Goal: Transaction & Acquisition: Purchase product/service

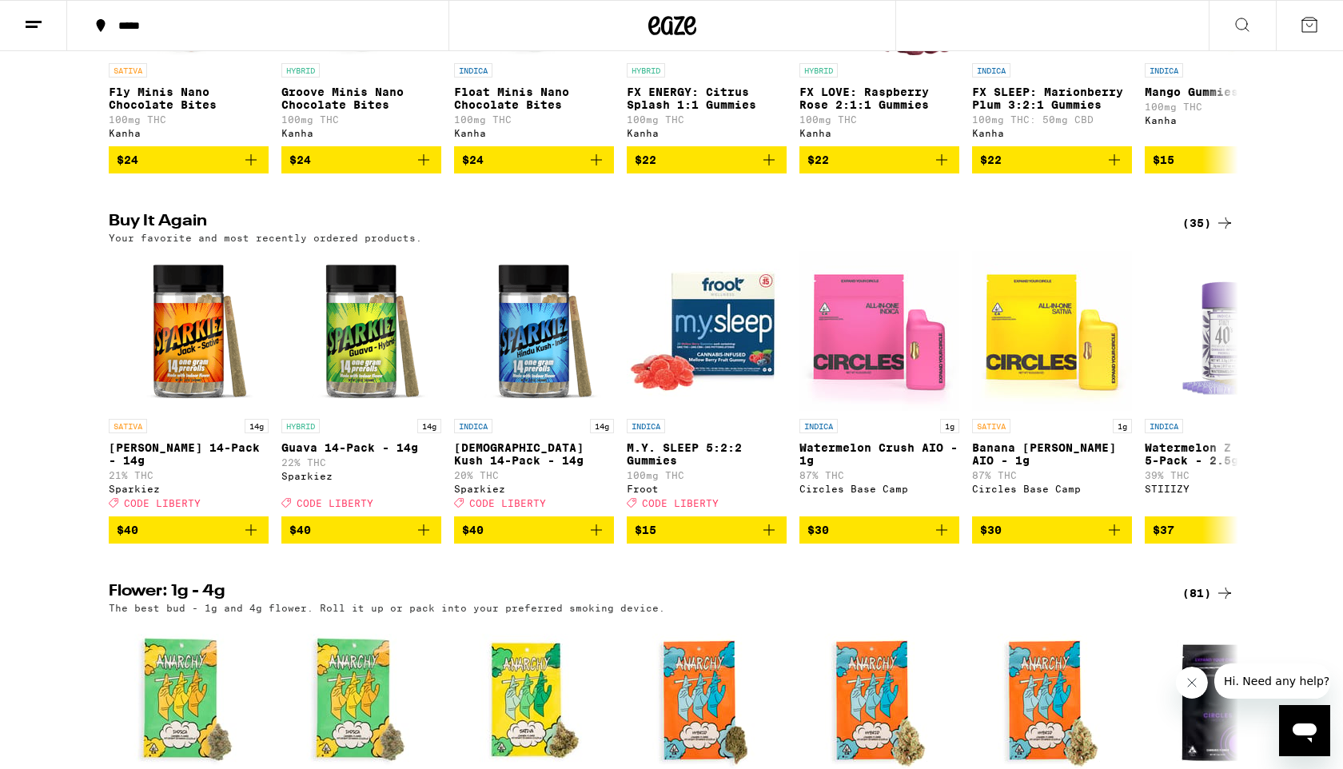
scroll to position [1132, 0]
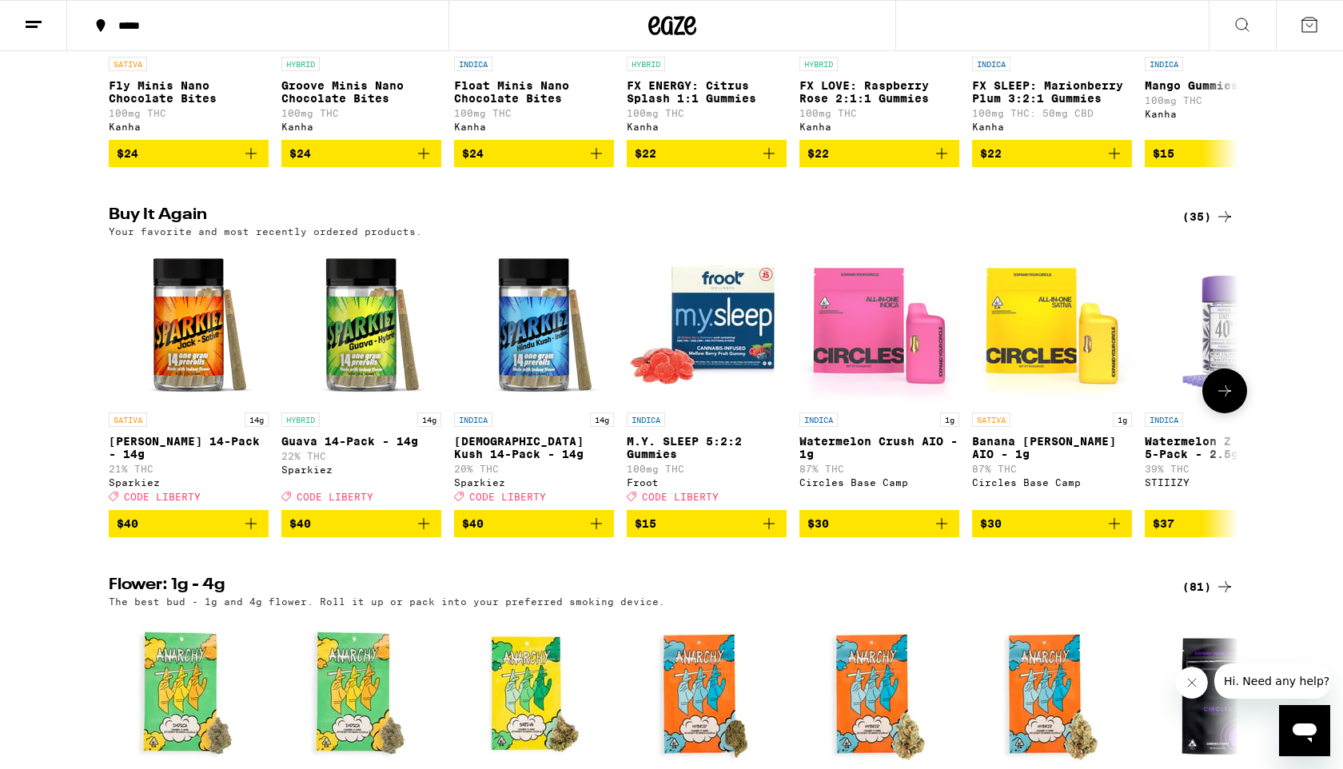
click at [424, 533] on icon "Add to bag" at bounding box center [423, 523] width 19 height 19
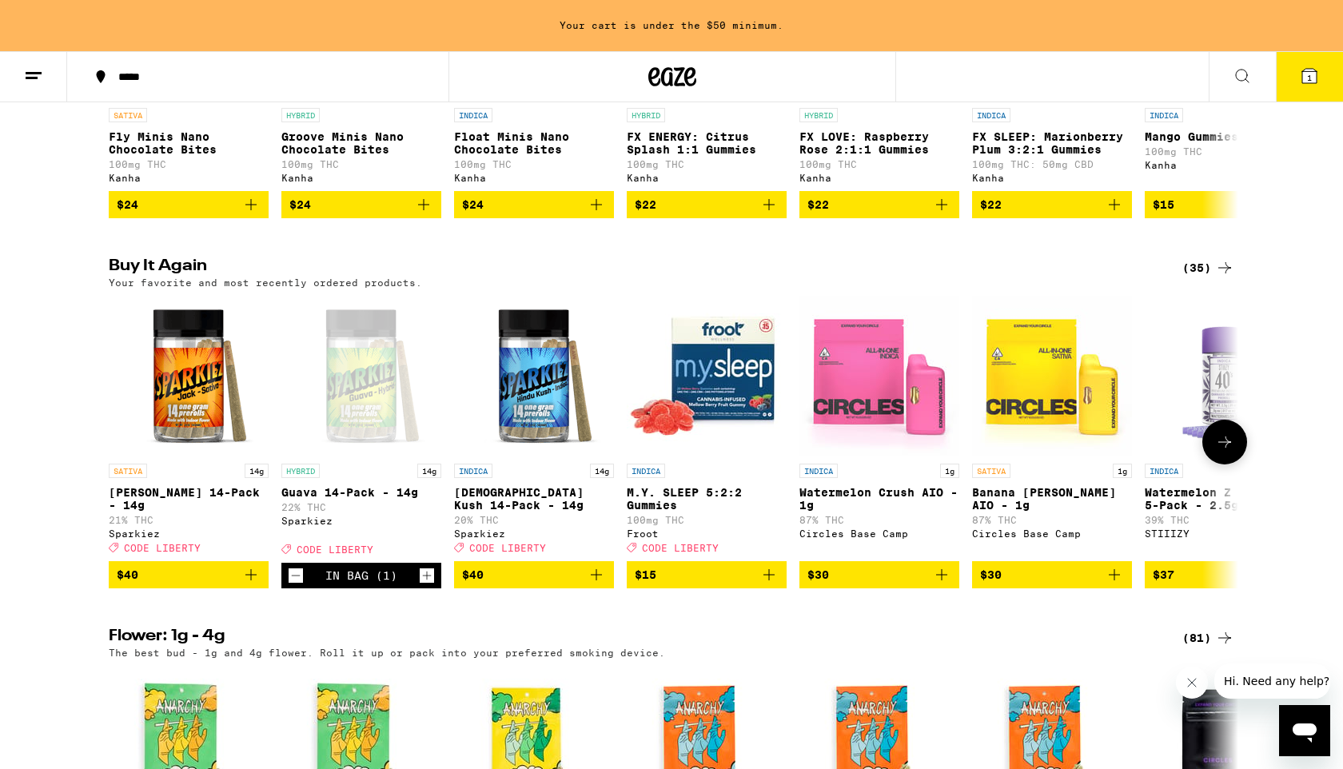
scroll to position [1183, 0]
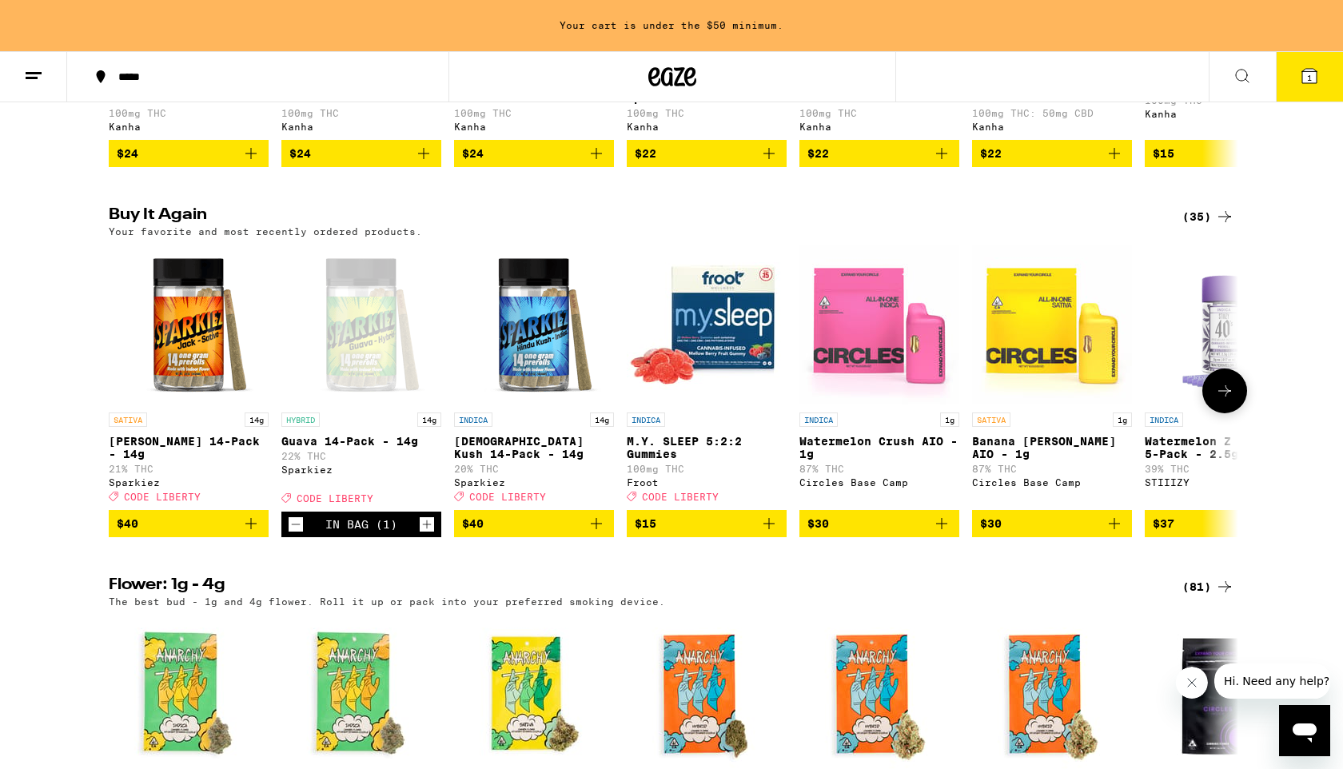
click at [250, 529] on icon "Add to bag" at bounding box center [250, 523] width 11 height 11
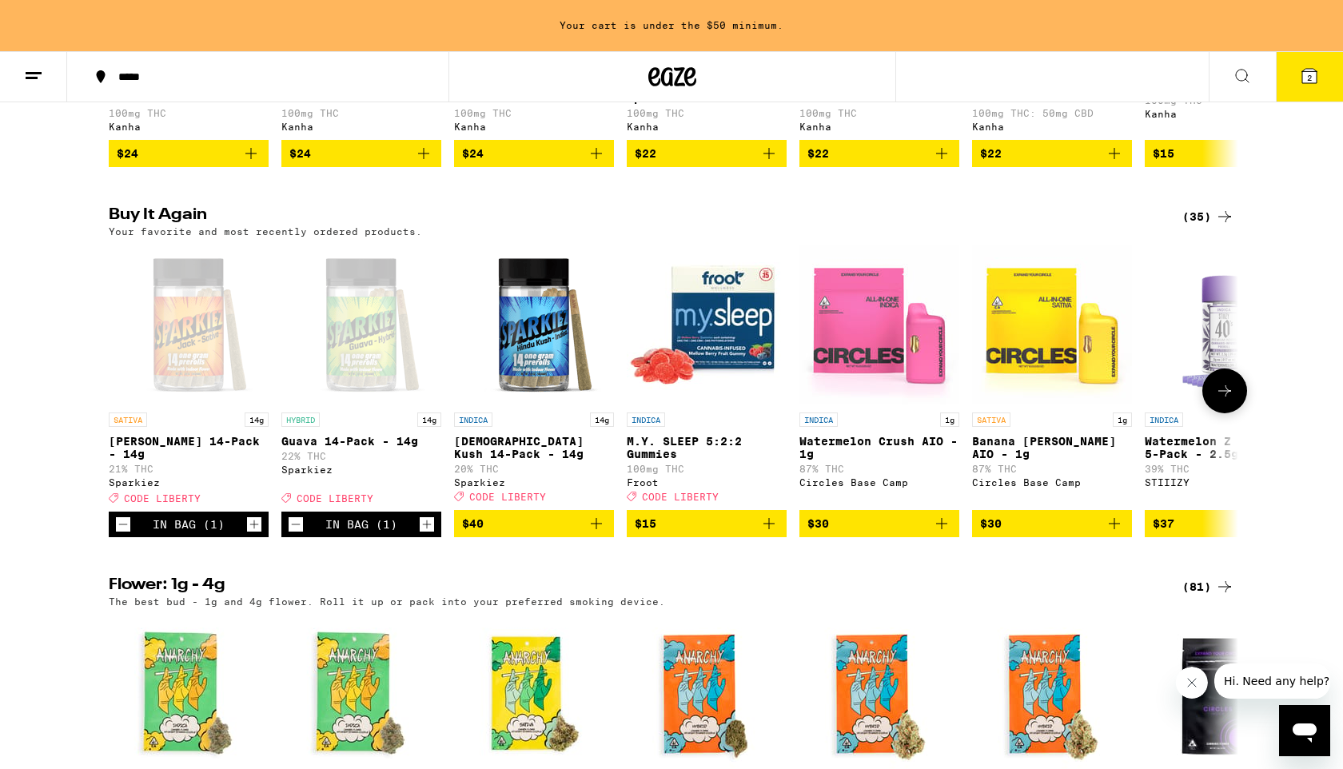
scroll to position [1132, 0]
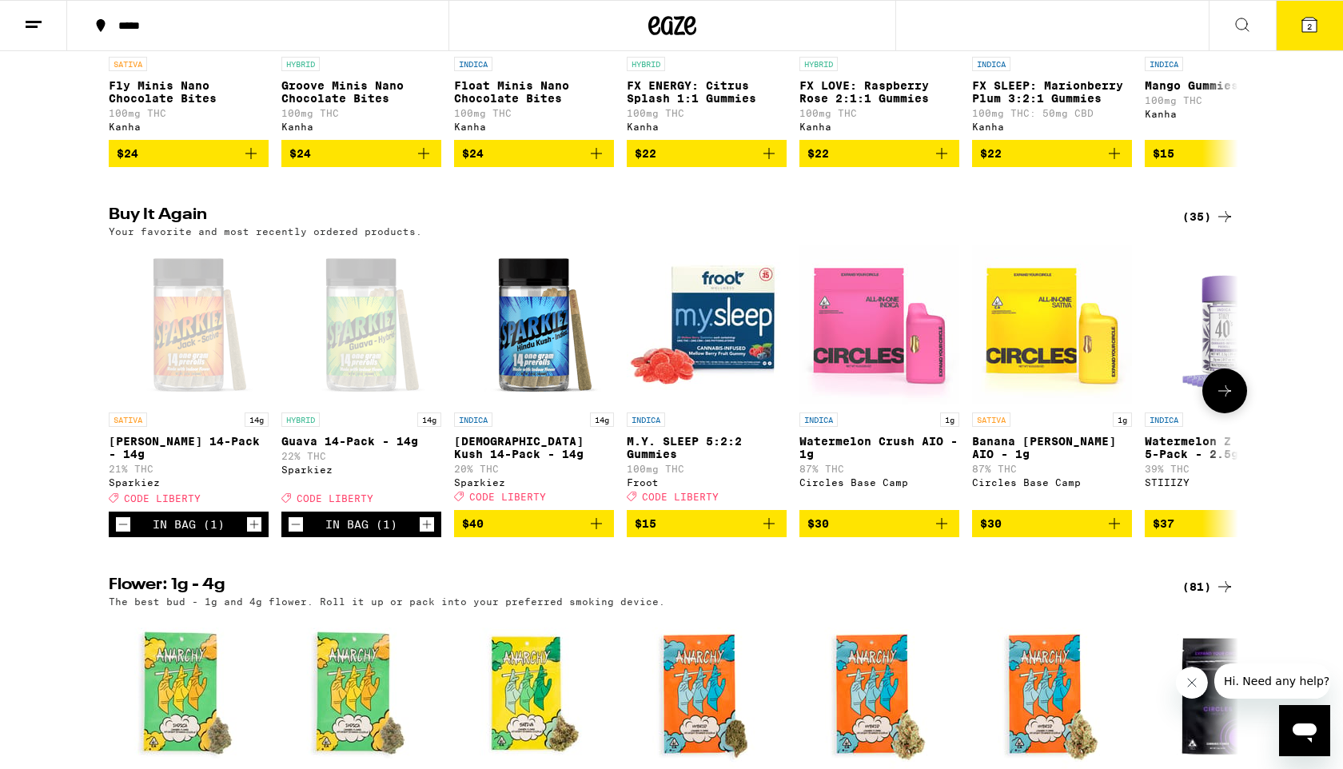
click at [599, 533] on icon "Add to bag" at bounding box center [596, 523] width 19 height 19
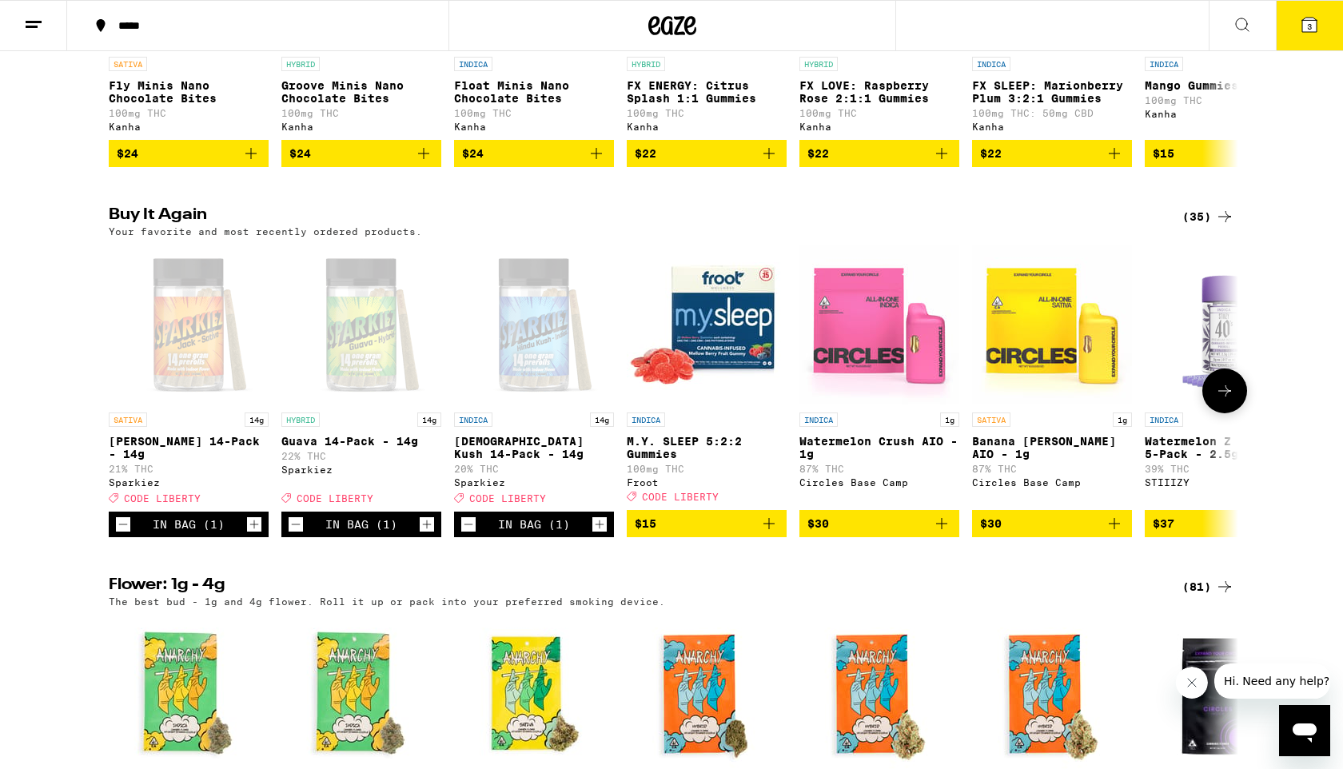
click at [294, 534] on icon "Decrement" at bounding box center [296, 524] width 14 height 19
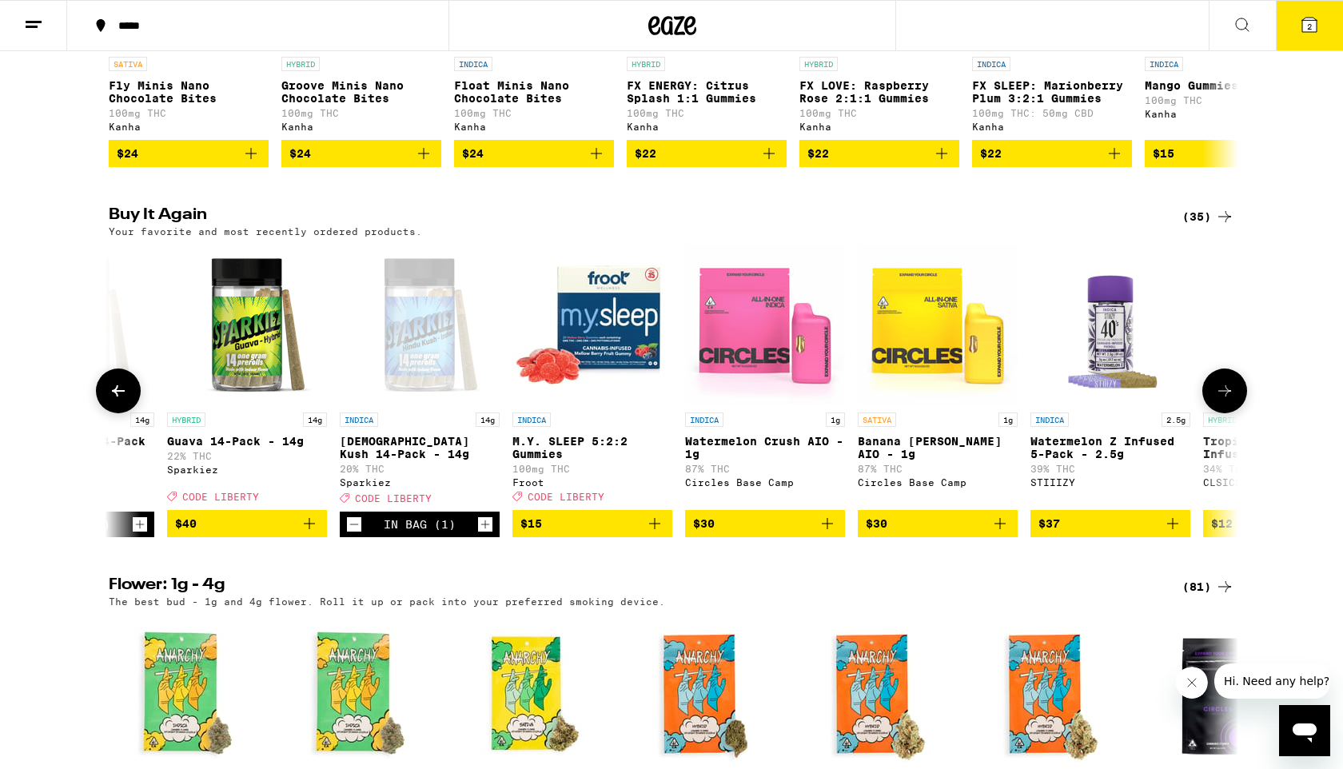
scroll to position [0, 135]
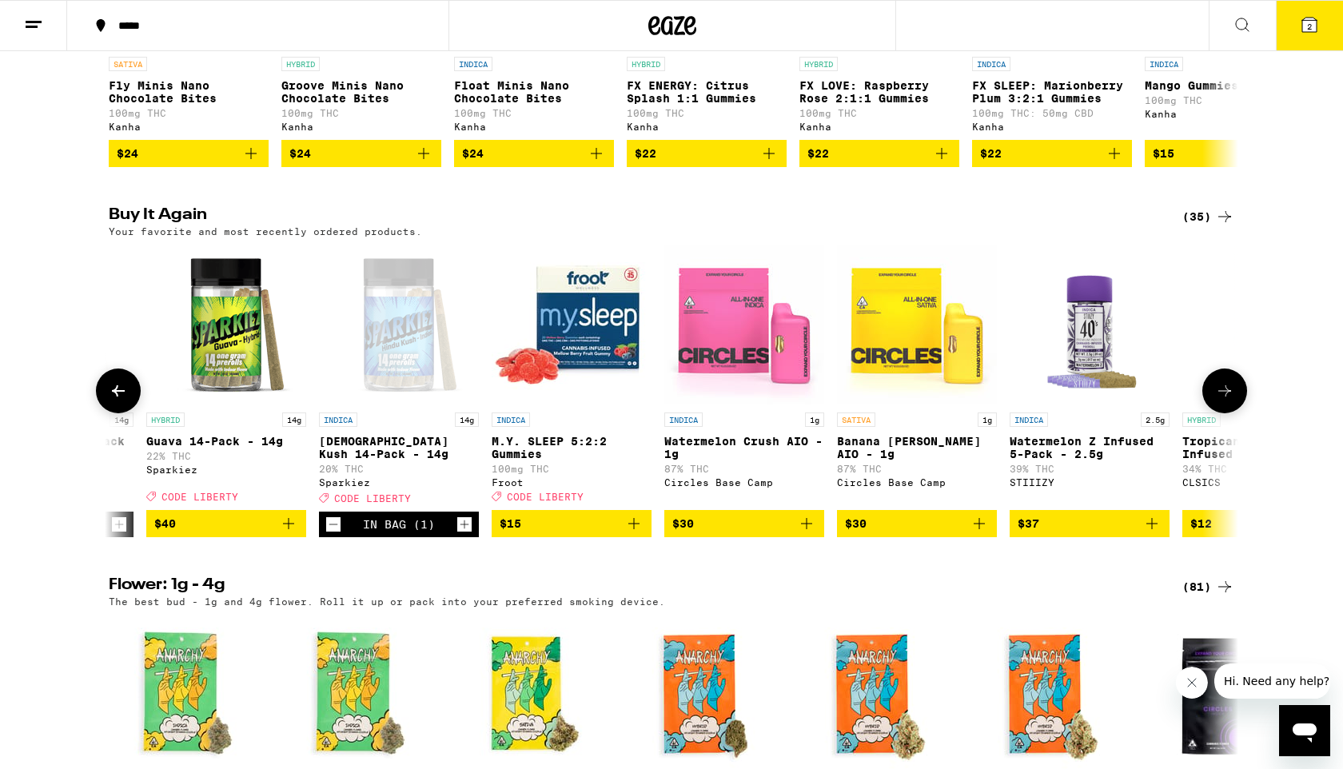
click at [1227, 401] on icon at bounding box center [1224, 390] width 19 height 19
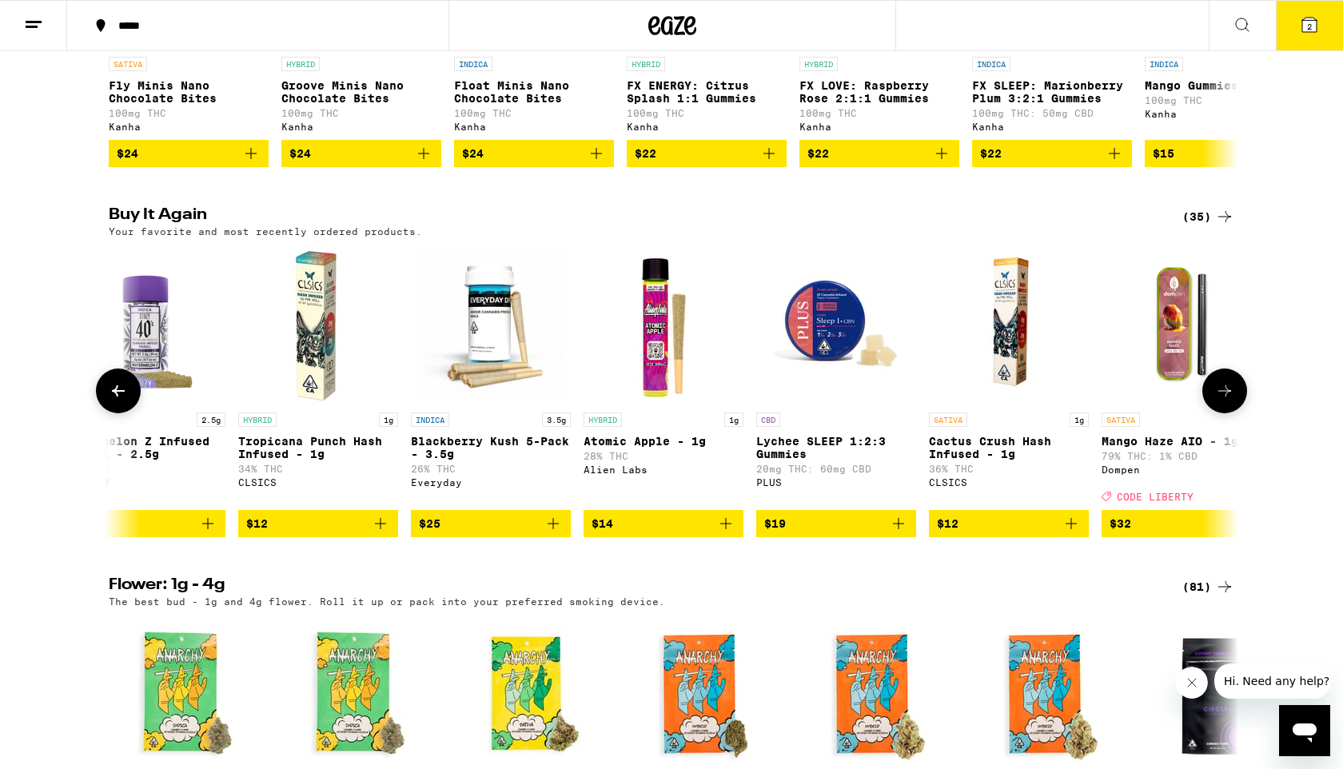
scroll to position [0, 1087]
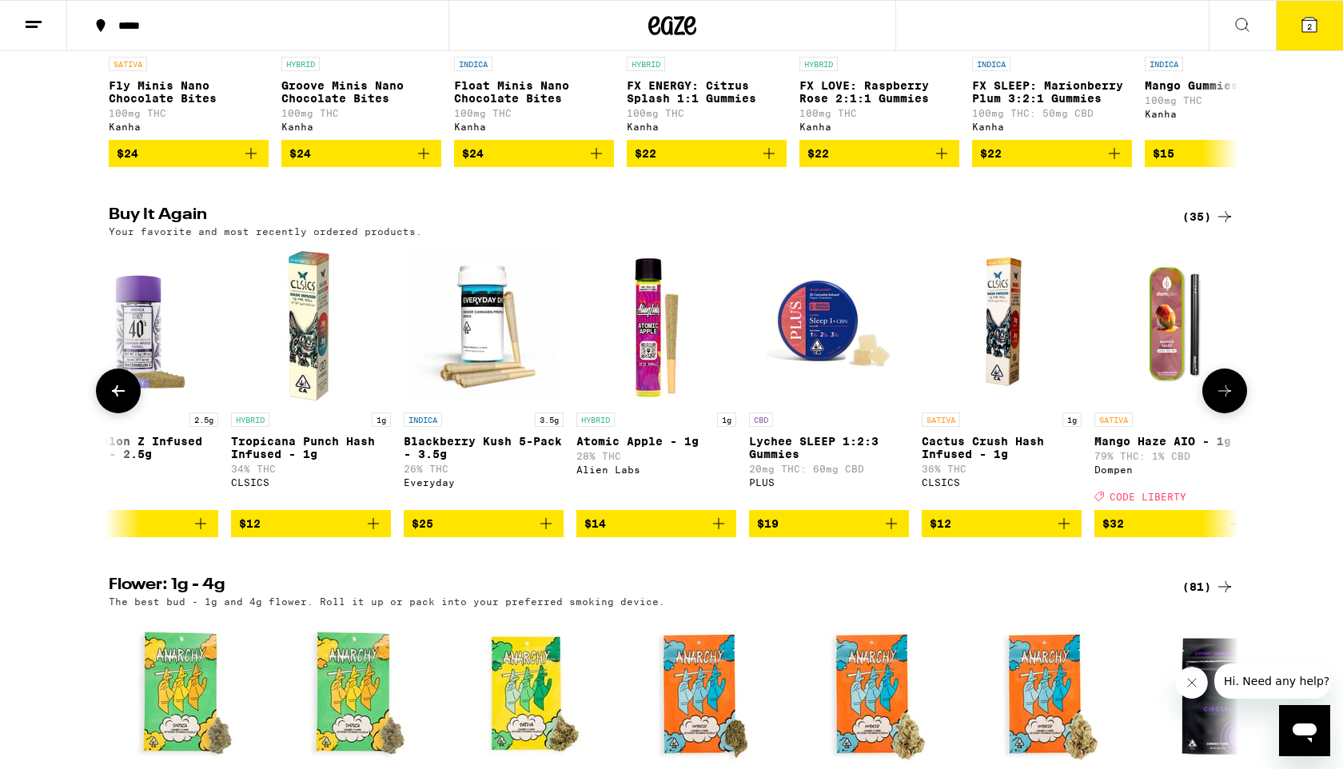
click at [133, 413] on button at bounding box center [118, 391] width 45 height 45
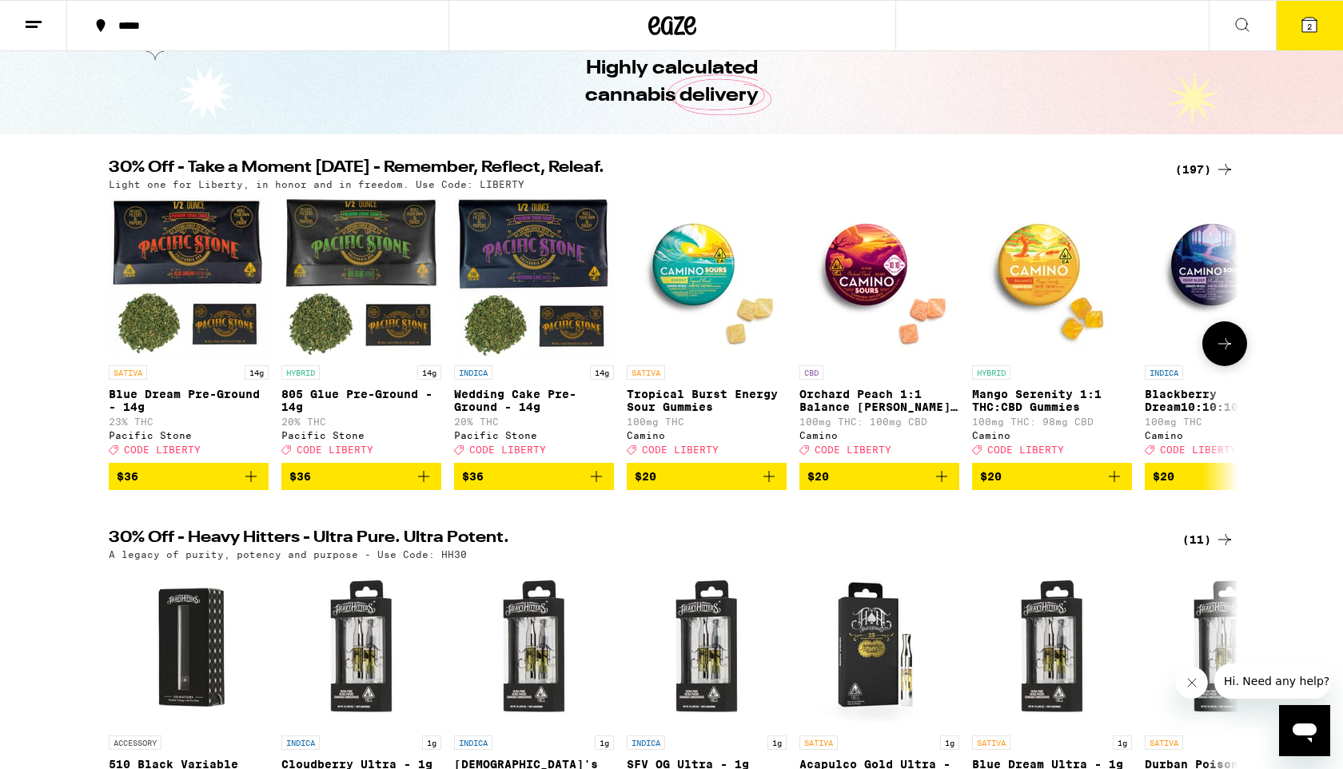
scroll to position [79, 0]
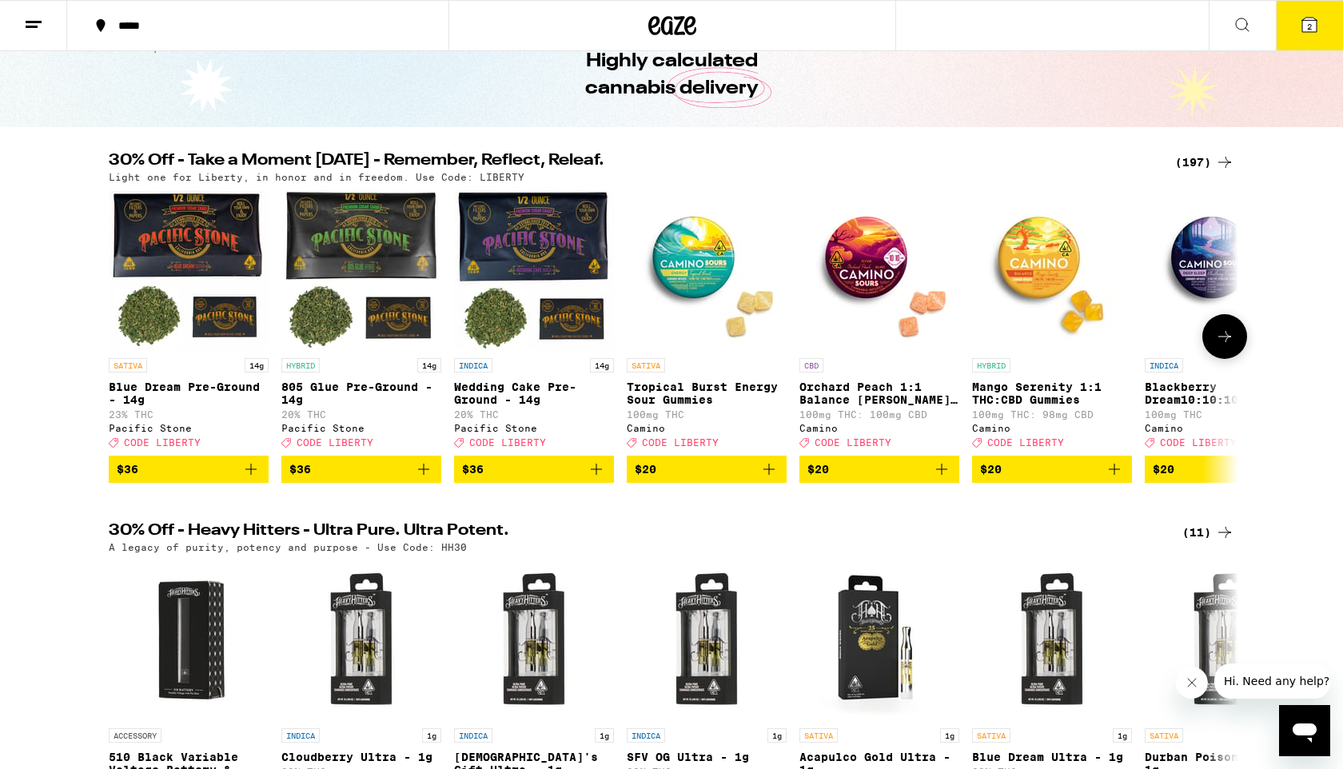
click at [1227, 342] on icon at bounding box center [1225, 336] width 13 height 11
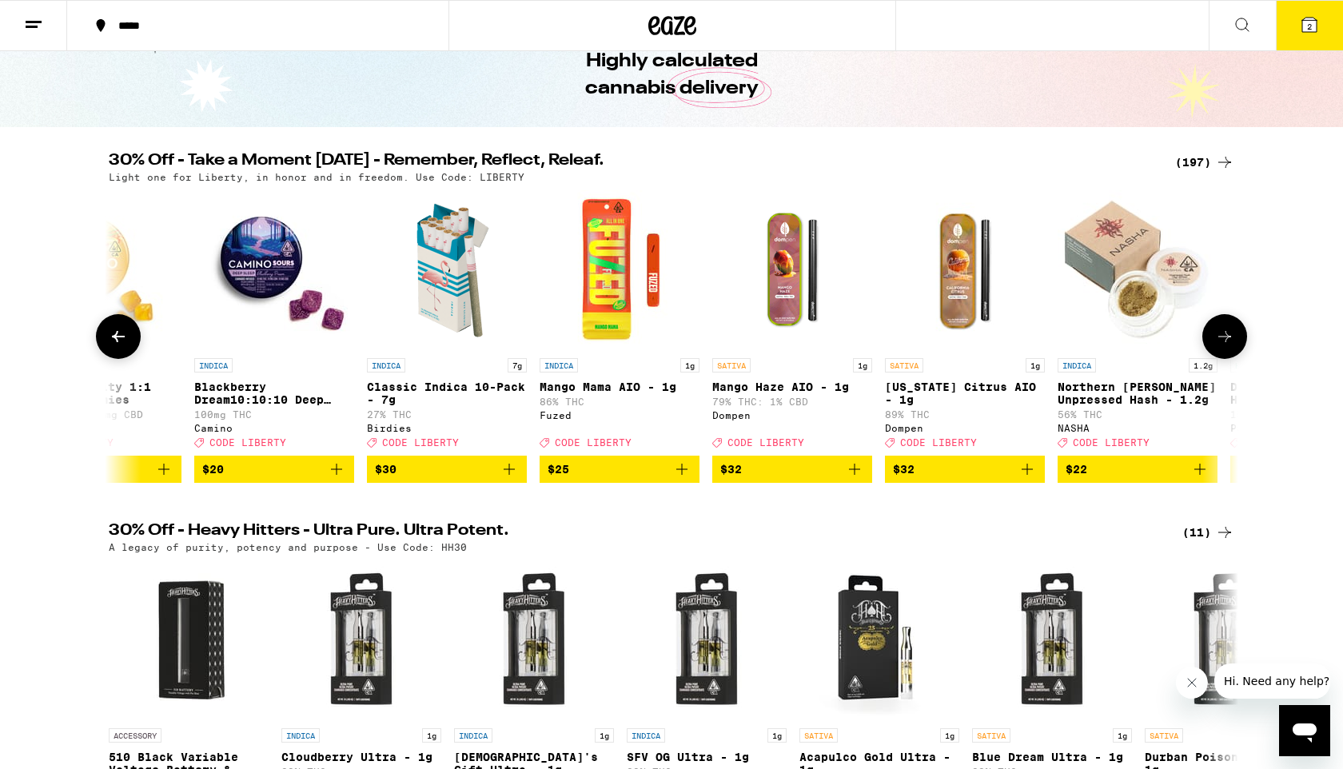
scroll to position [0, 952]
click at [1225, 346] on icon at bounding box center [1224, 336] width 19 height 19
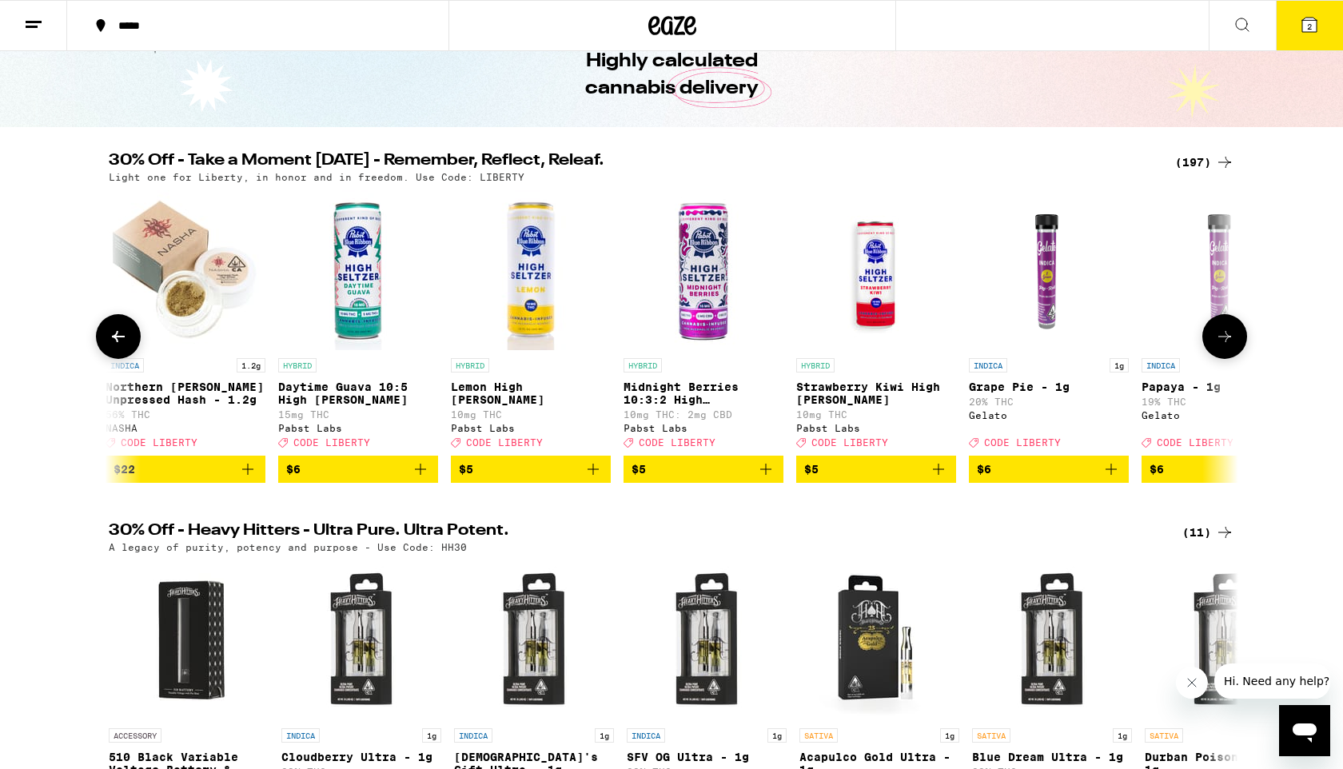
click at [1225, 346] on icon at bounding box center [1224, 336] width 19 height 19
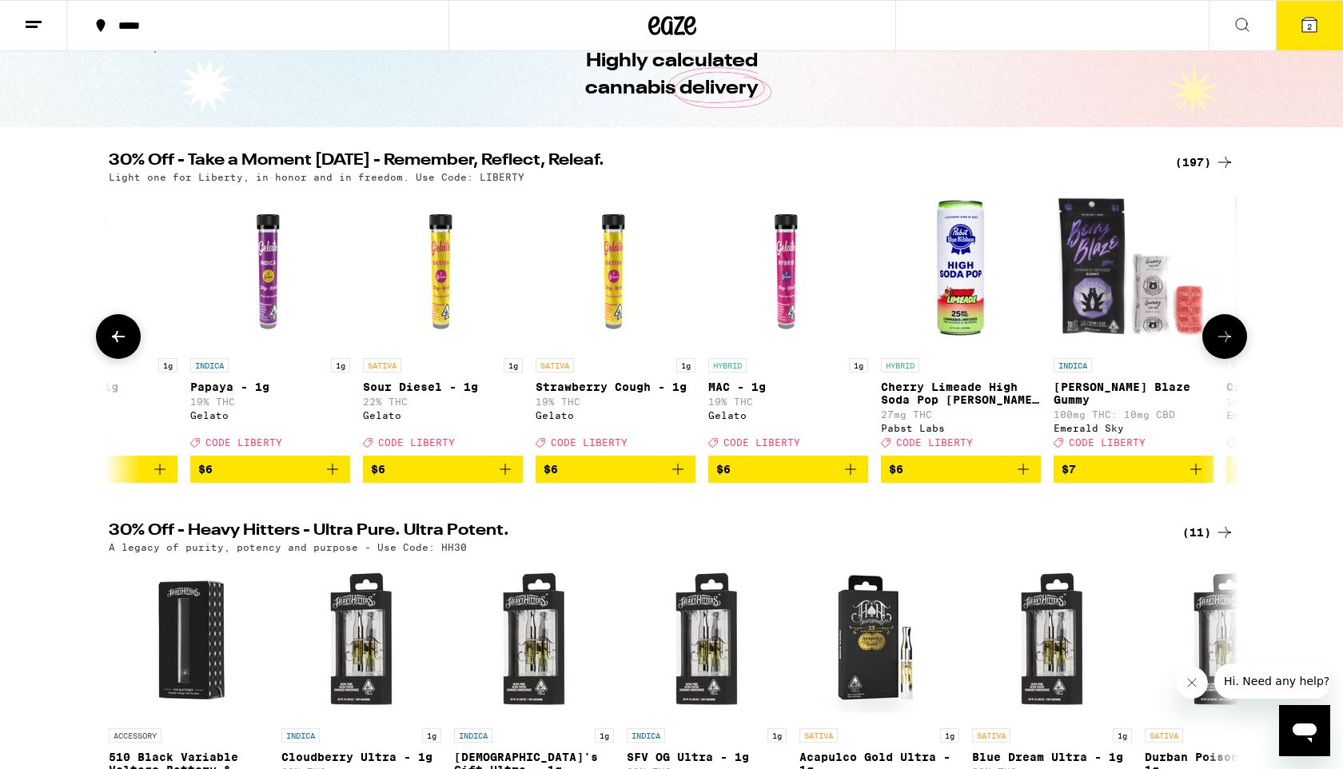
click at [1225, 346] on icon at bounding box center [1224, 336] width 19 height 19
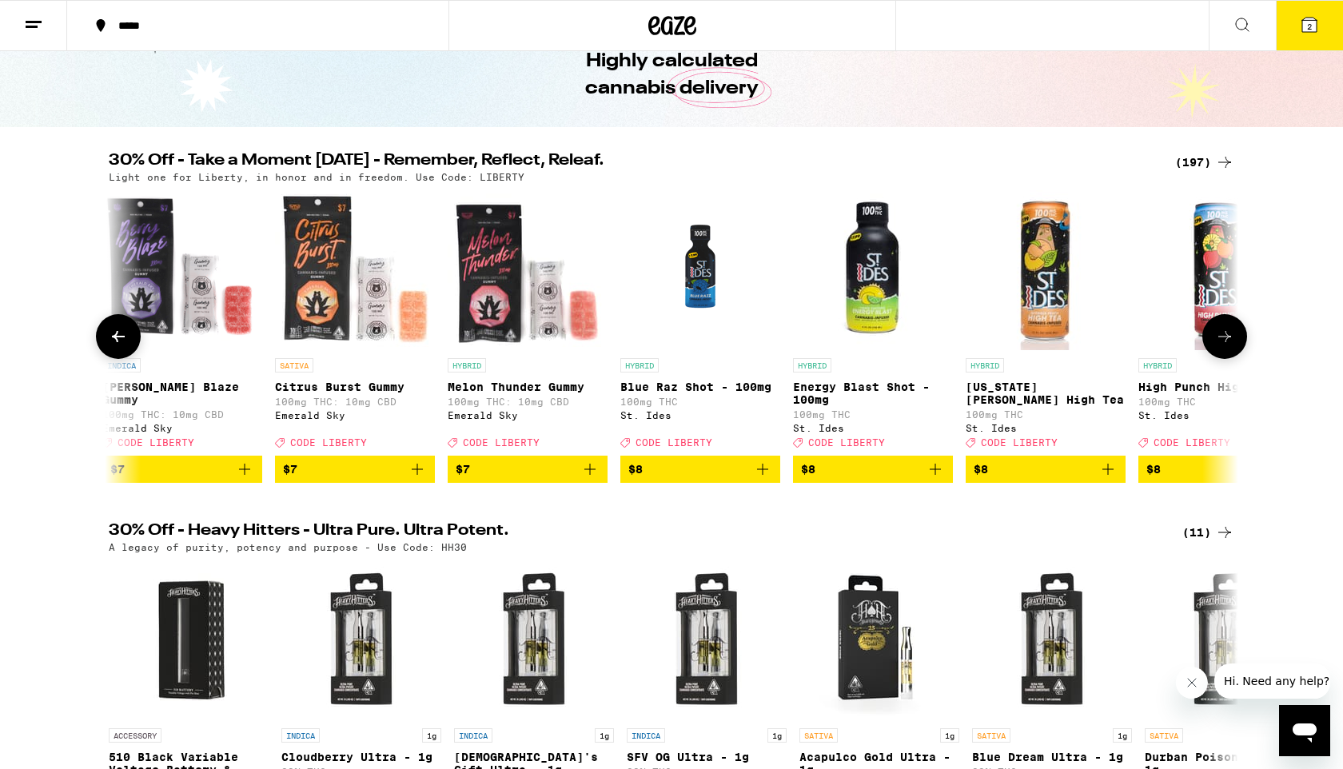
click at [1225, 346] on icon at bounding box center [1224, 336] width 19 height 19
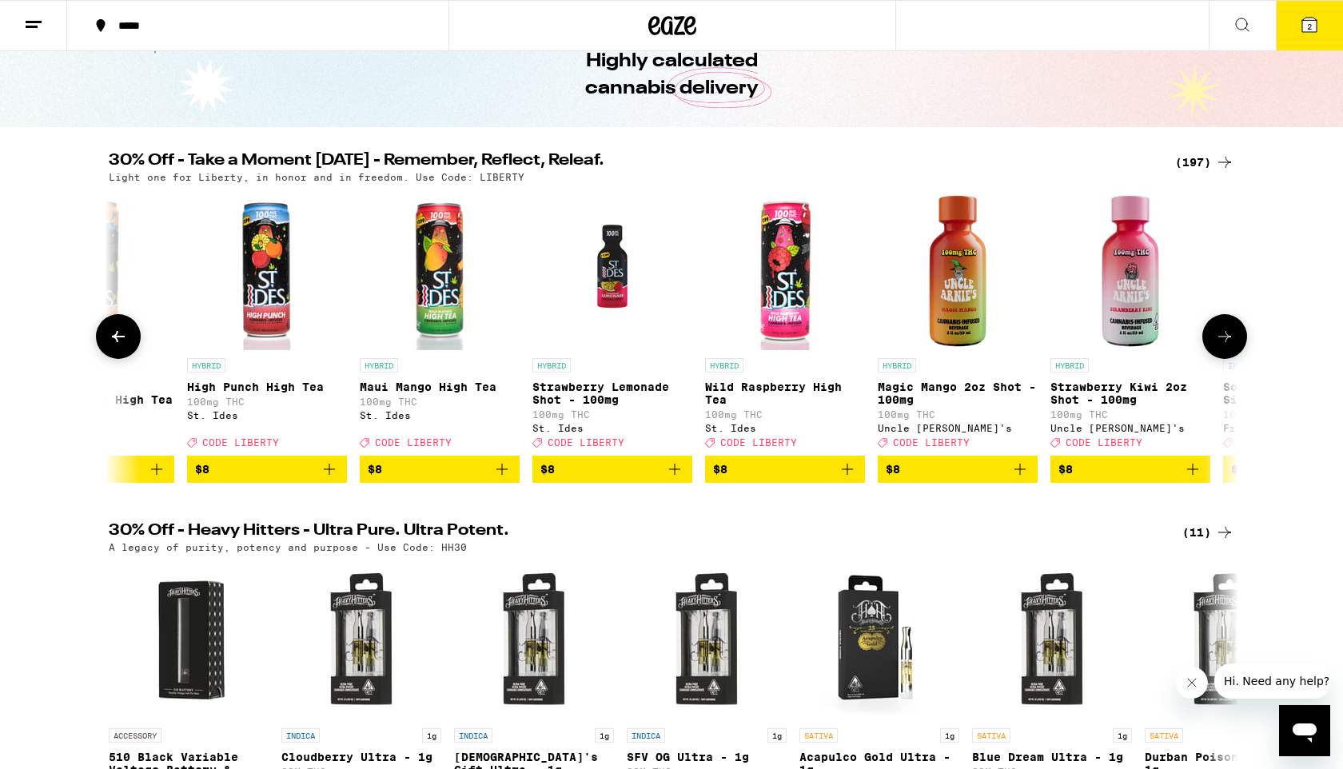
click at [1225, 346] on icon at bounding box center [1224, 336] width 19 height 19
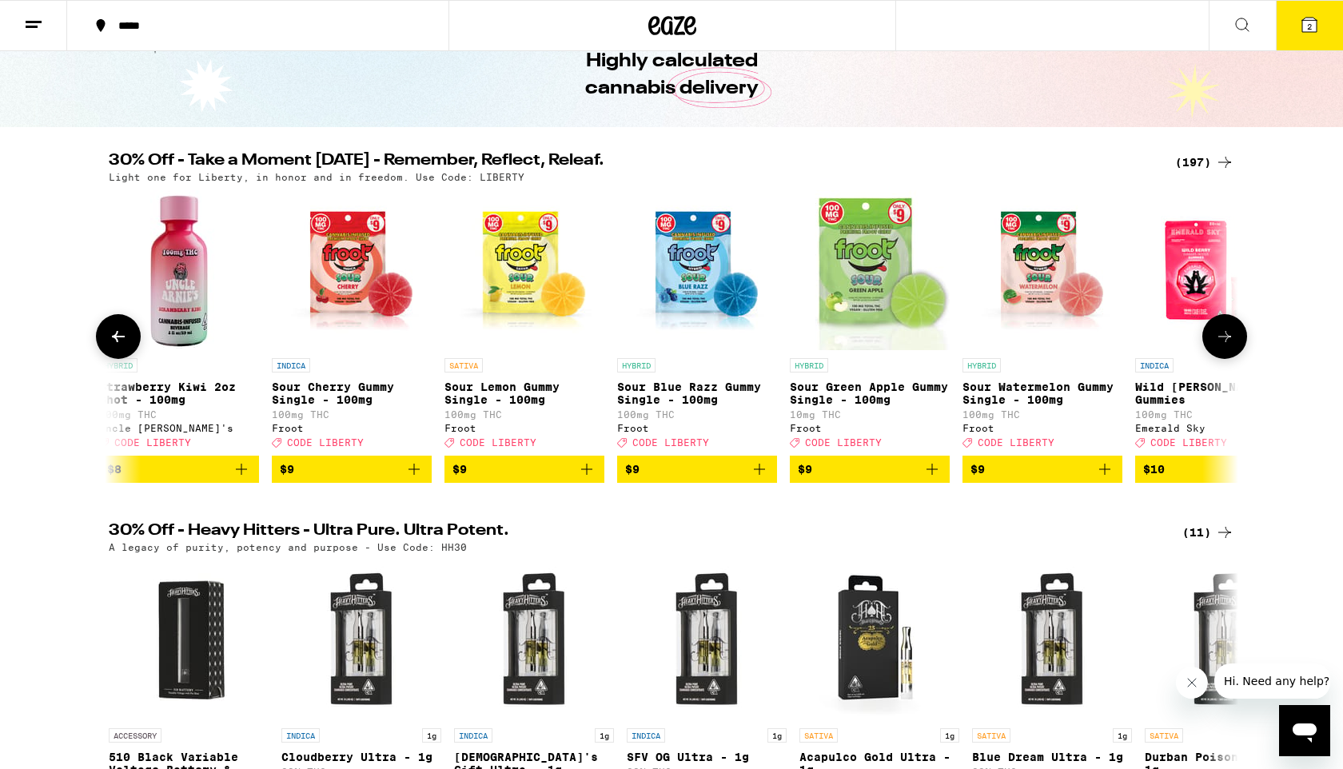
click at [1225, 346] on icon at bounding box center [1224, 336] width 19 height 19
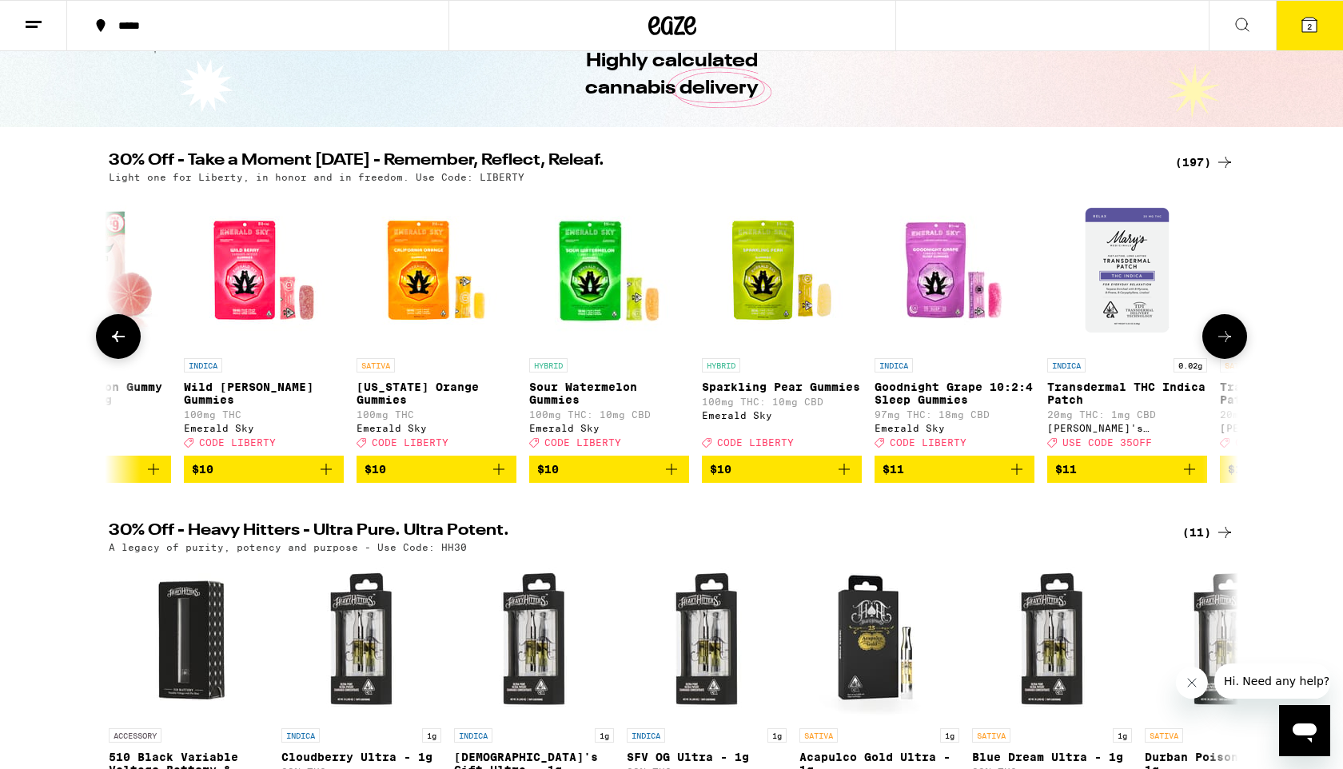
click at [1225, 346] on icon at bounding box center [1224, 336] width 19 height 19
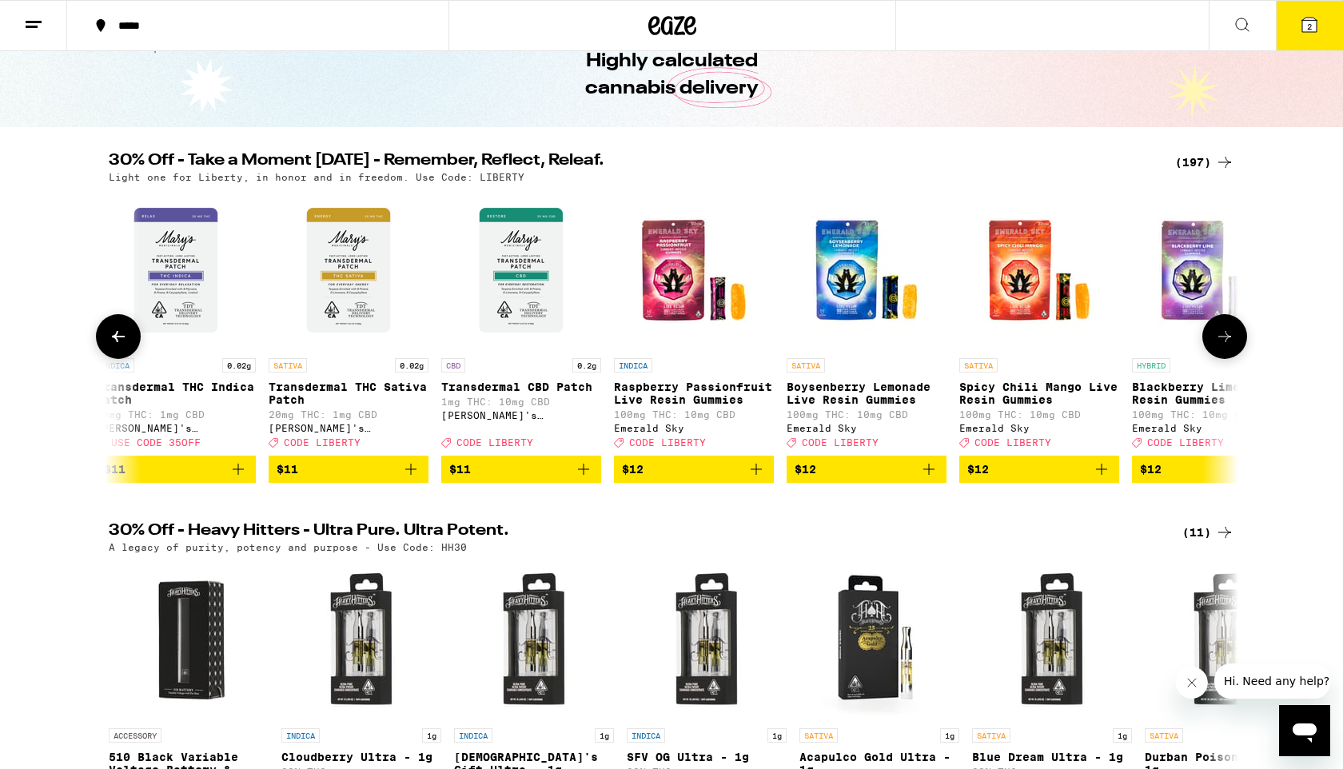
click at [1225, 346] on icon at bounding box center [1224, 336] width 19 height 19
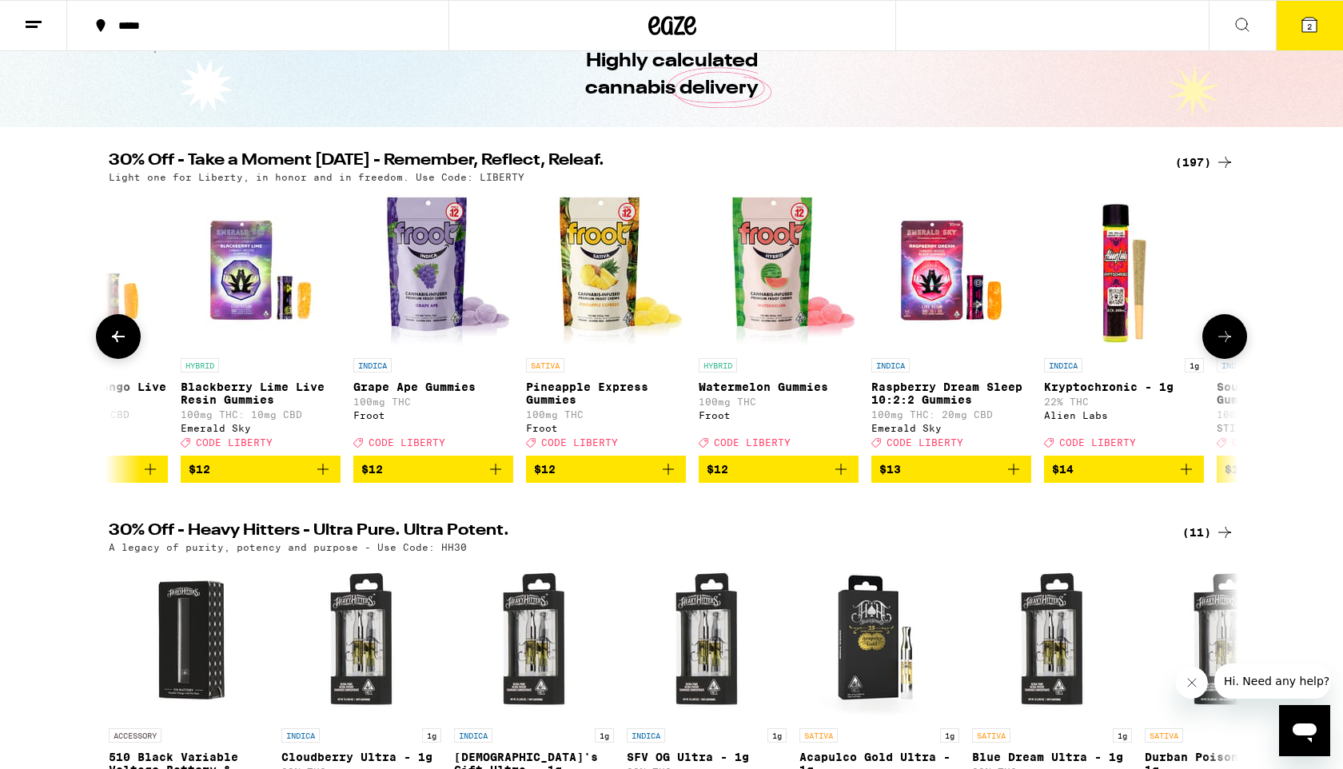
click at [1225, 346] on icon at bounding box center [1224, 336] width 19 height 19
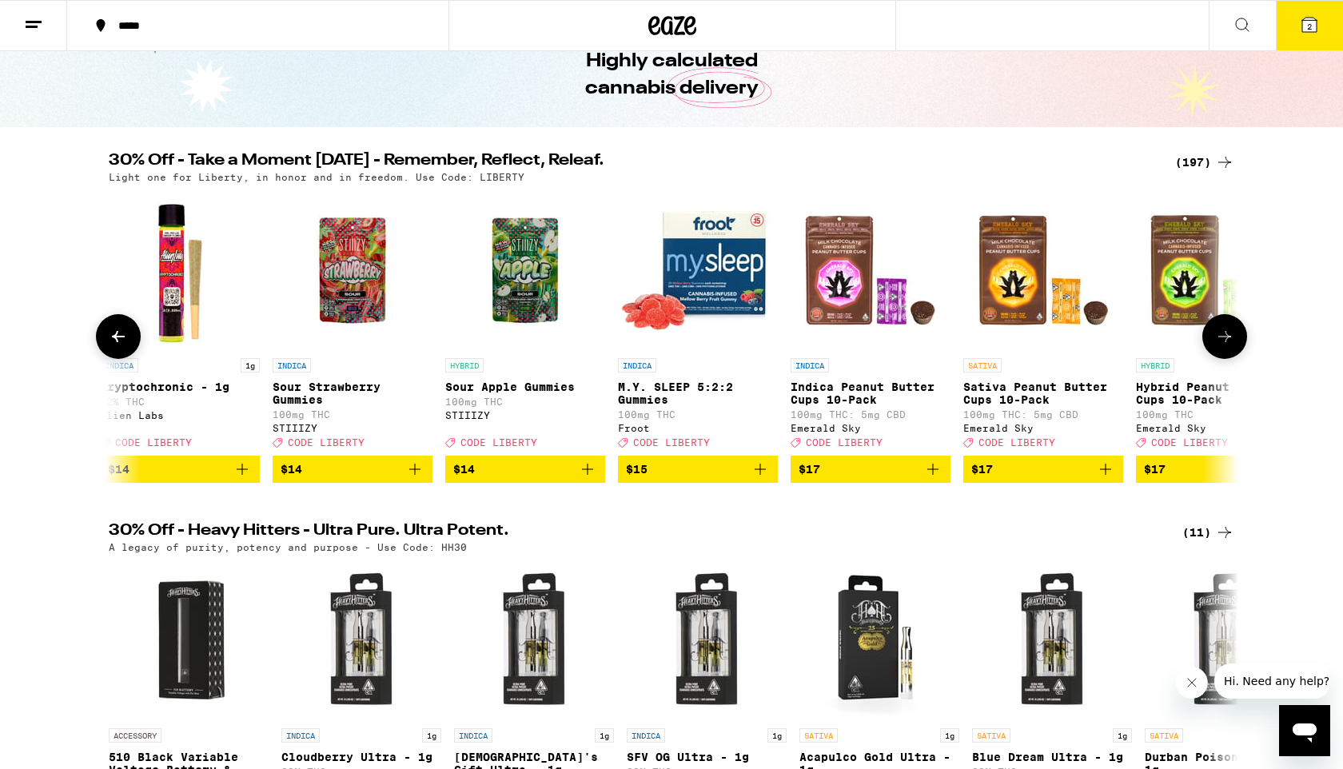
scroll to position [0, 9515]
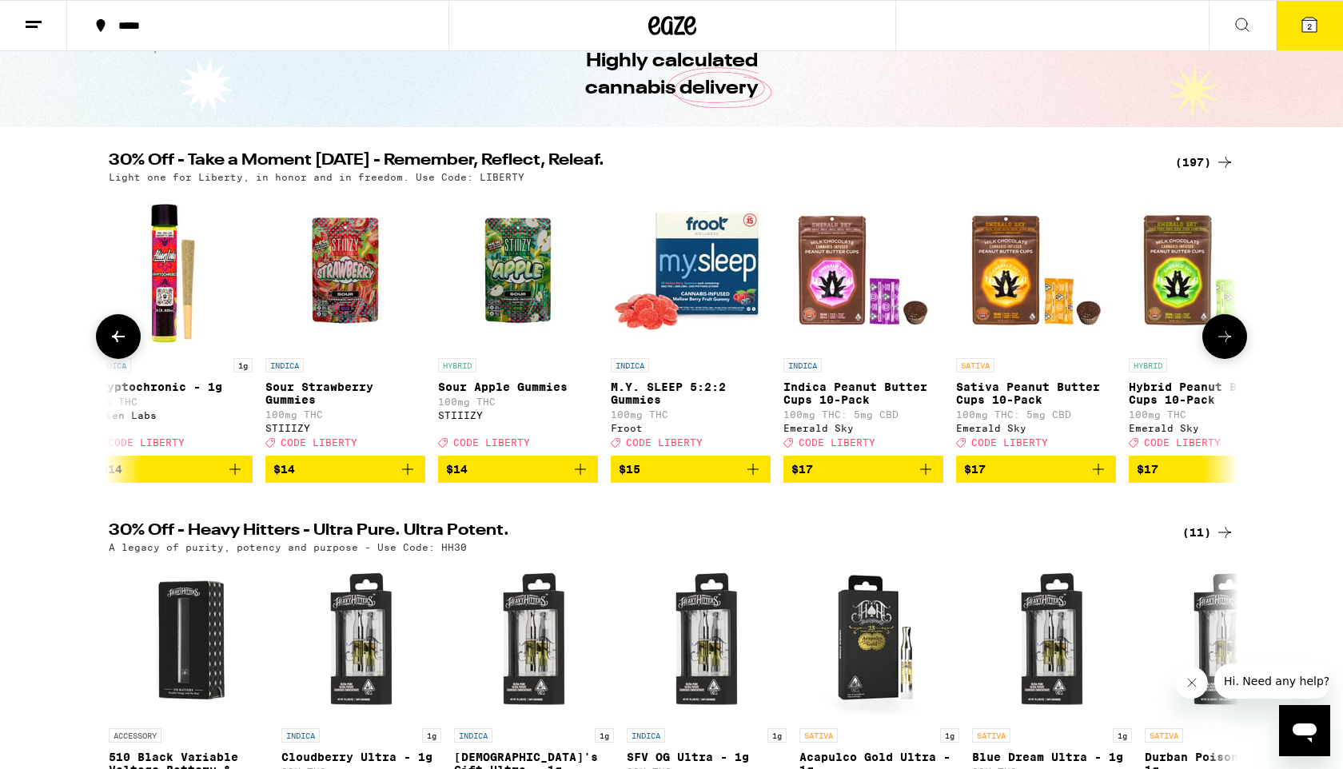
click at [1225, 346] on icon at bounding box center [1224, 336] width 19 height 19
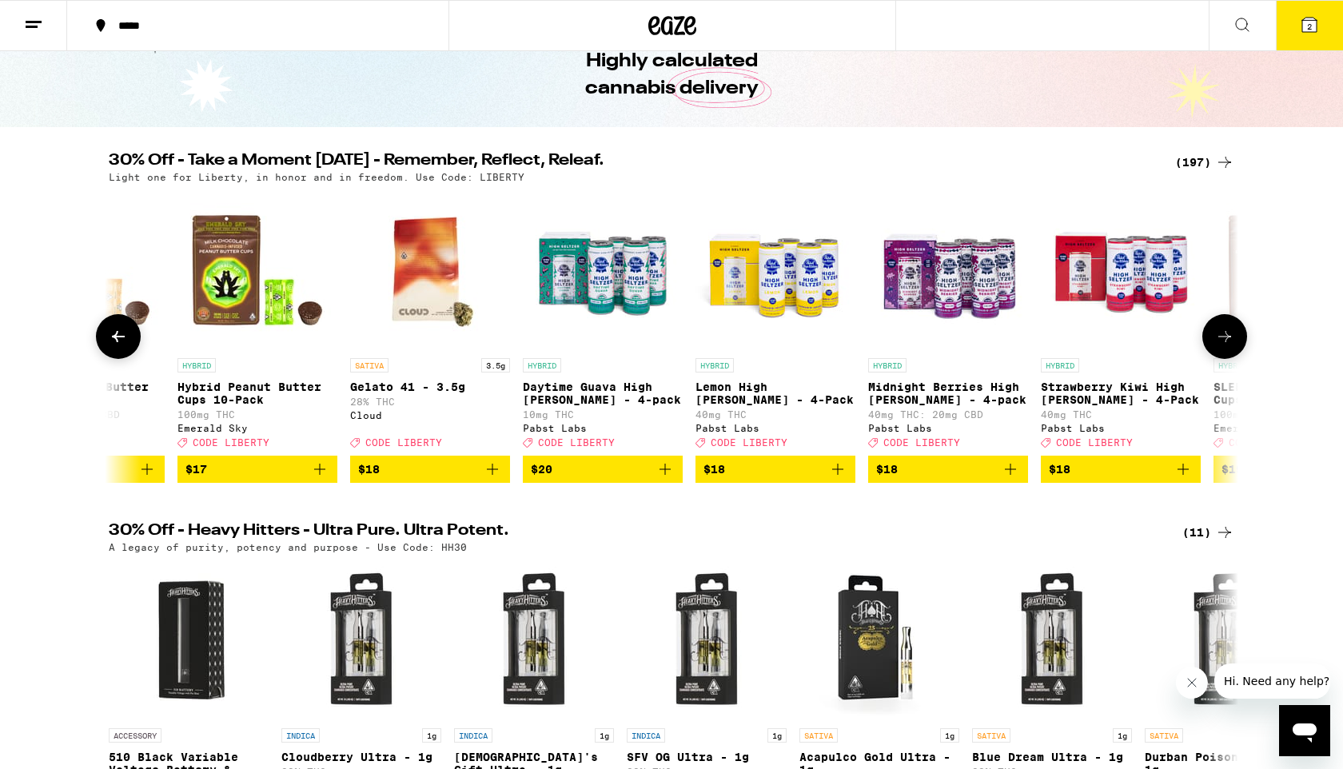
click at [1225, 346] on icon at bounding box center [1224, 336] width 19 height 19
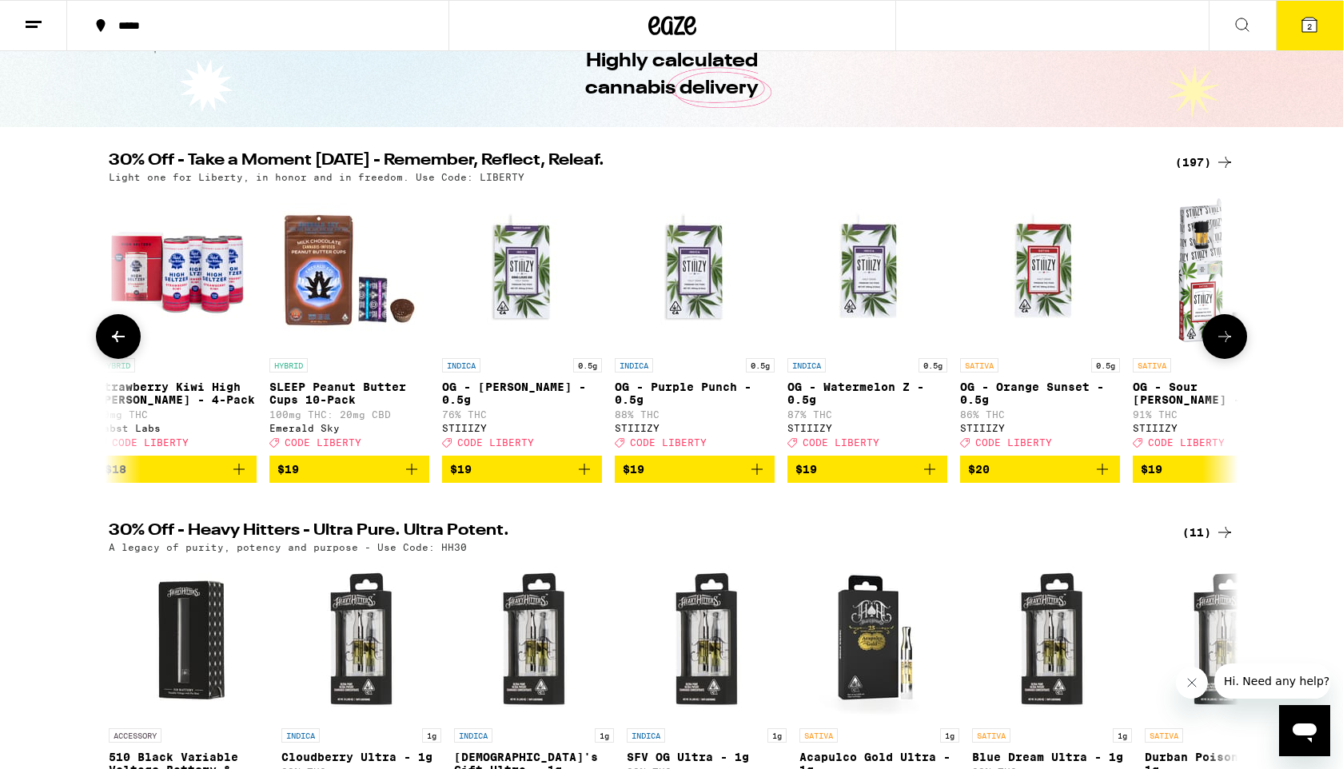
scroll to position [0, 11418]
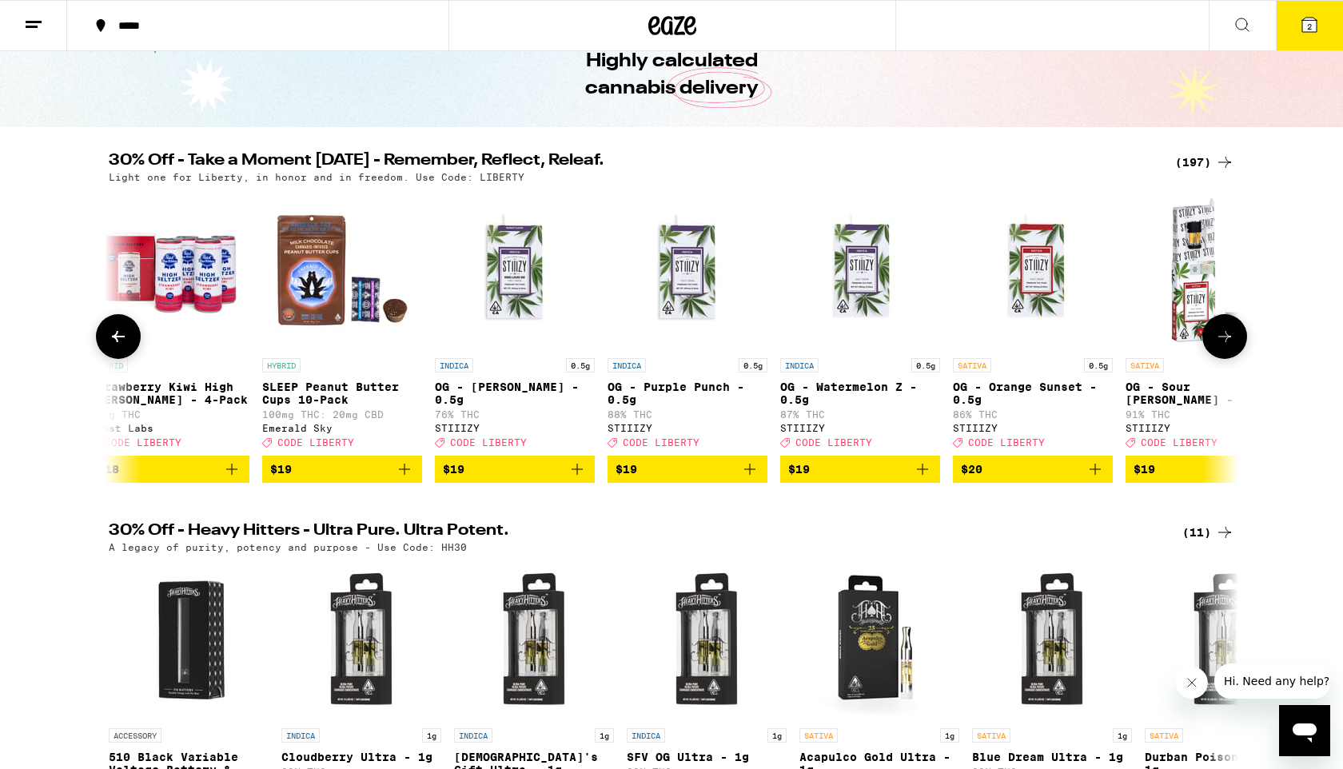
click at [1225, 346] on icon at bounding box center [1224, 336] width 19 height 19
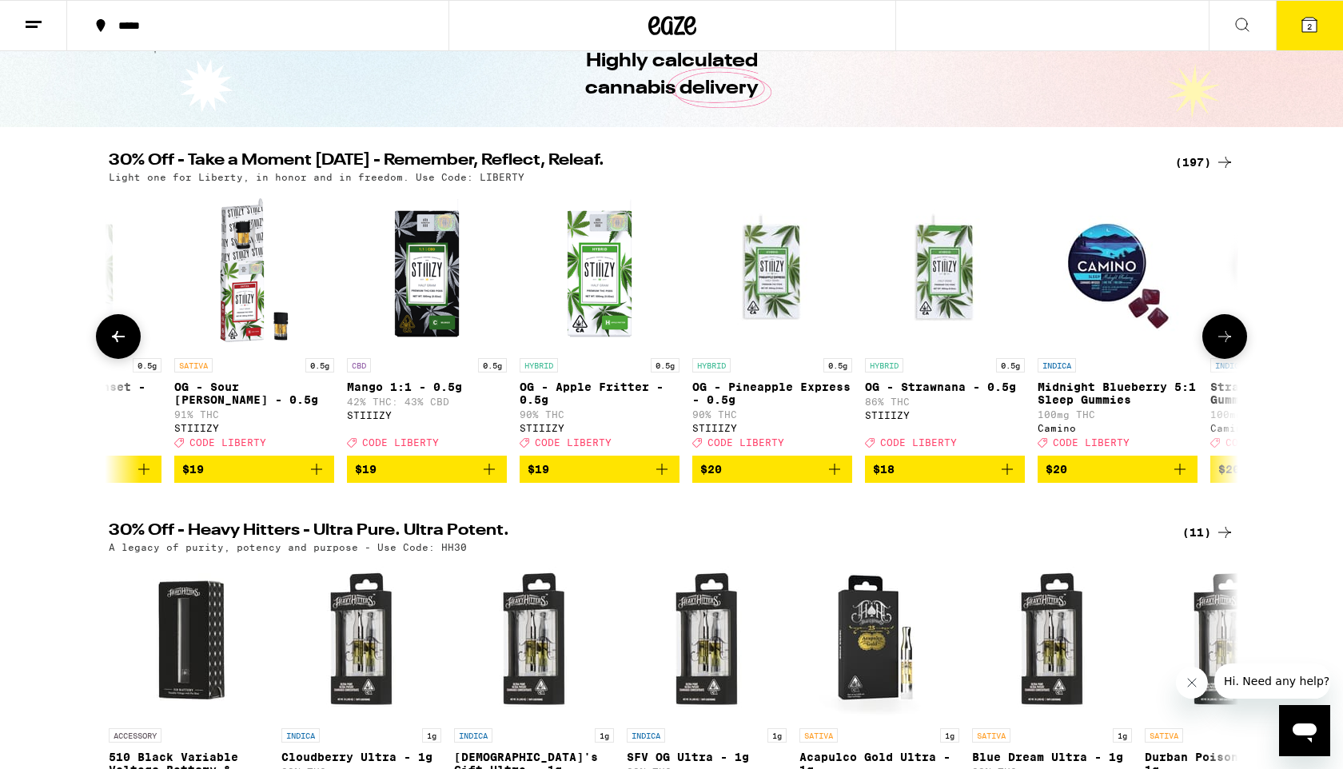
click at [1225, 346] on icon at bounding box center [1224, 336] width 19 height 19
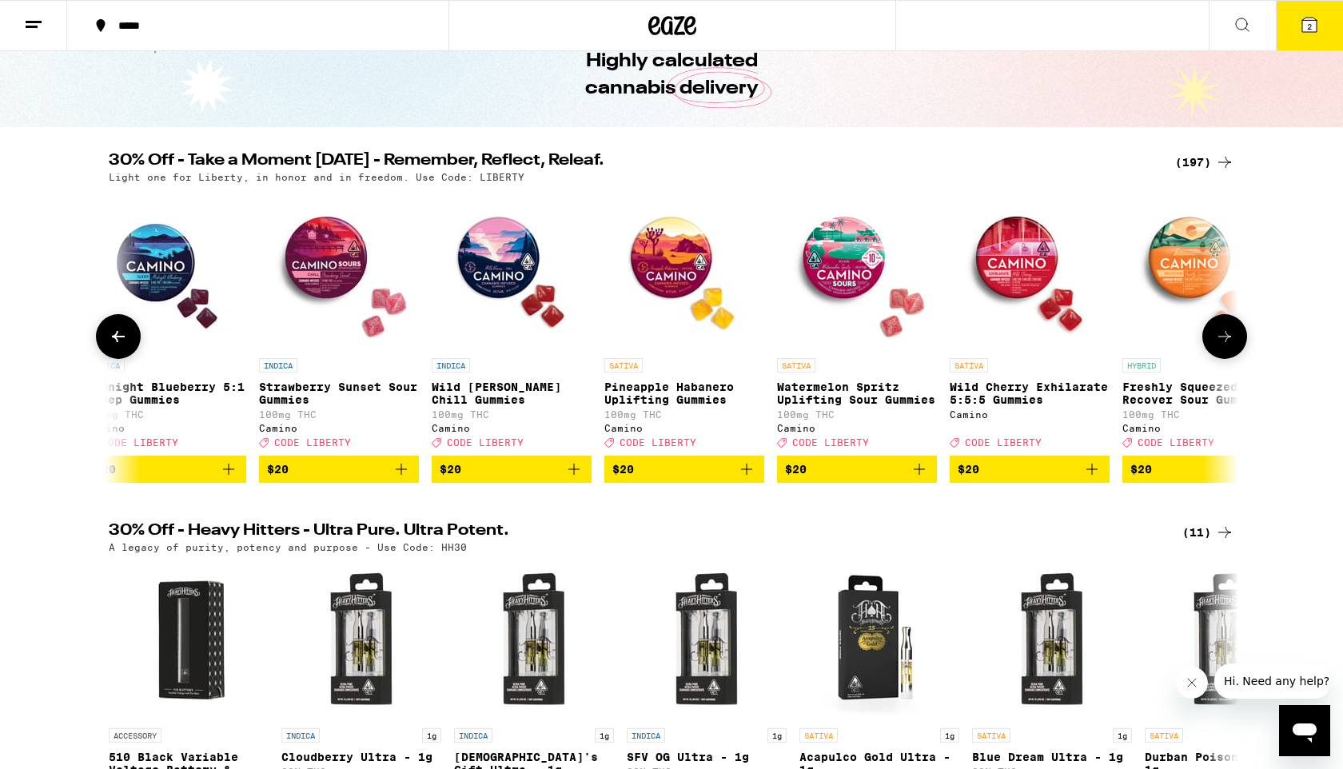
click at [1225, 346] on icon at bounding box center [1224, 336] width 19 height 19
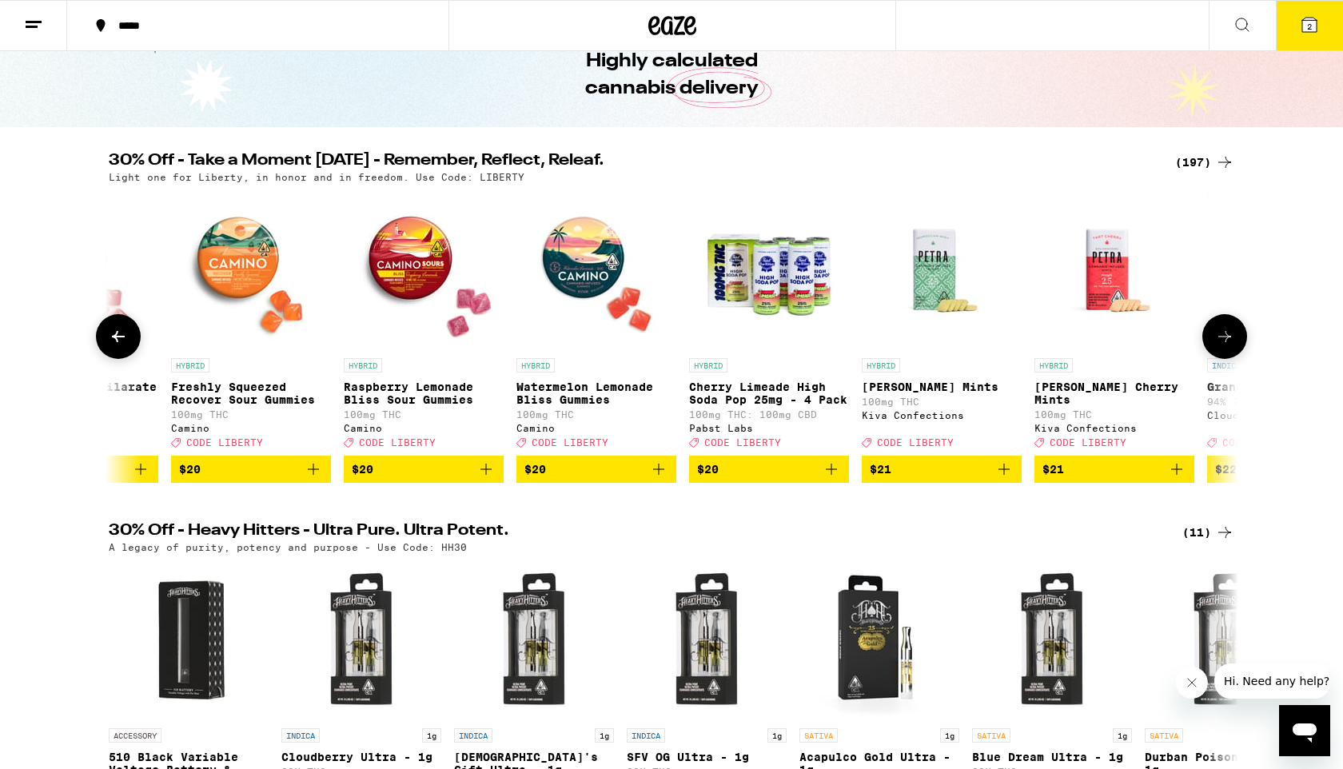
click at [1225, 346] on icon at bounding box center [1224, 336] width 19 height 19
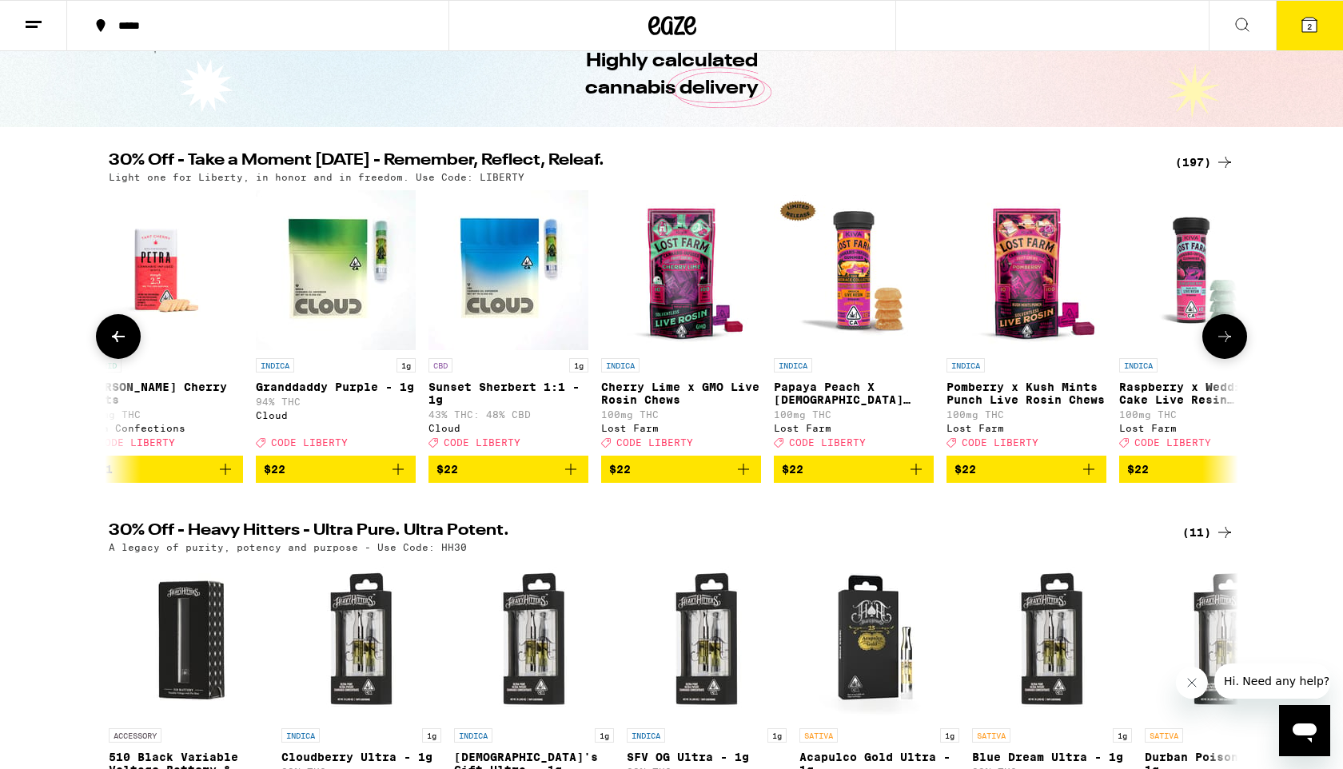
click at [1225, 346] on icon at bounding box center [1224, 336] width 19 height 19
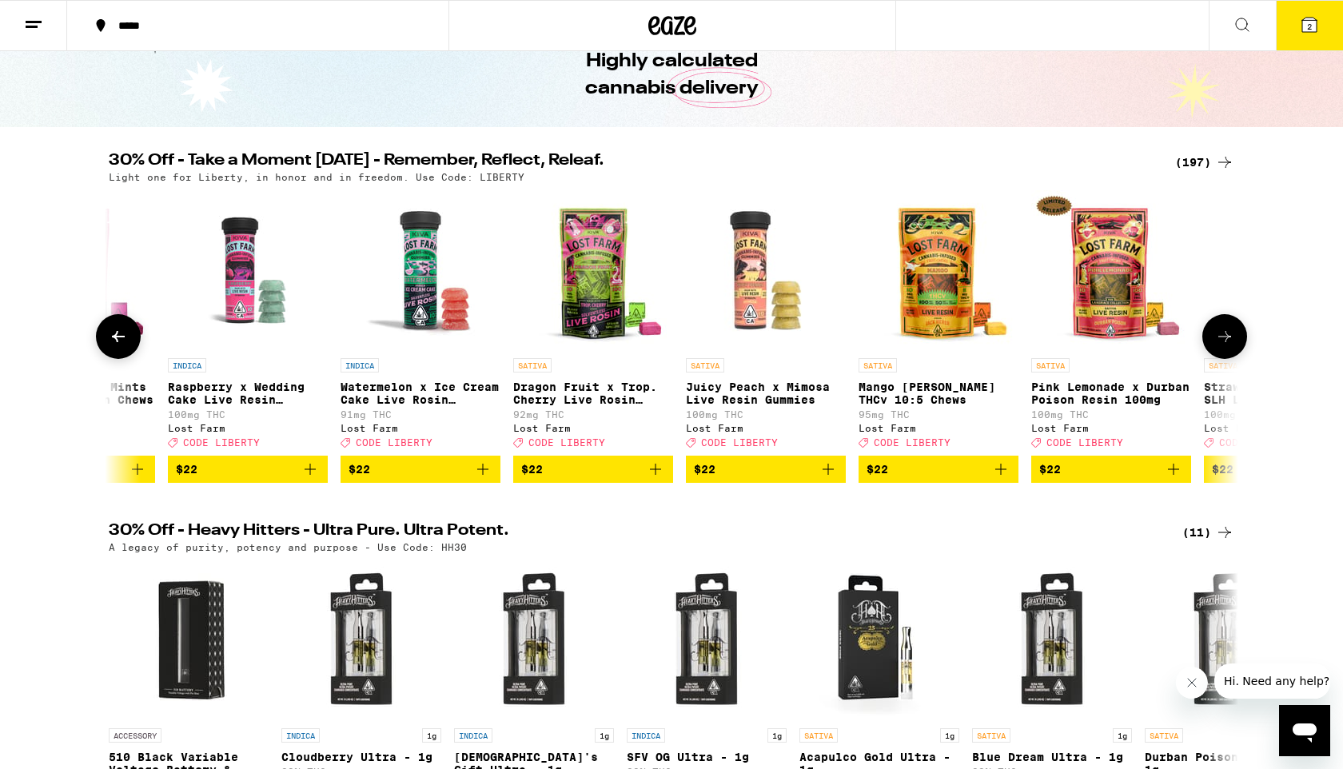
click at [1225, 346] on icon at bounding box center [1224, 336] width 19 height 19
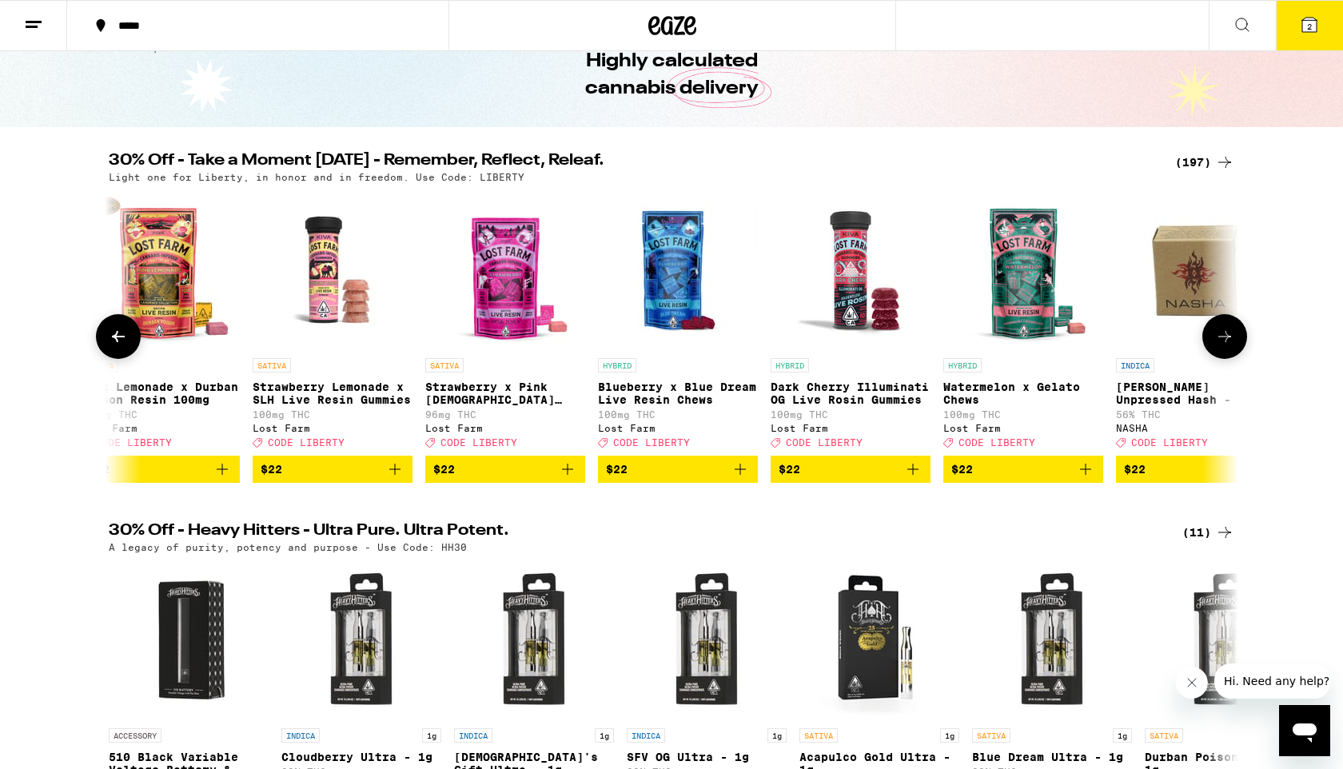
click at [1225, 346] on icon at bounding box center [1224, 336] width 19 height 19
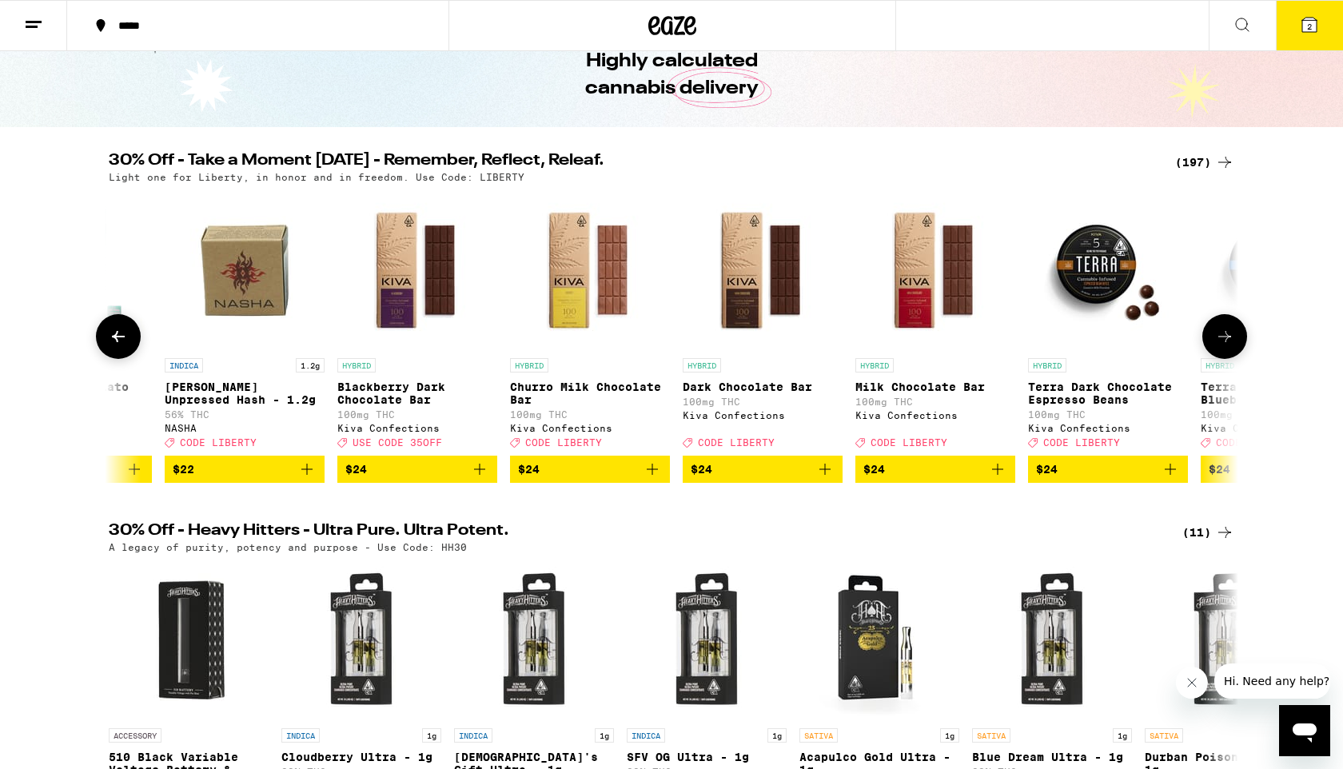
click at [1225, 346] on icon at bounding box center [1224, 336] width 19 height 19
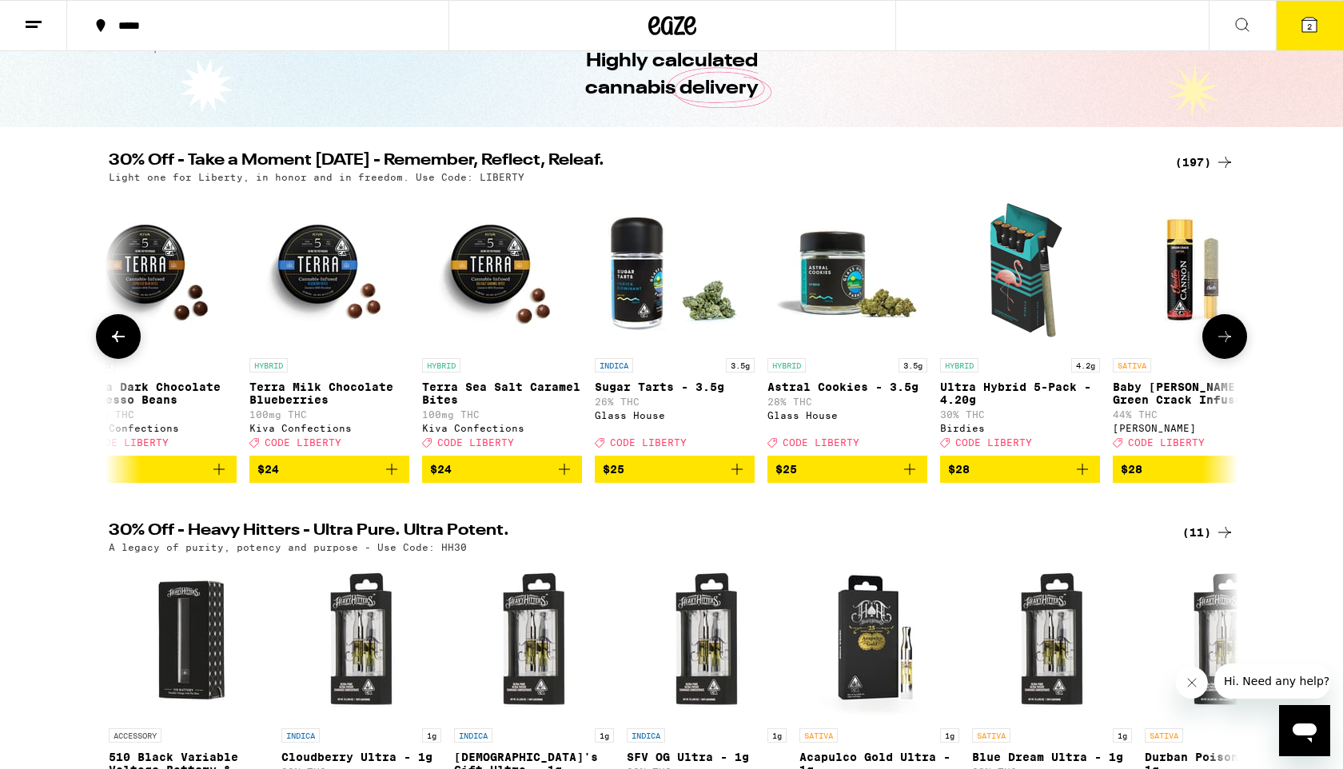
click at [1225, 346] on icon at bounding box center [1224, 336] width 19 height 19
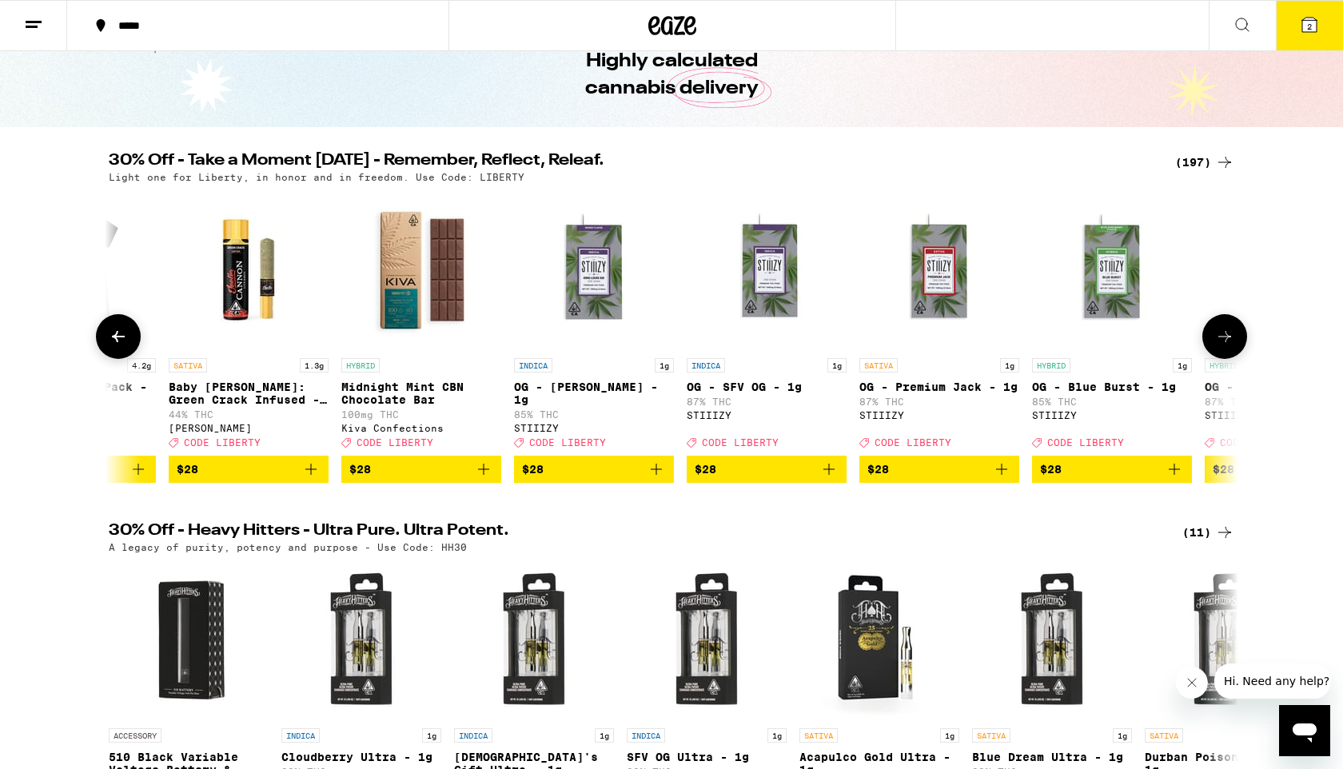
scroll to position [0, 19982]
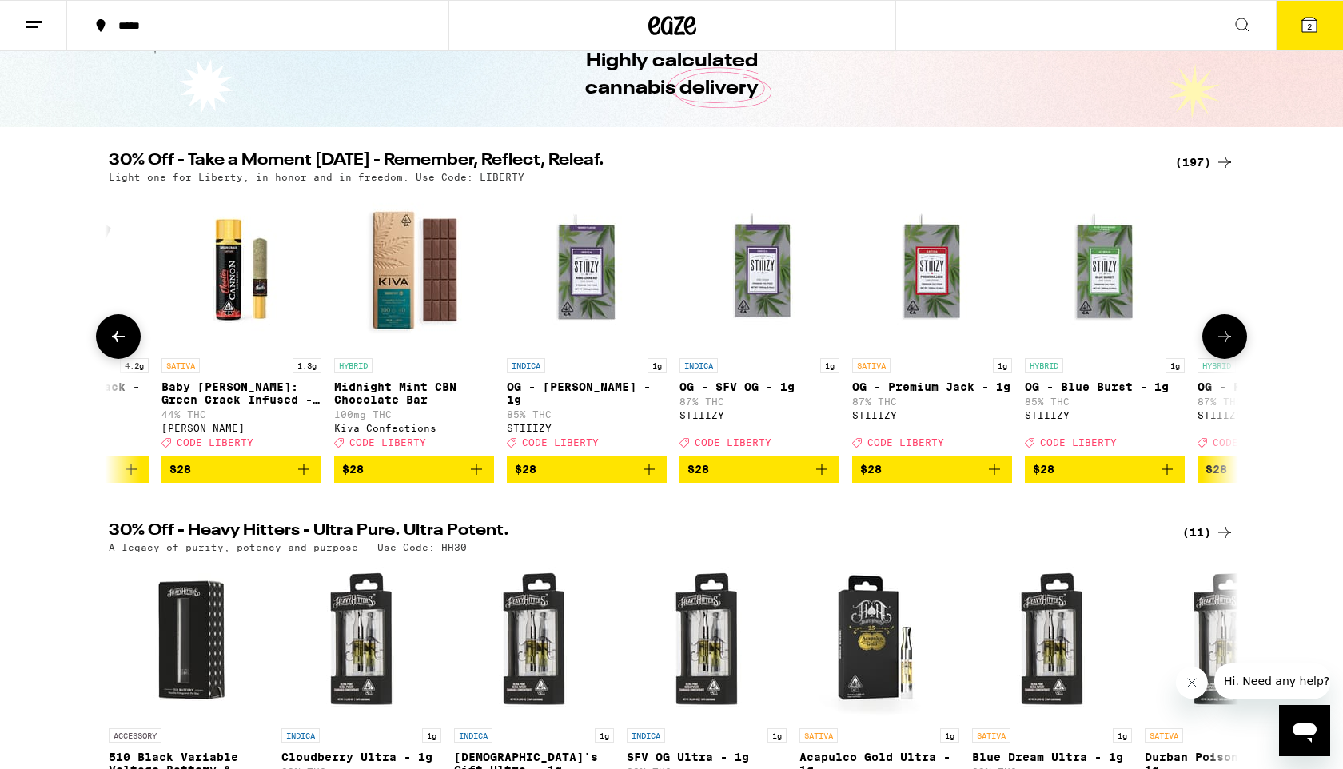
click at [1224, 342] on icon at bounding box center [1225, 336] width 13 height 11
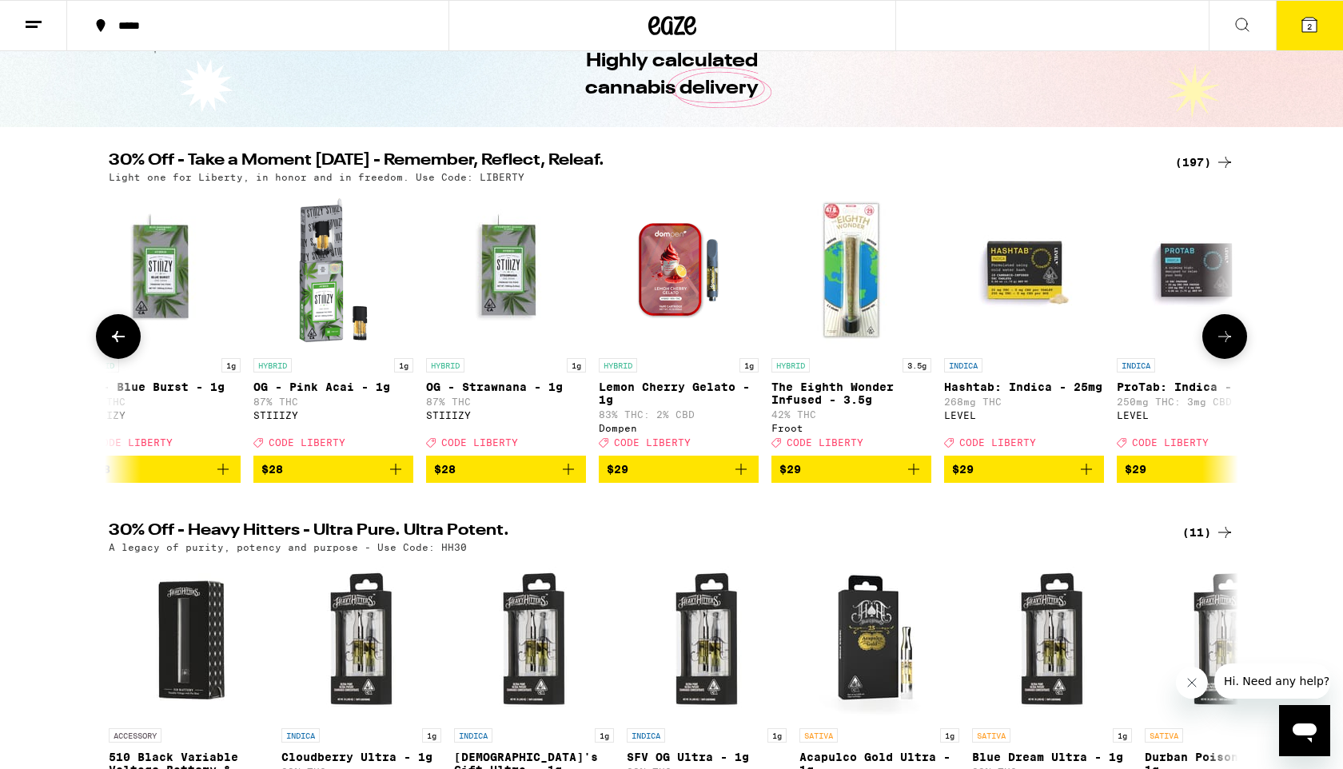
scroll to position [0, 20934]
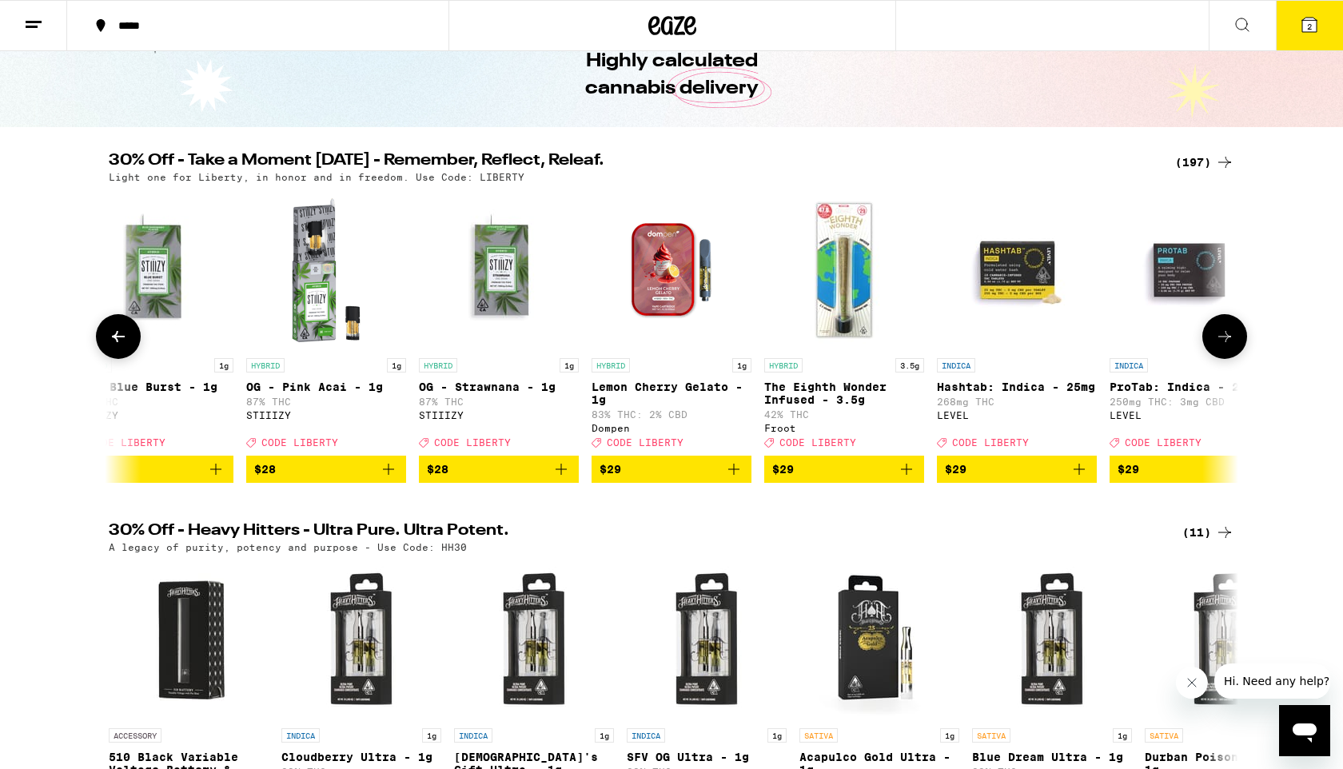
click at [1224, 342] on icon at bounding box center [1225, 336] width 13 height 11
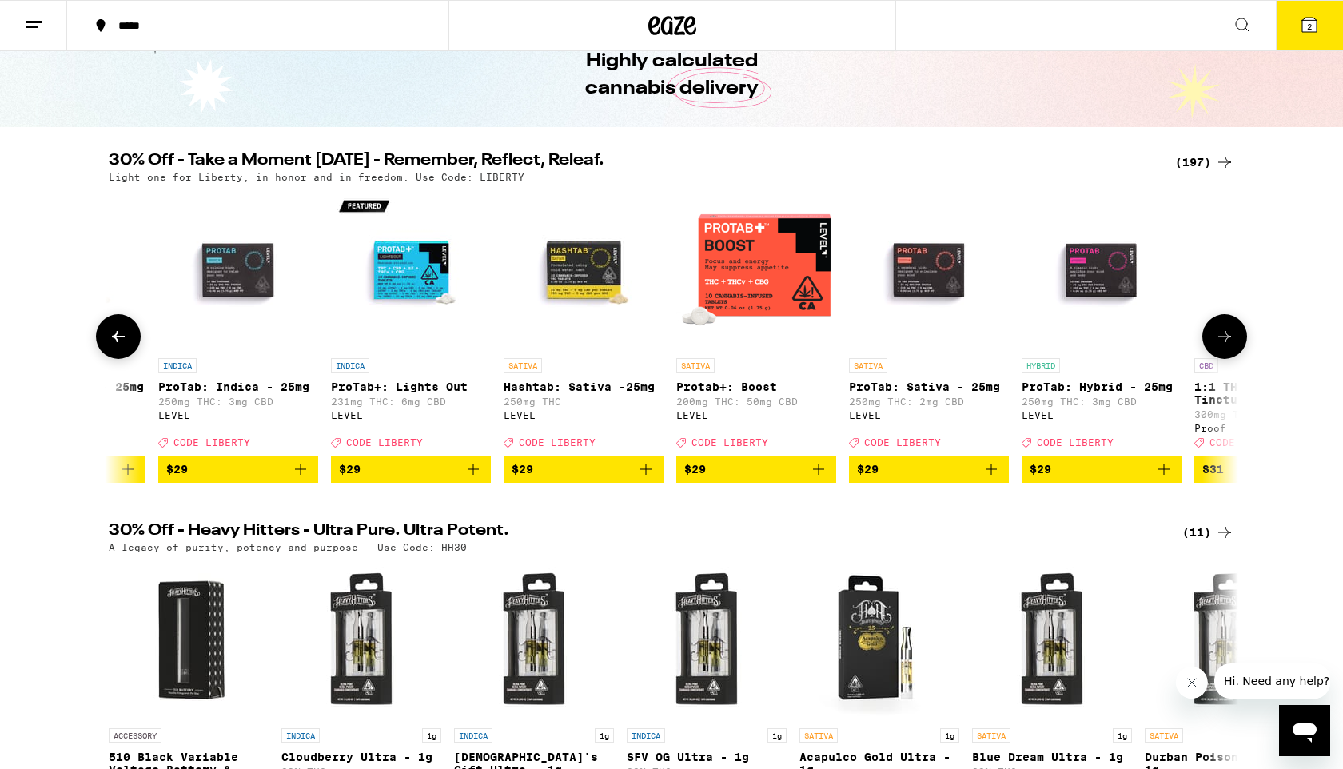
click at [1224, 346] on icon at bounding box center [1224, 336] width 19 height 19
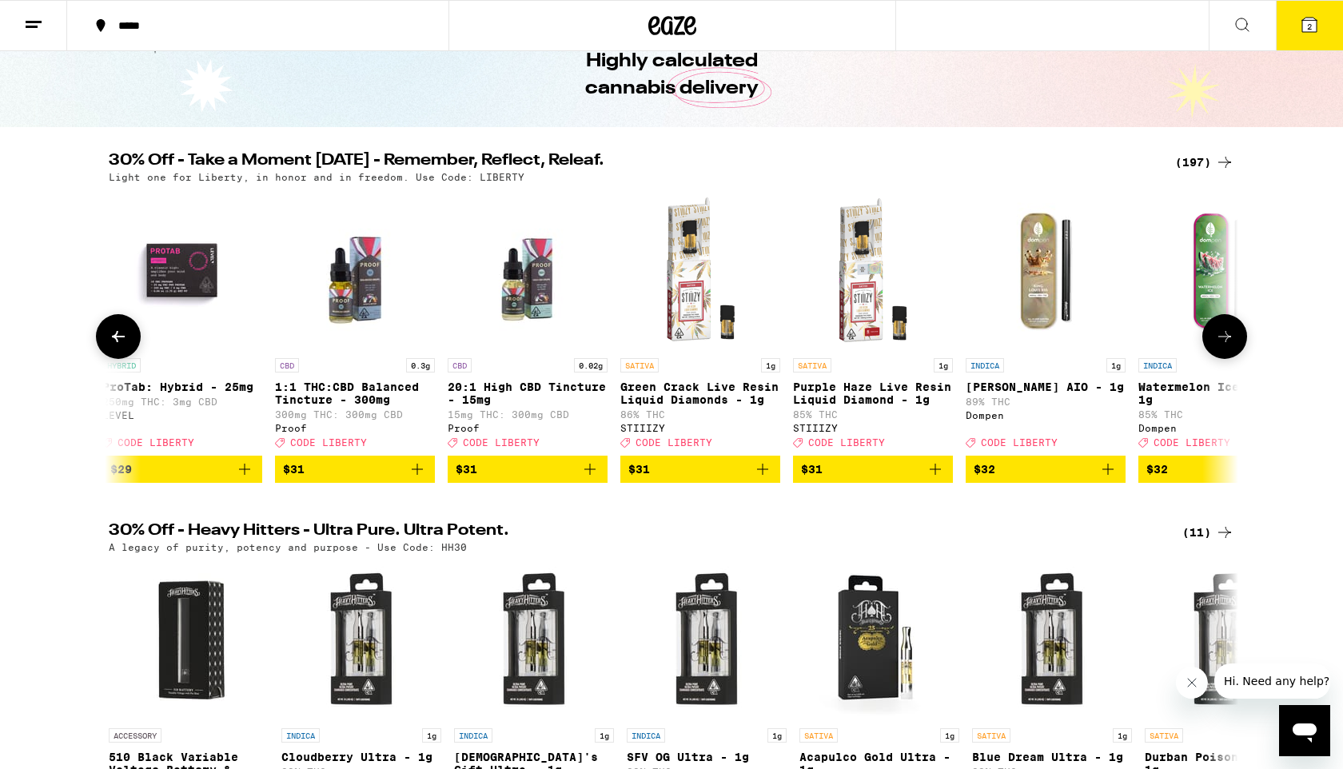
scroll to position [0, 22837]
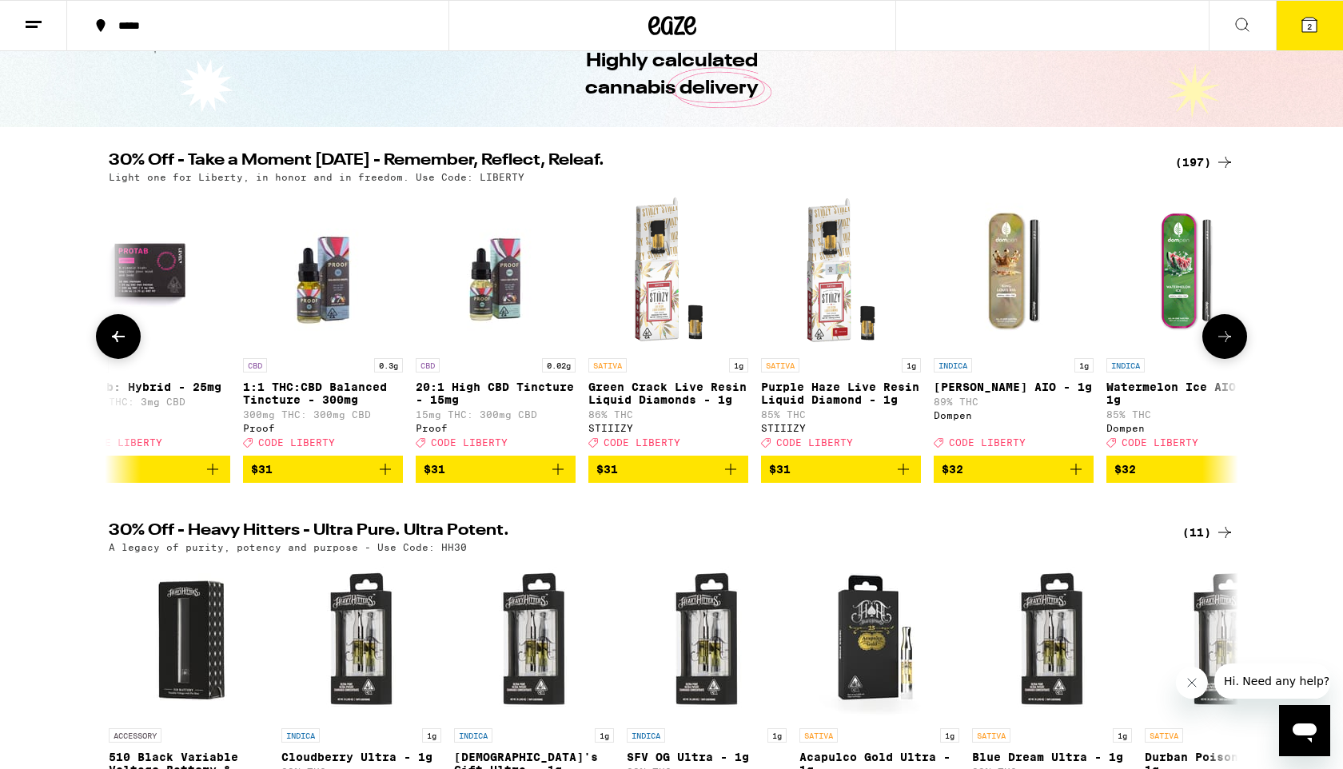
click at [1223, 345] on icon at bounding box center [1224, 336] width 19 height 19
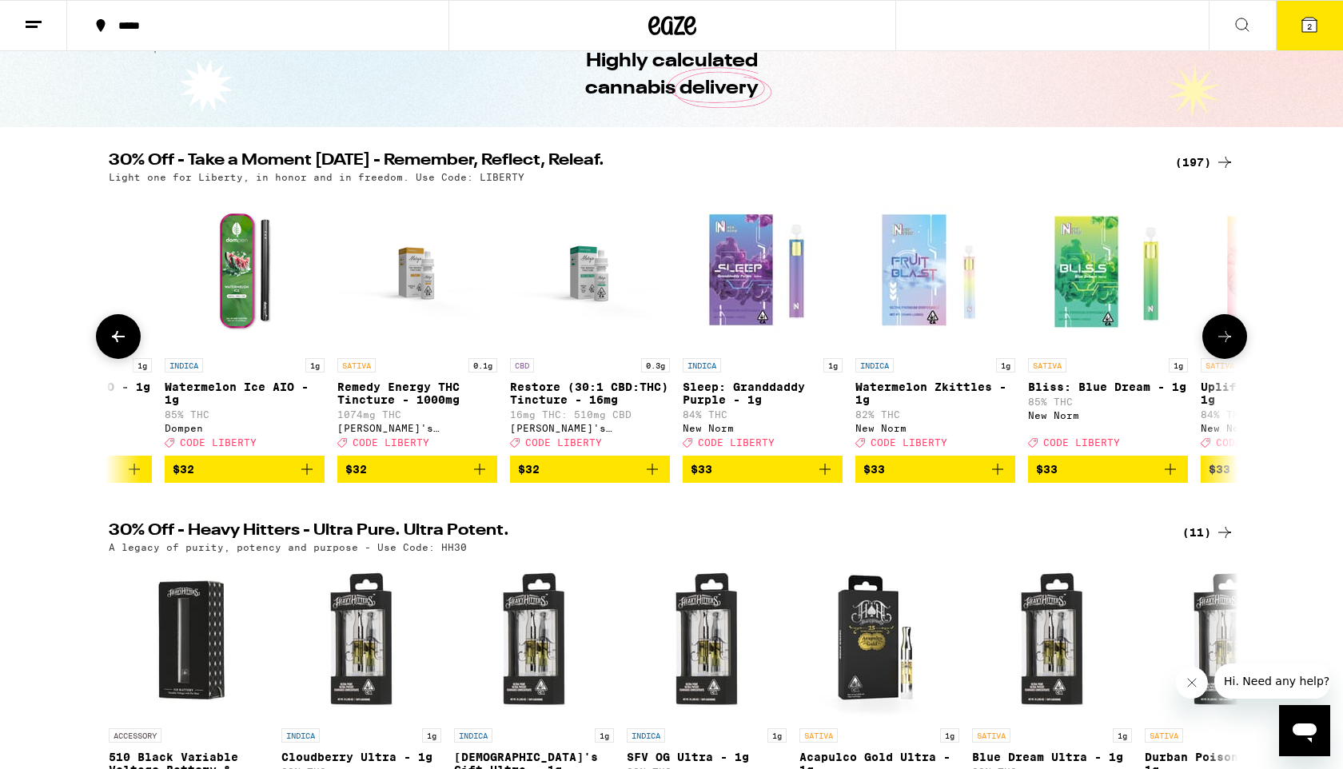
scroll to position [0, 23788]
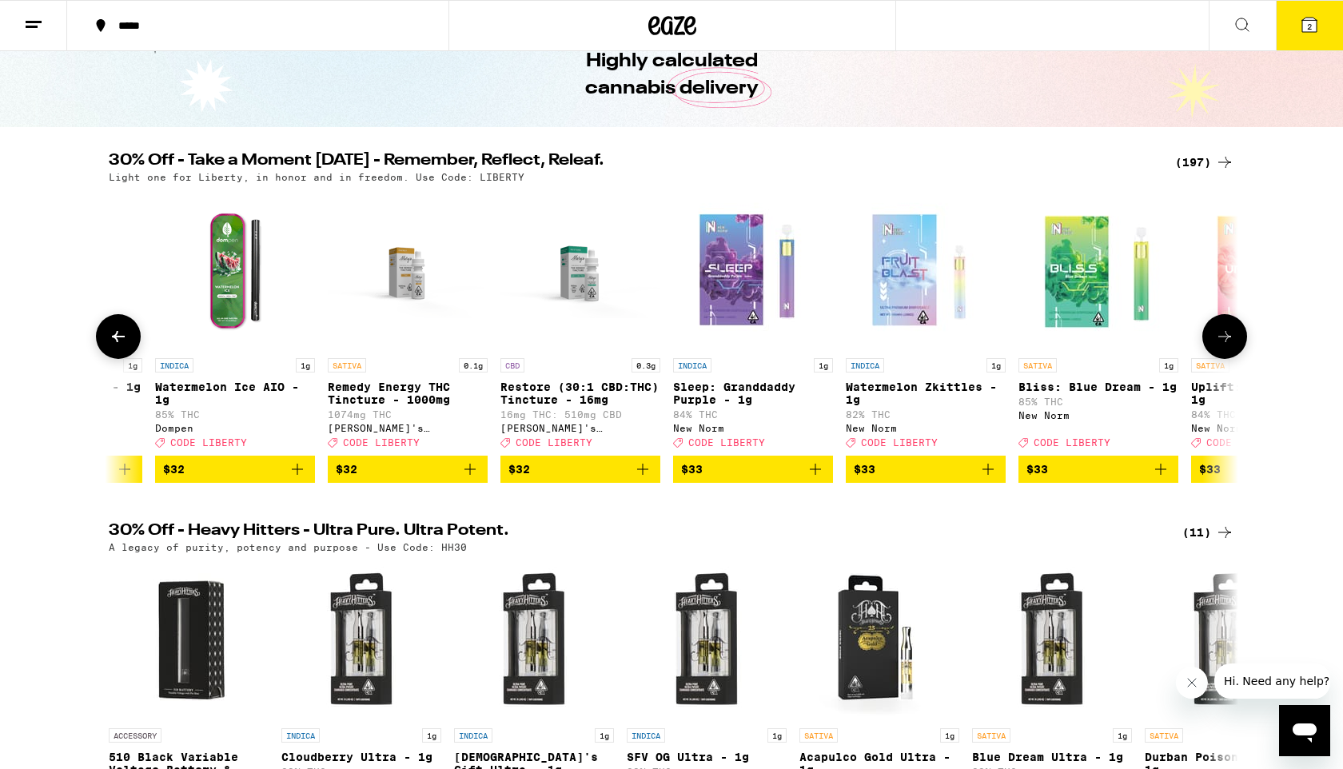
click at [1223, 345] on icon at bounding box center [1224, 336] width 19 height 19
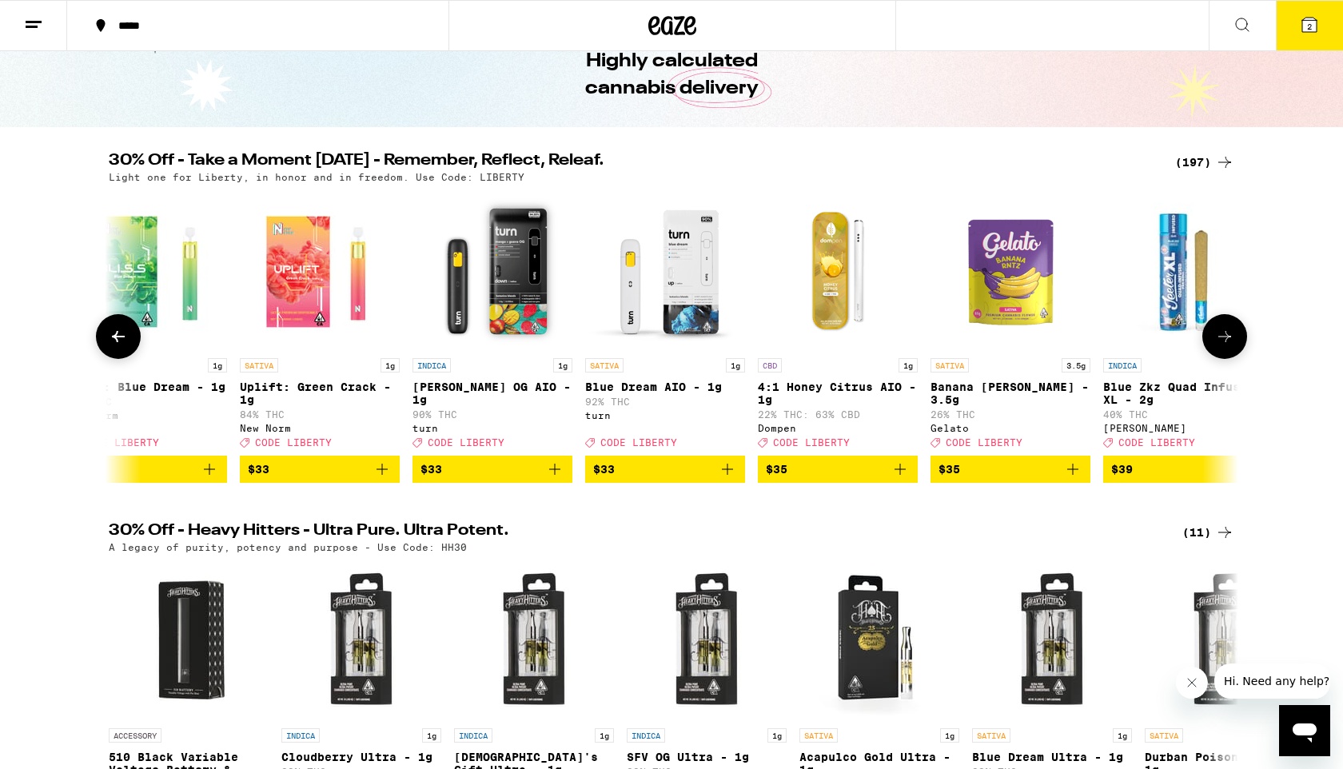
click at [1223, 345] on icon at bounding box center [1224, 336] width 19 height 19
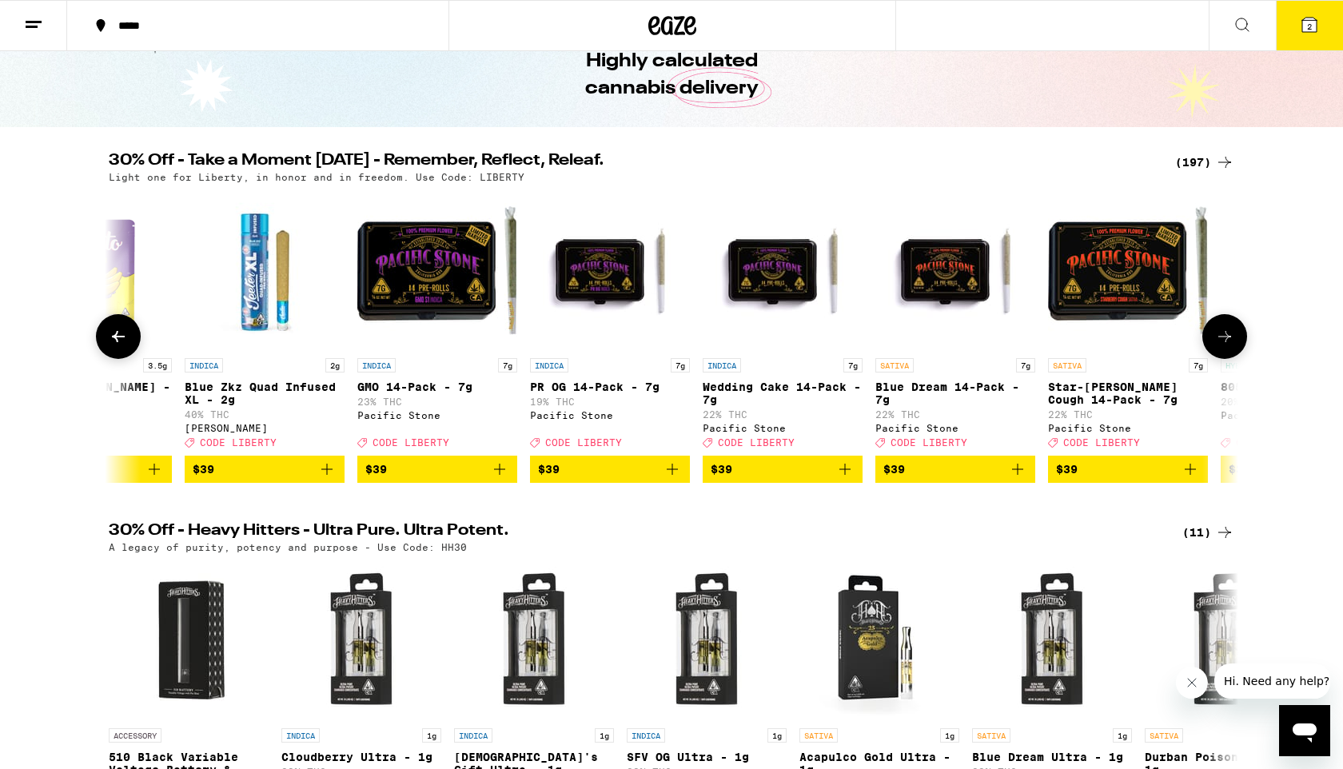
scroll to position [0, 25691]
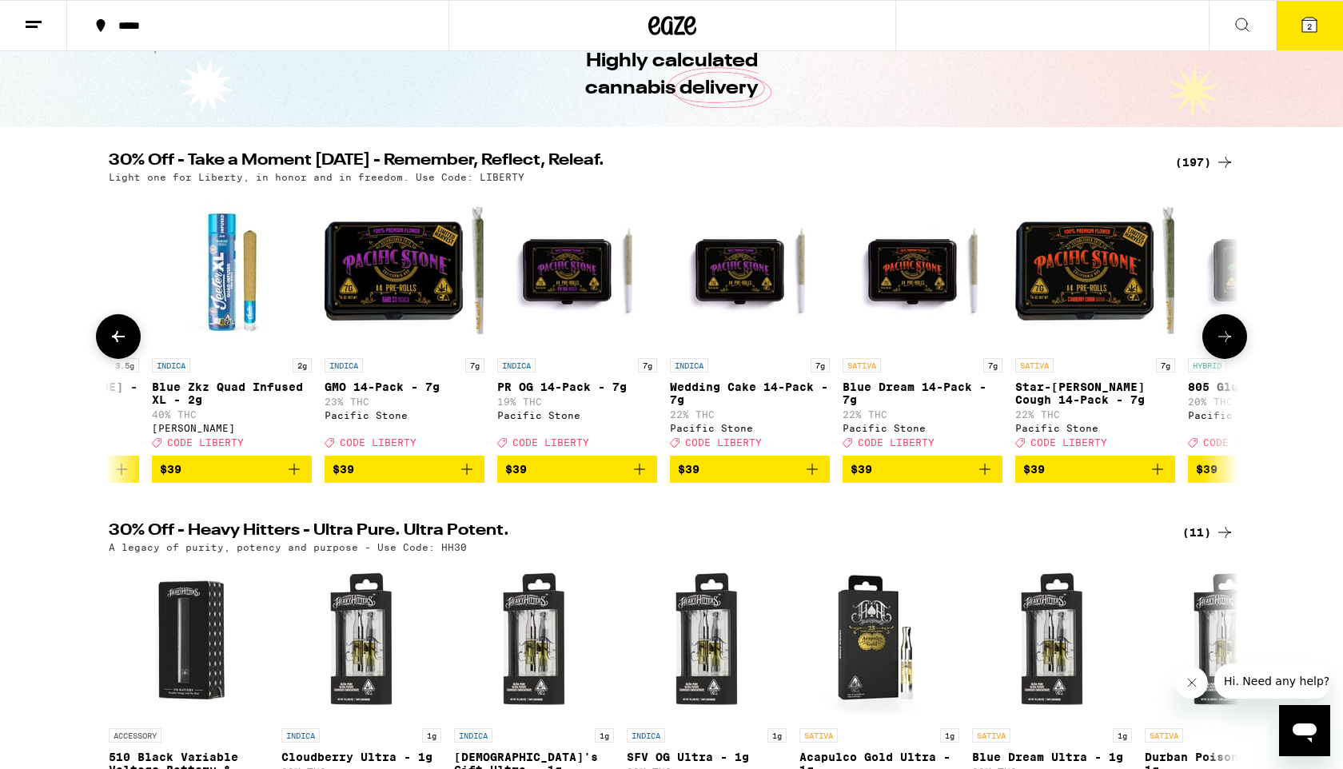
click at [1223, 345] on icon at bounding box center [1224, 336] width 19 height 19
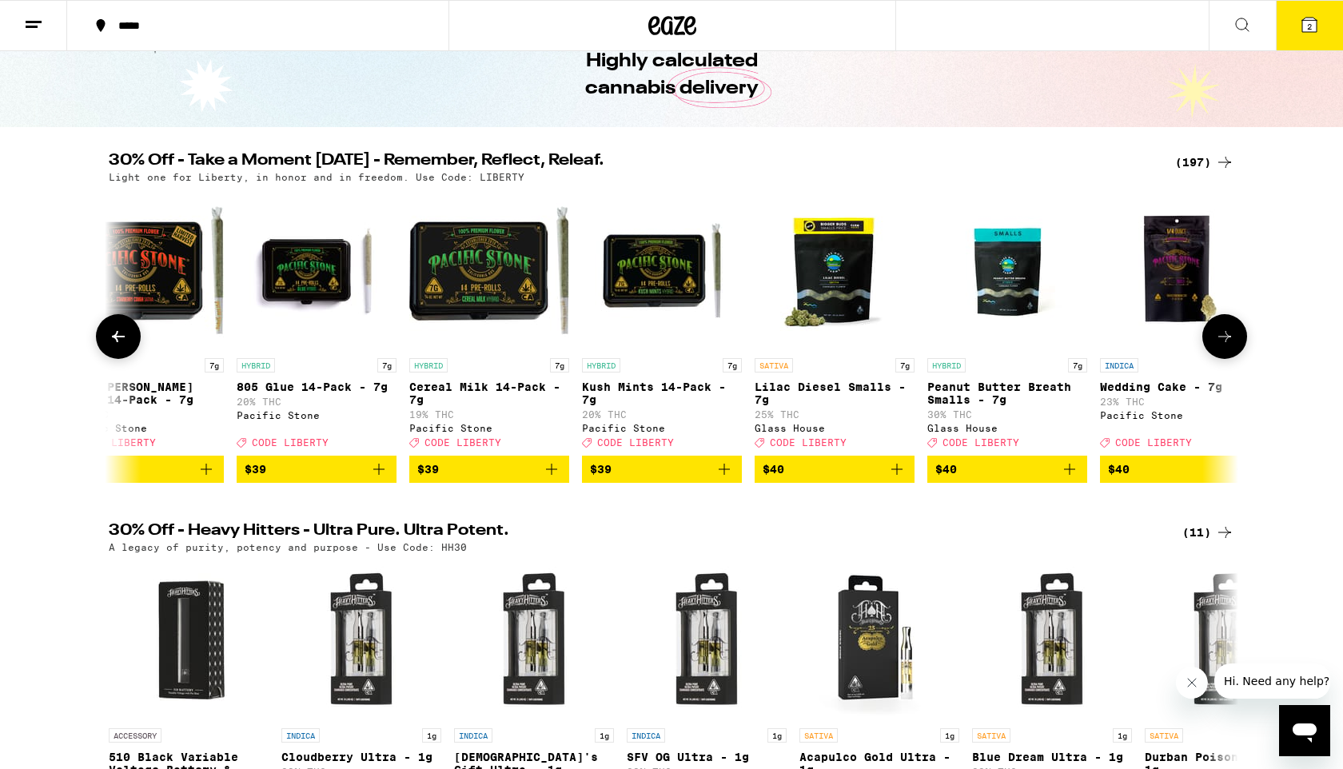
click at [1223, 345] on icon at bounding box center [1224, 336] width 19 height 19
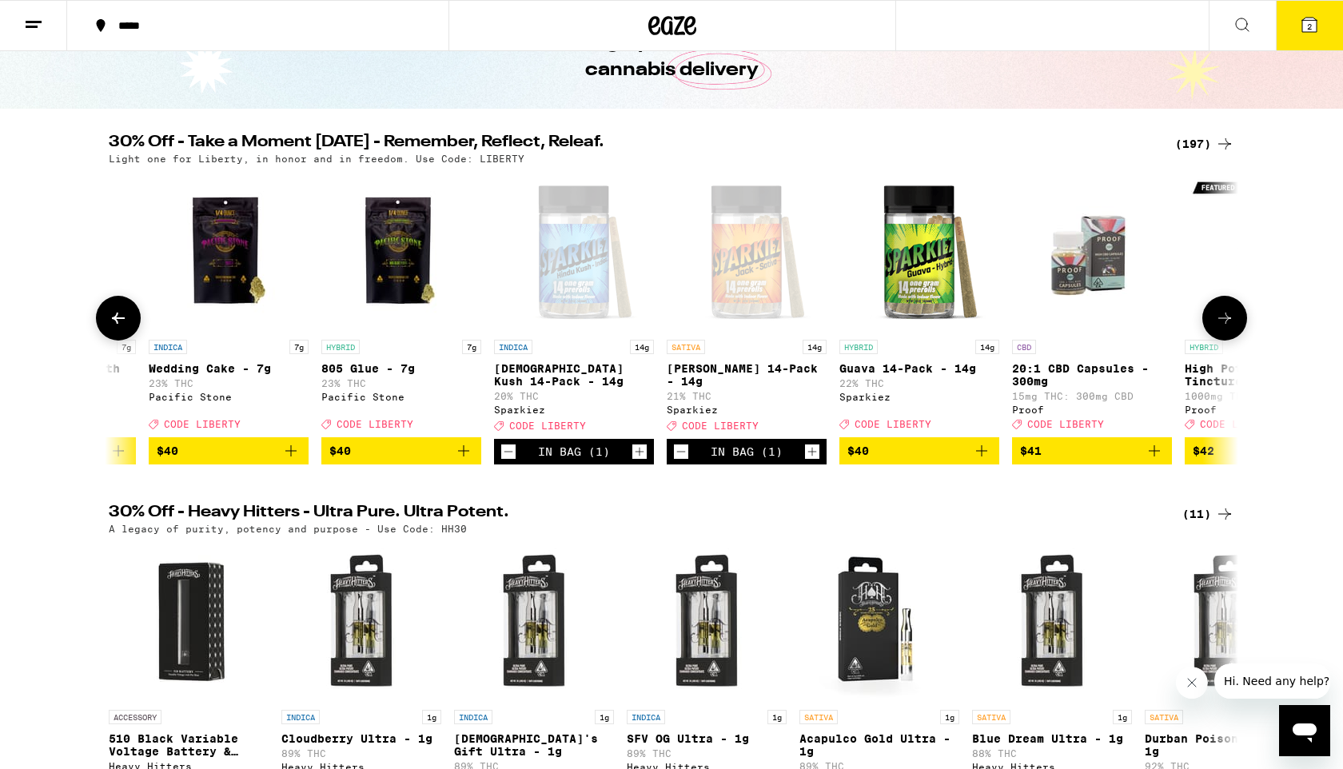
scroll to position [103, 0]
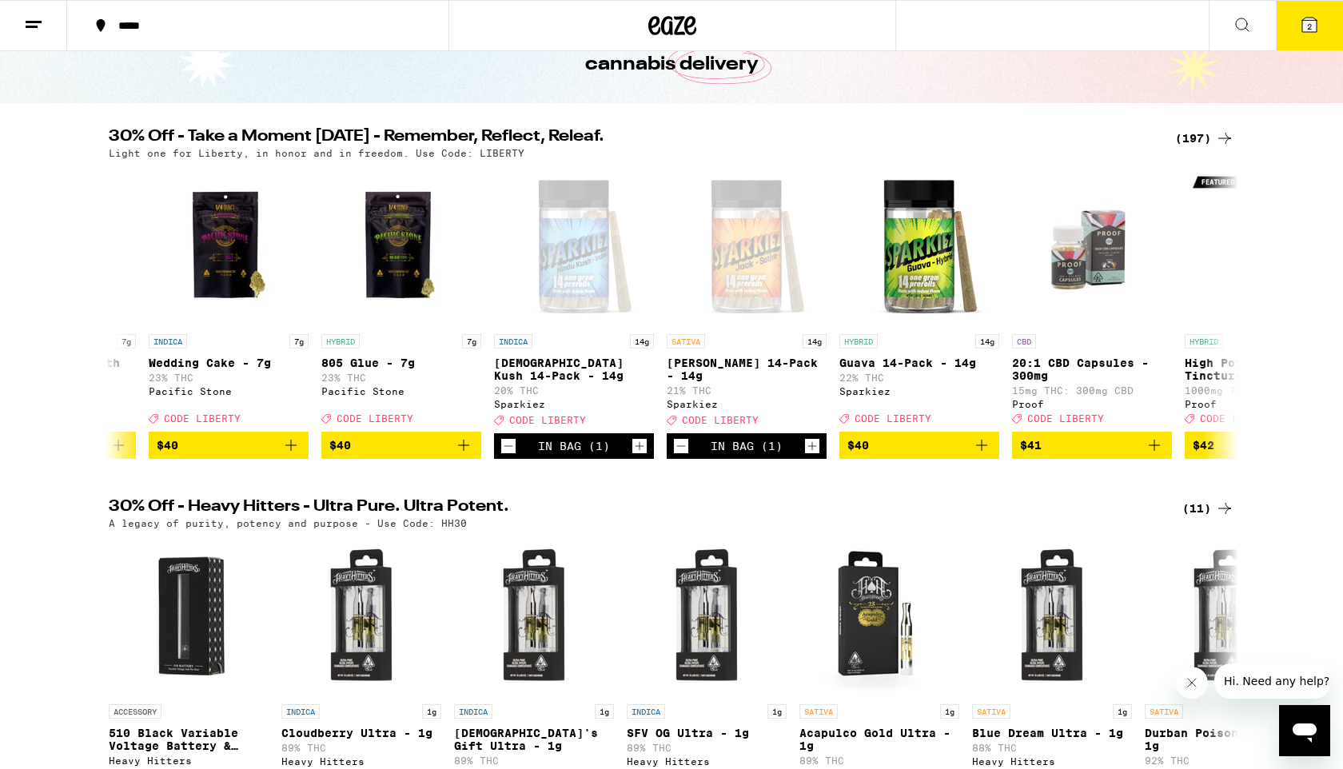
click at [1303, 30] on icon at bounding box center [1310, 25] width 14 height 14
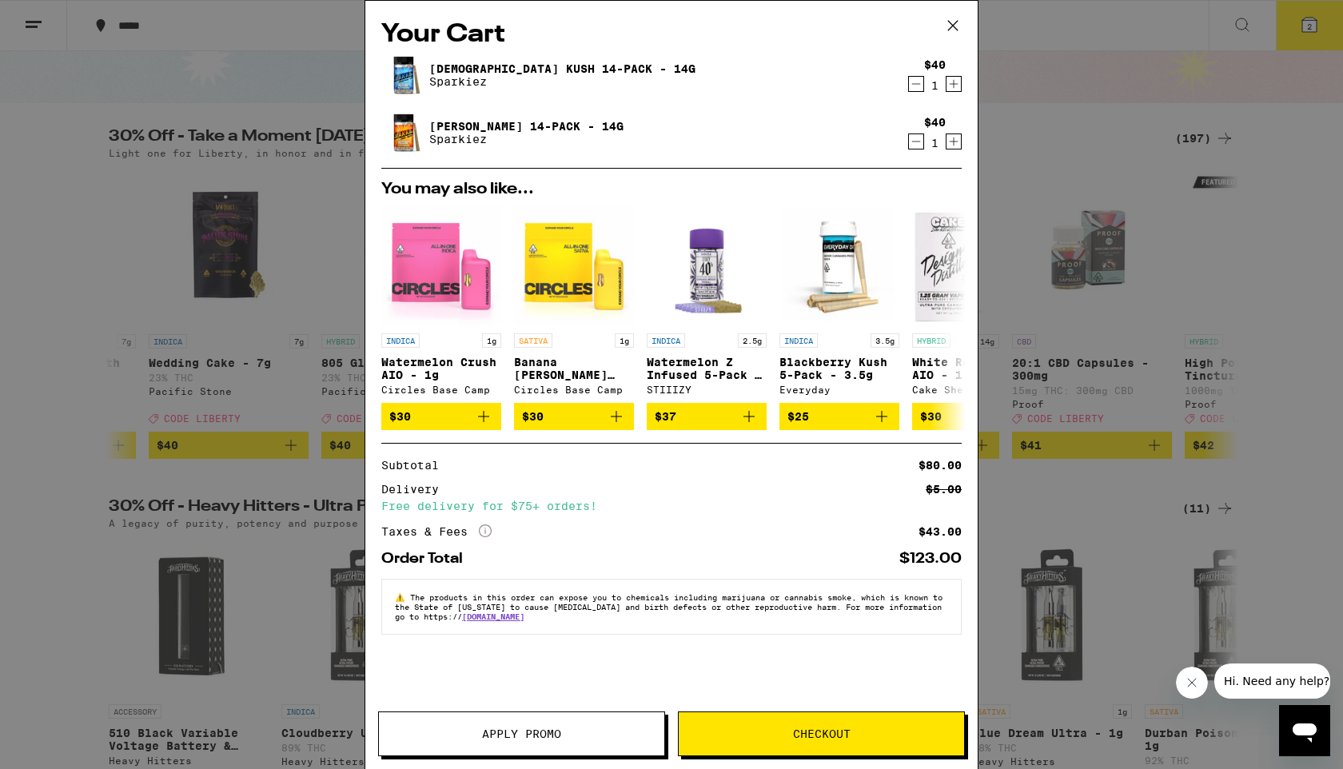
click at [835, 732] on span "Checkout" at bounding box center [822, 733] width 58 height 11
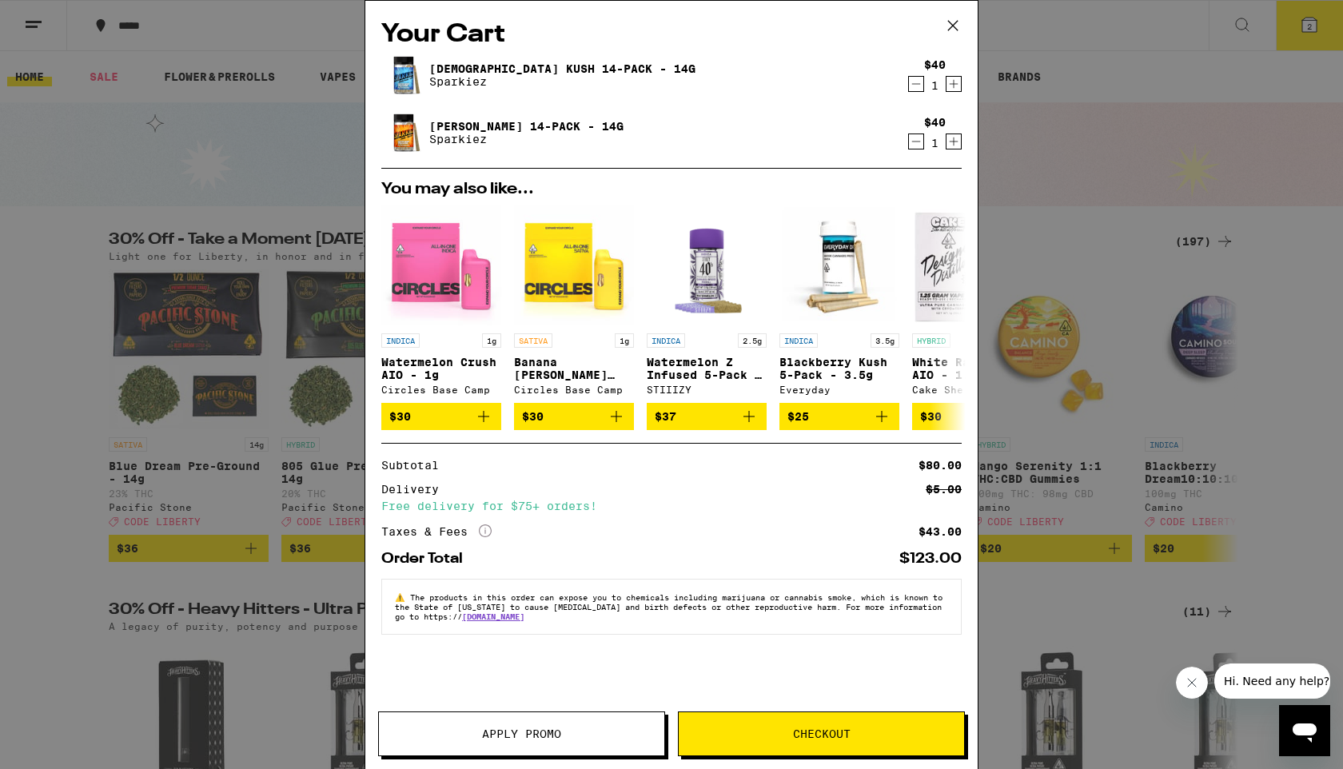
click at [601, 742] on button "Apply Promo" at bounding box center [521, 734] width 287 height 45
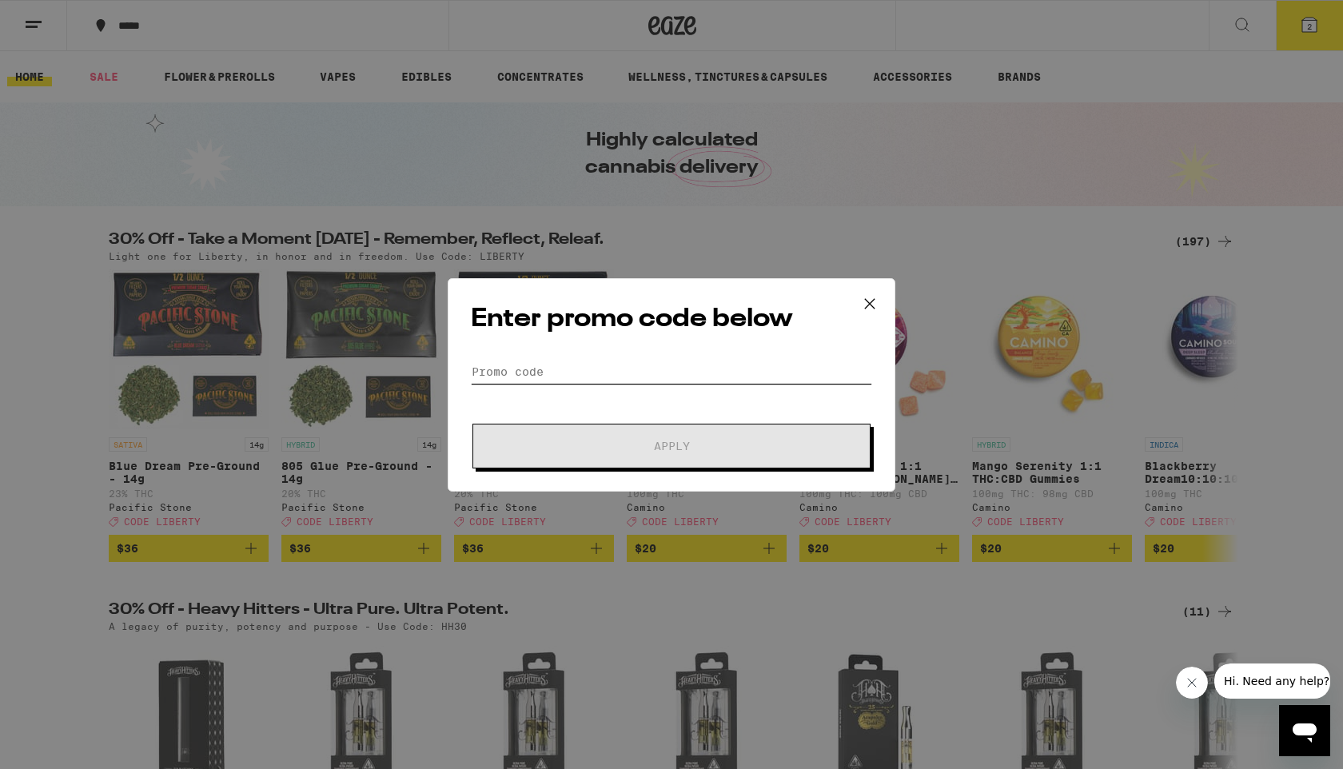
click at [573, 361] on input "Promo Code" at bounding box center [671, 372] width 401 height 24
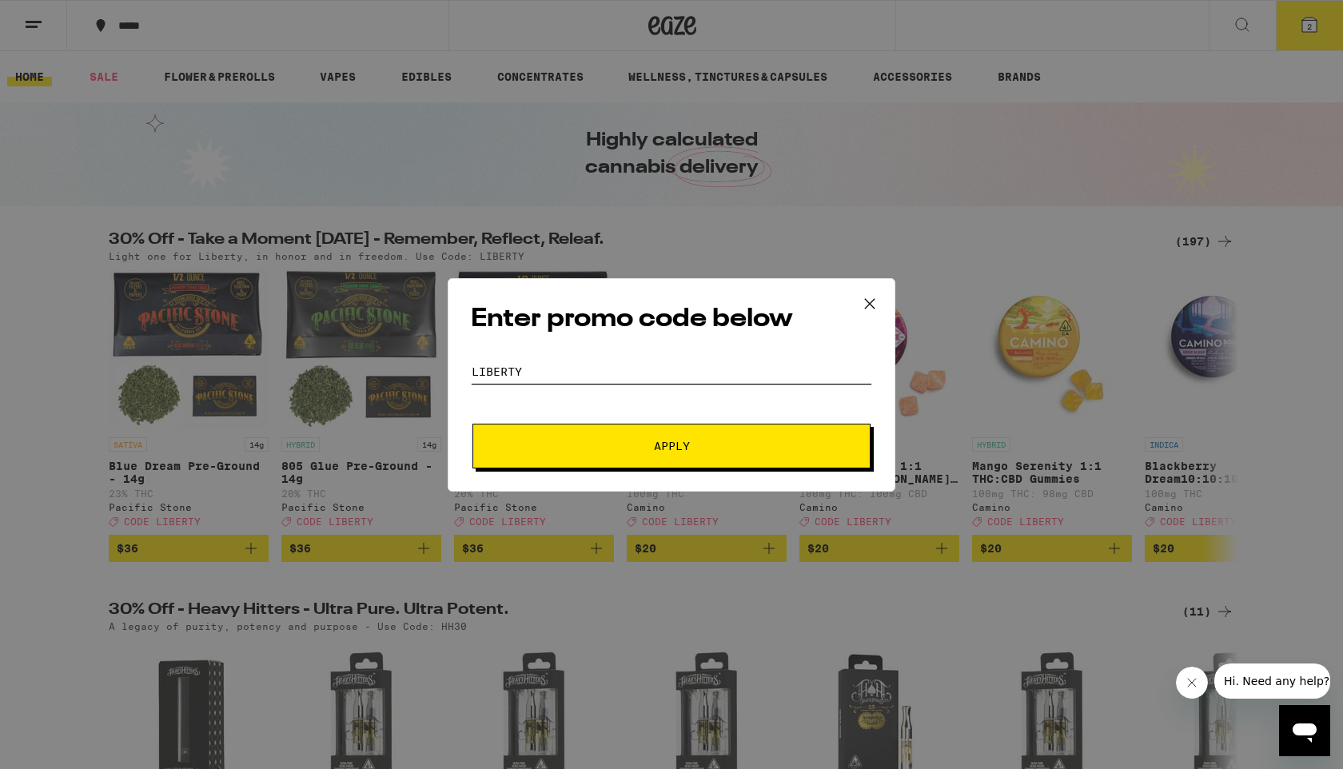
type input "liberty"
click at [645, 441] on span "Apply" at bounding box center [672, 446] width 288 height 11
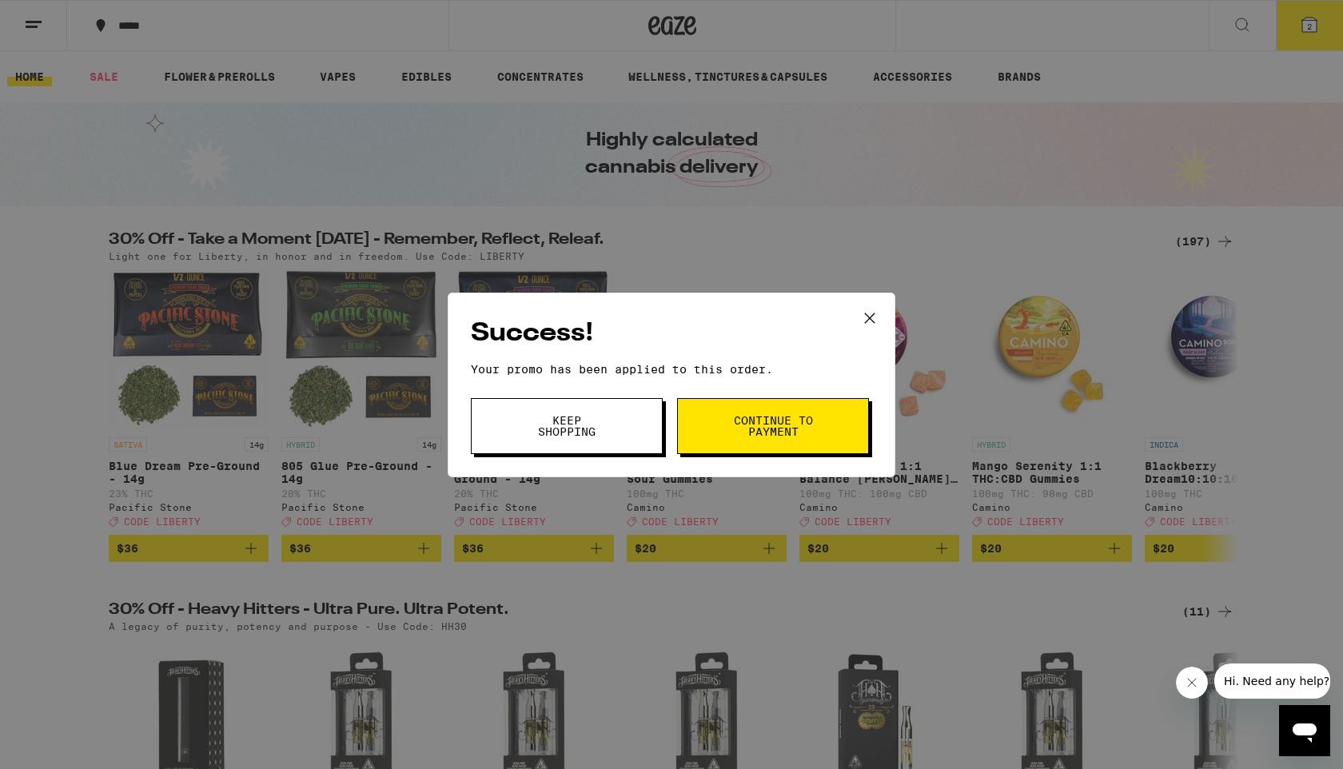
click at [796, 424] on span "Continue to payment" at bounding box center [773, 426] width 82 height 22
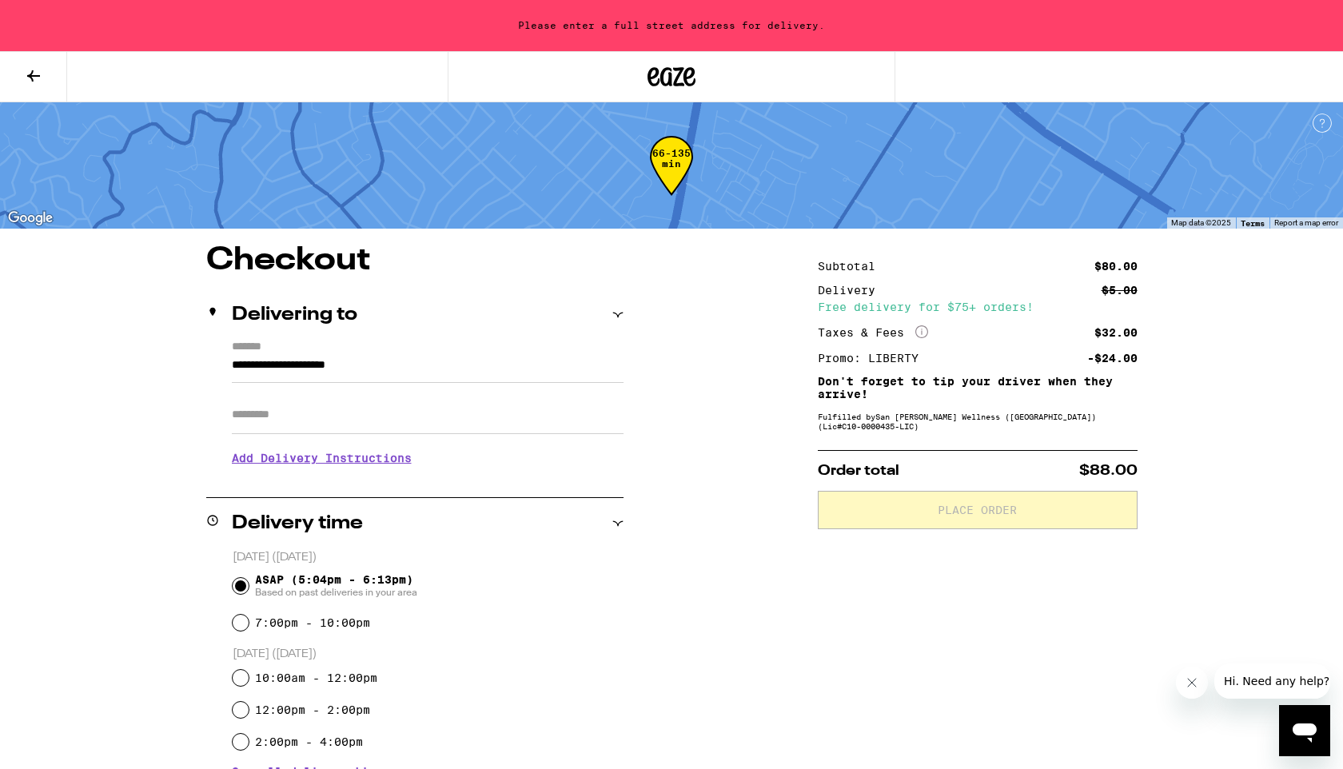
click at [613, 319] on icon at bounding box center [618, 314] width 11 height 11
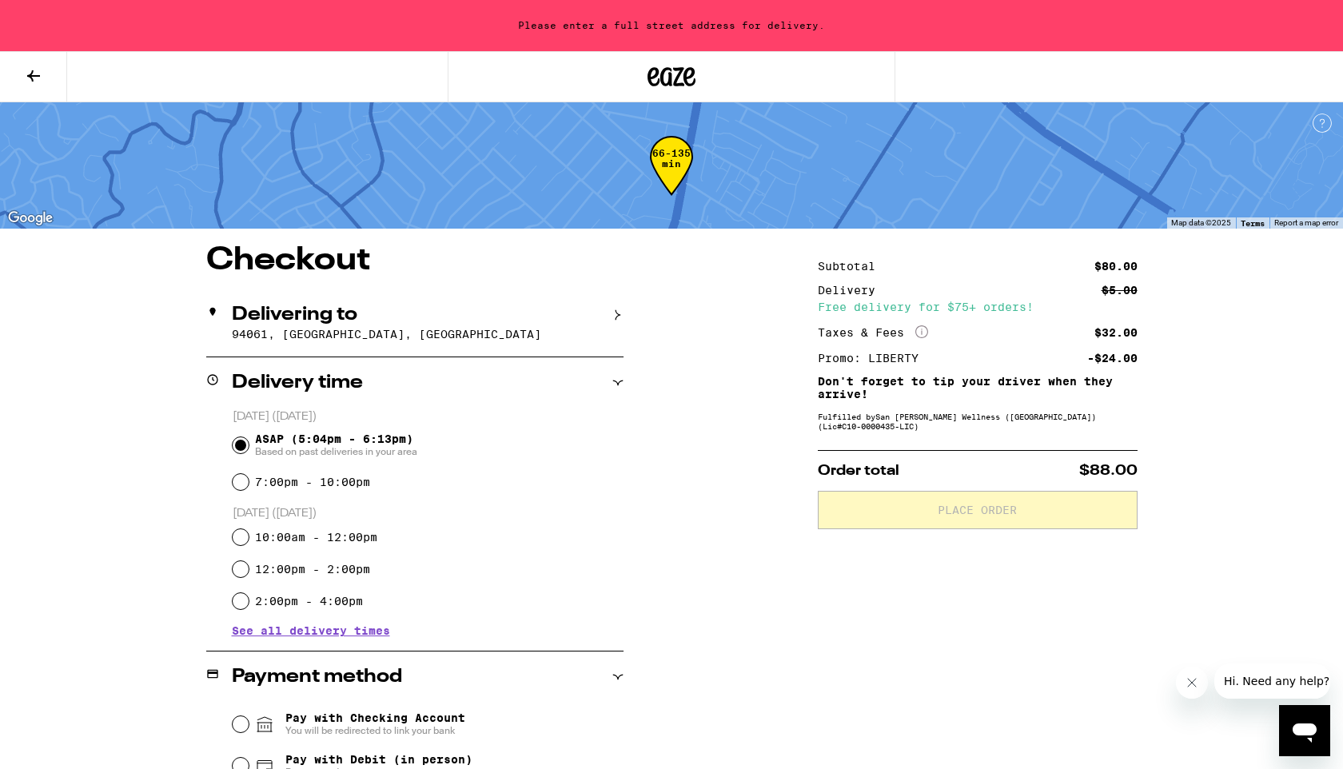
click at [468, 341] on p "94061, [GEOGRAPHIC_DATA], [GEOGRAPHIC_DATA]" at bounding box center [428, 334] width 392 height 13
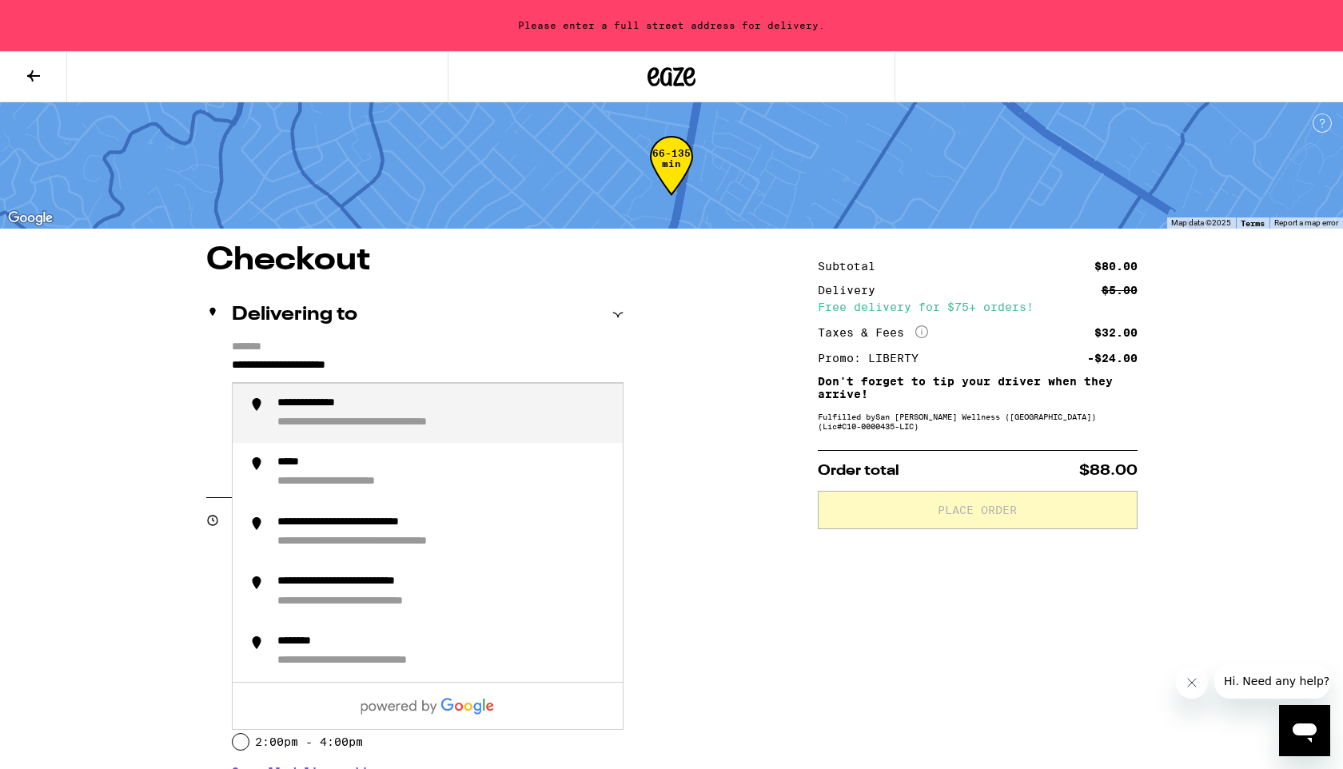
drag, startPoint x: 424, startPoint y: 363, endPoint x: 132, endPoint y: 365, distance: 291.9
click at [132, 365] on div "**********" at bounding box center [671, 696] width 1151 height 902
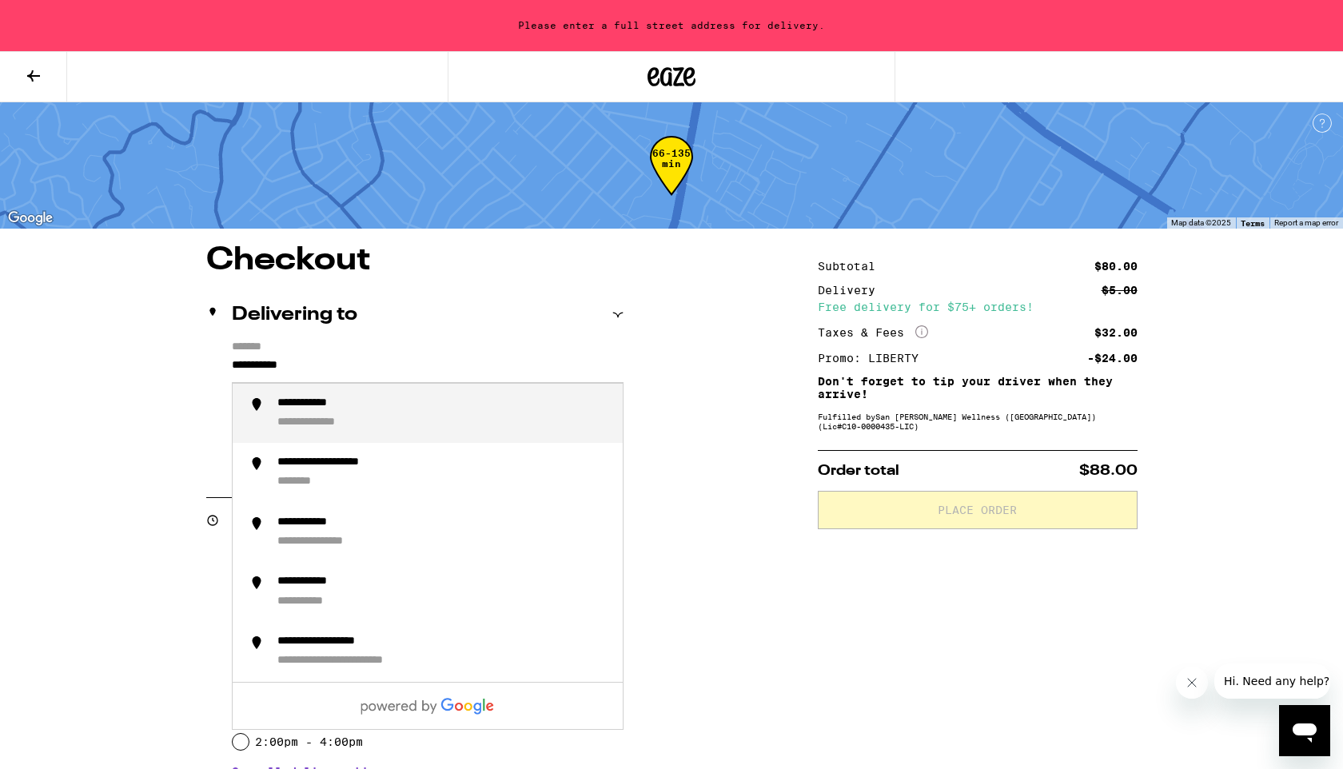
click at [374, 389] on li "**********" at bounding box center [428, 414] width 390 height 60
type input "**********"
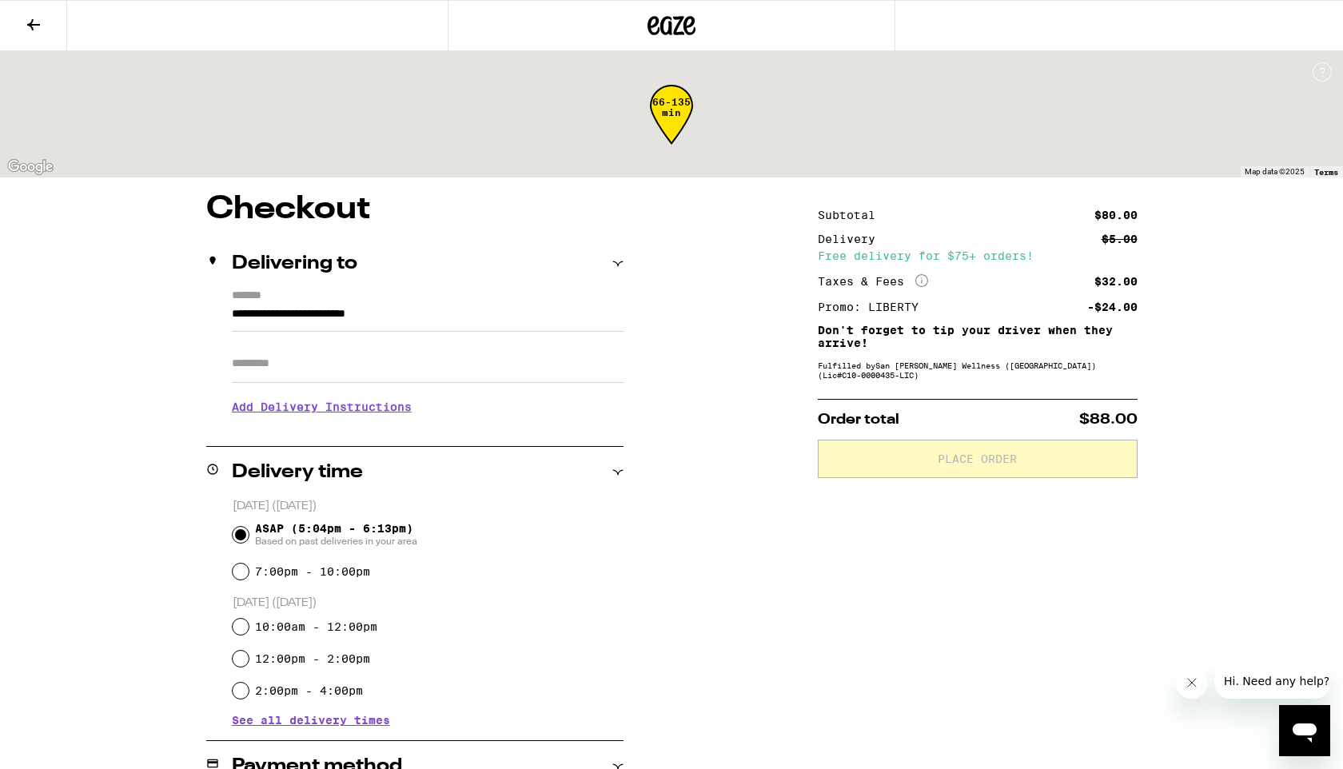
click at [333, 413] on h3 "Add Delivery Instructions" at bounding box center [428, 407] width 392 height 37
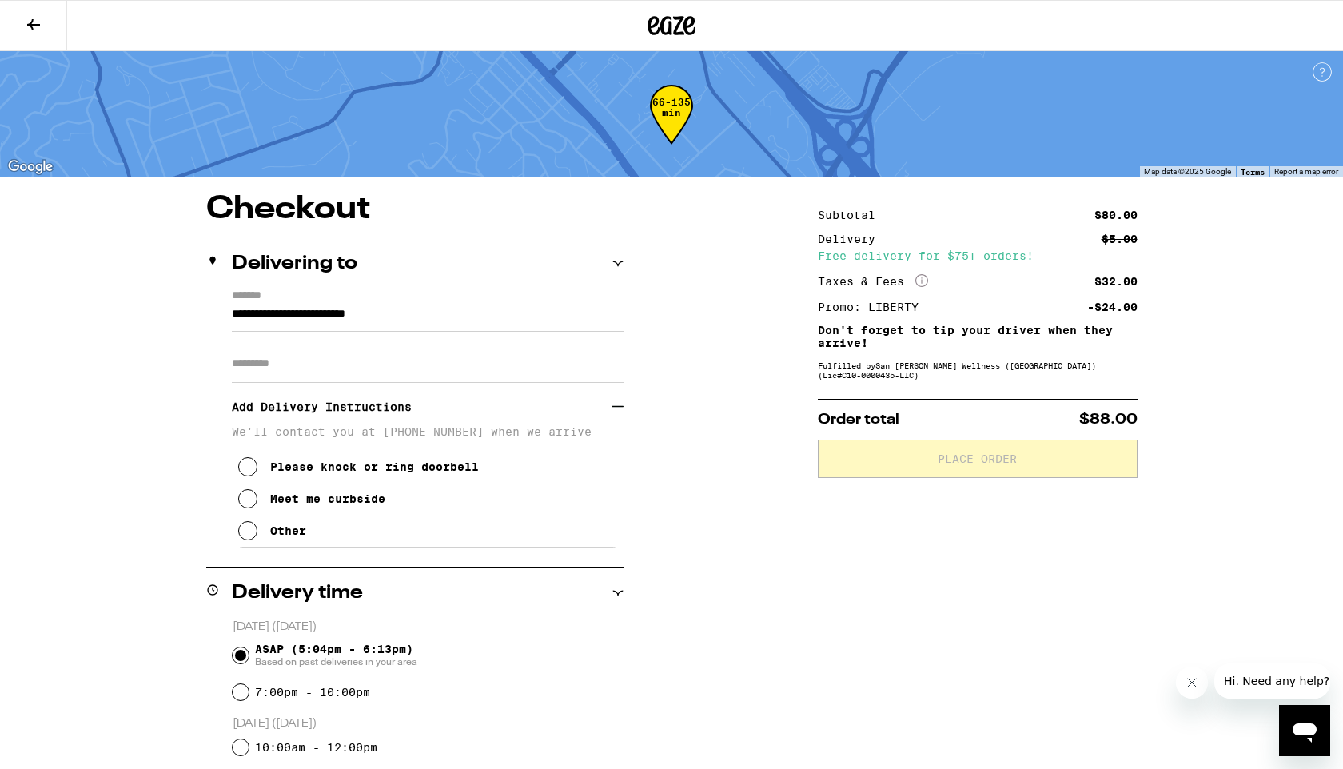
click at [325, 364] on input "Apt/Suite" at bounding box center [428, 364] width 392 height 38
type input "*******"
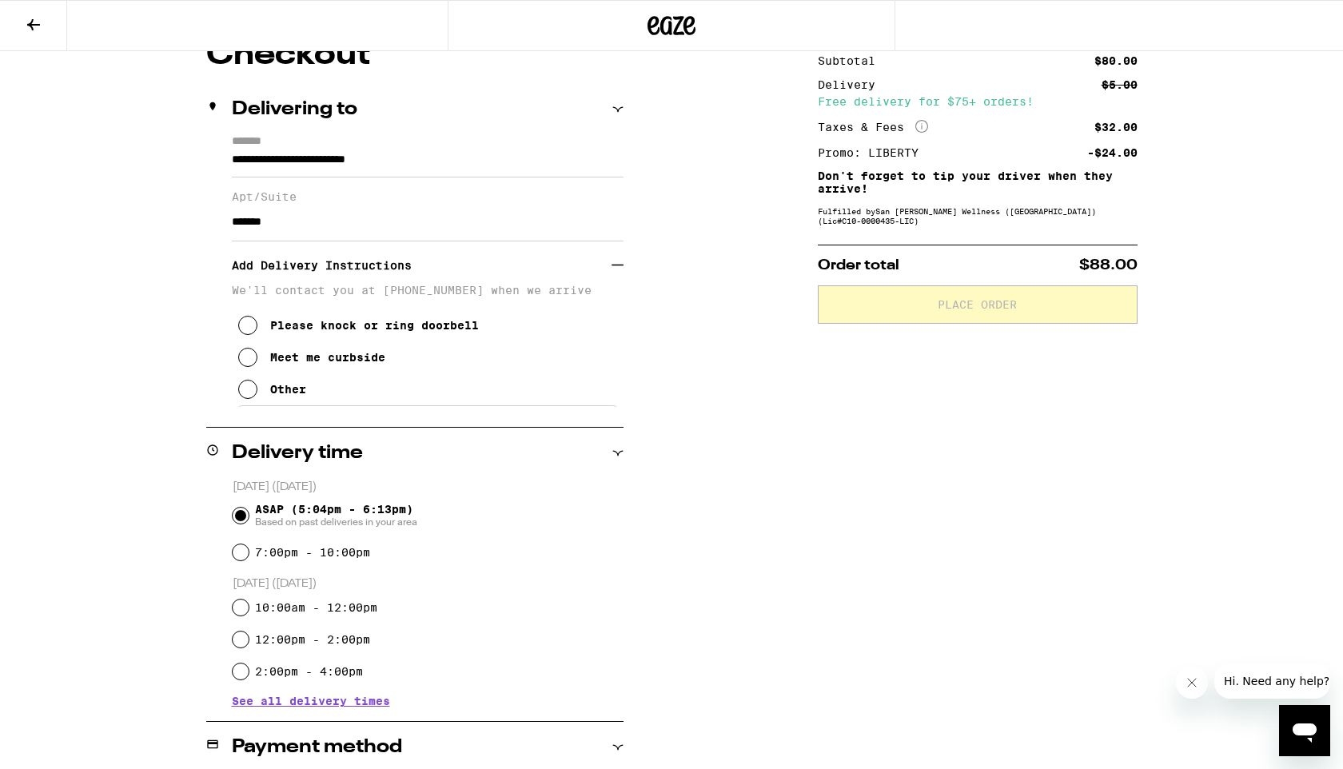
scroll to position [158, 0]
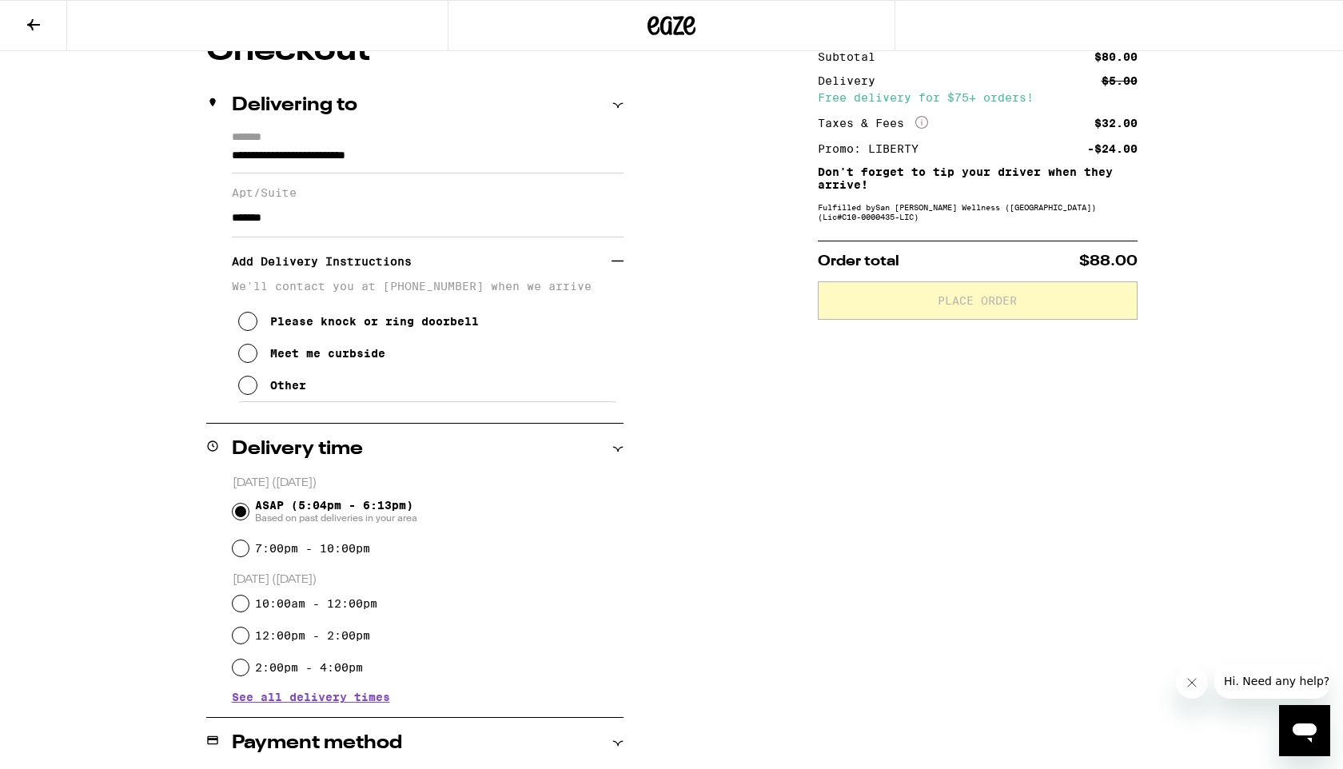
click at [249, 330] on icon at bounding box center [247, 321] width 19 height 19
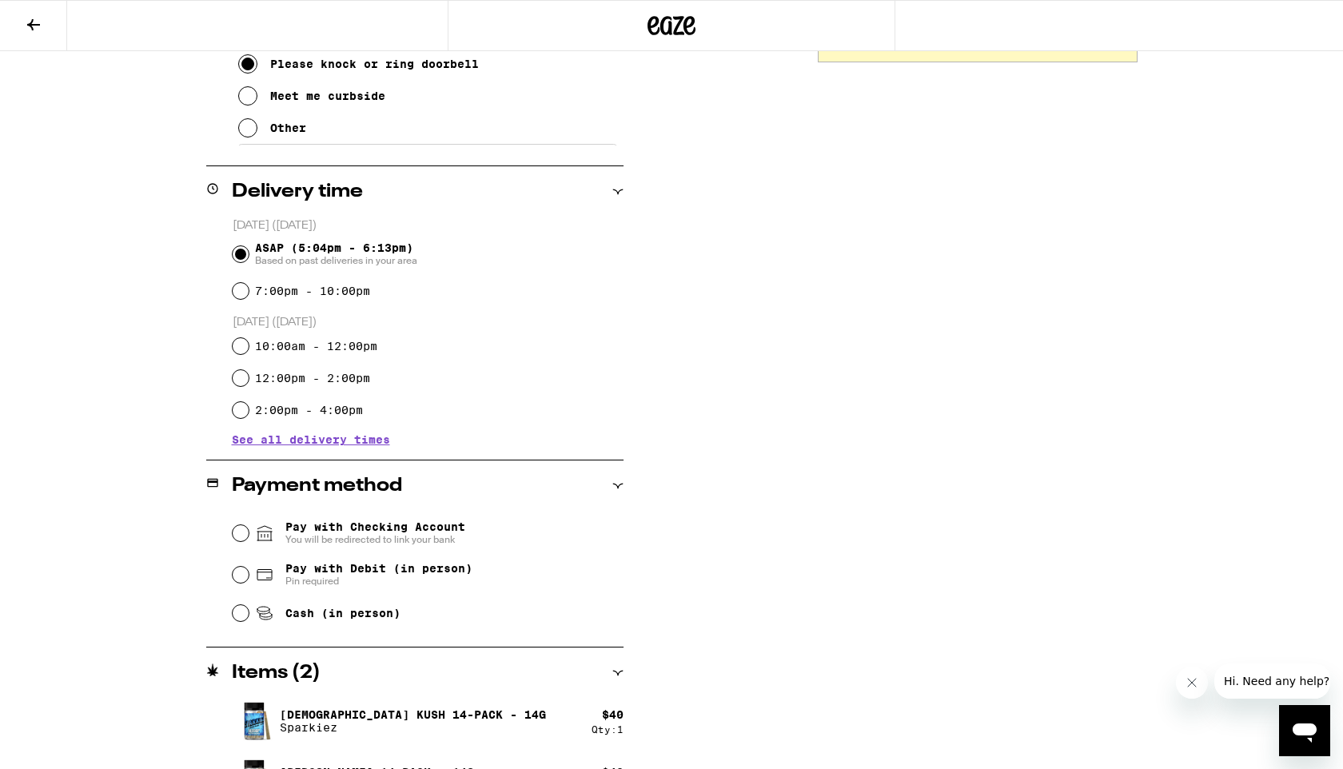
scroll to position [461, 0]
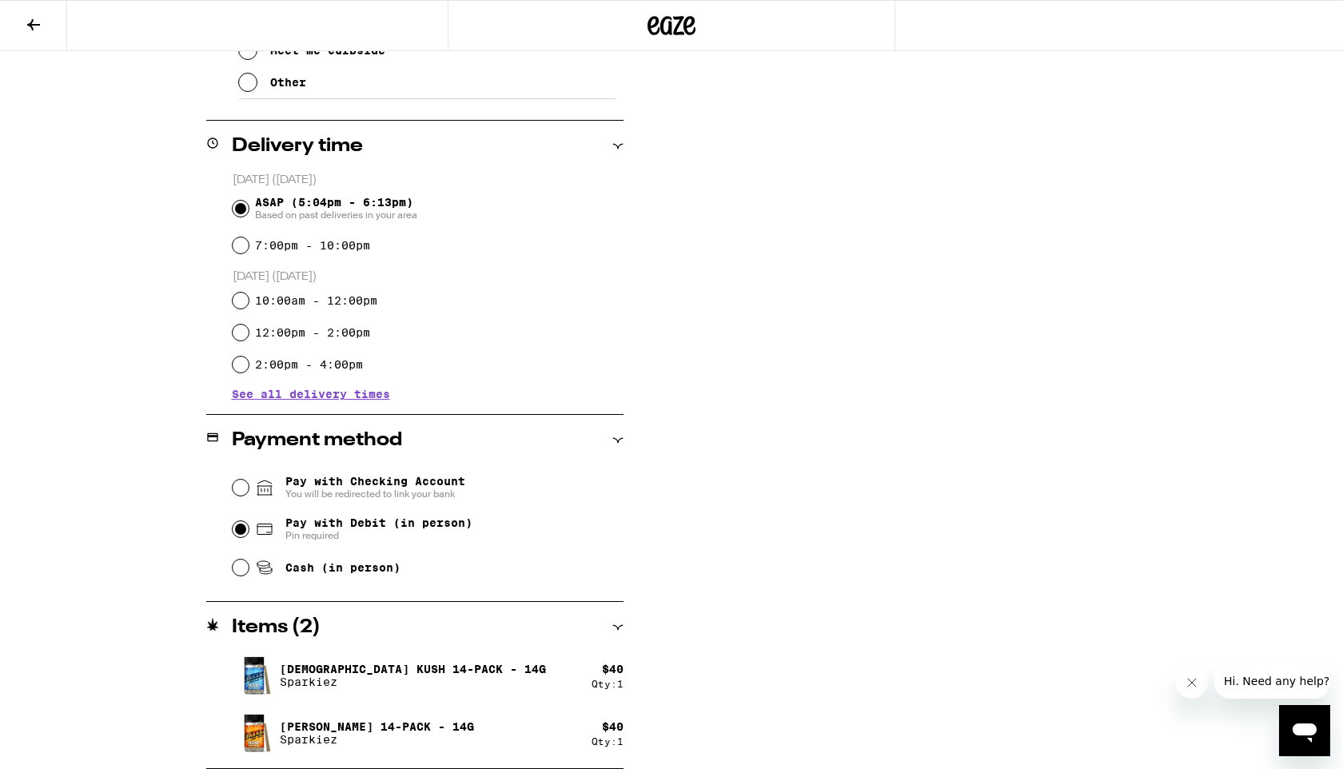
click at [242, 532] on input "Pay with Debit (in person) Pin required" at bounding box center [241, 529] width 16 height 16
radio input "true"
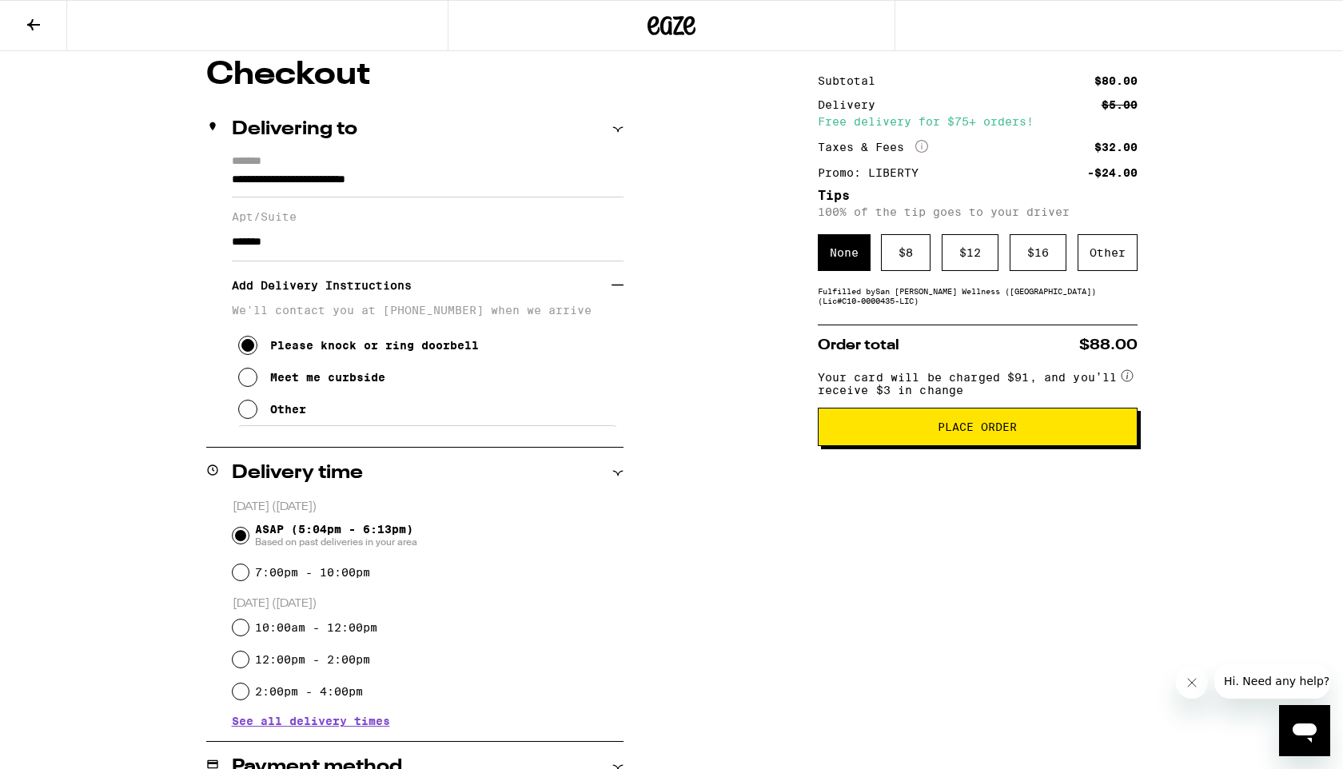
scroll to position [130, 0]
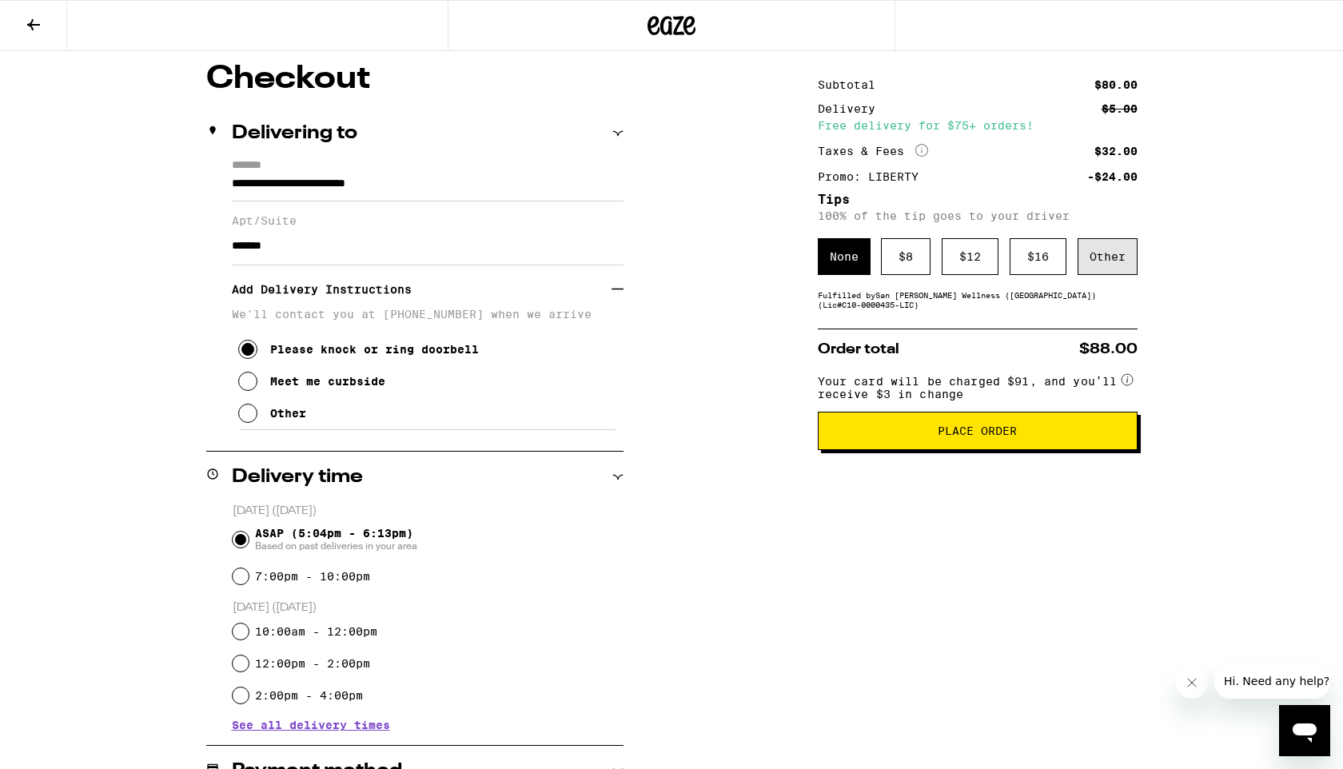
click at [1115, 260] on div "Other" at bounding box center [1108, 256] width 60 height 37
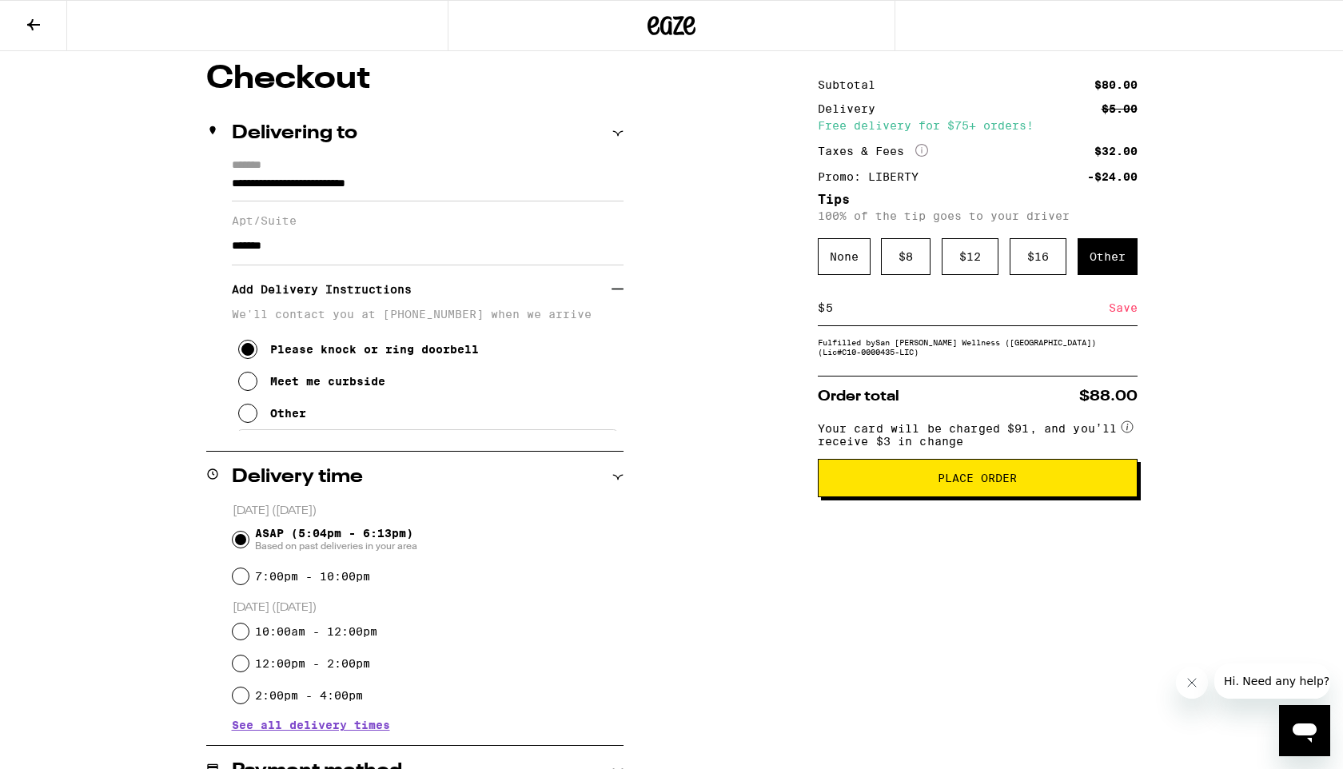
type input "5"
click at [1131, 314] on div "Save" at bounding box center [1123, 307] width 29 height 35
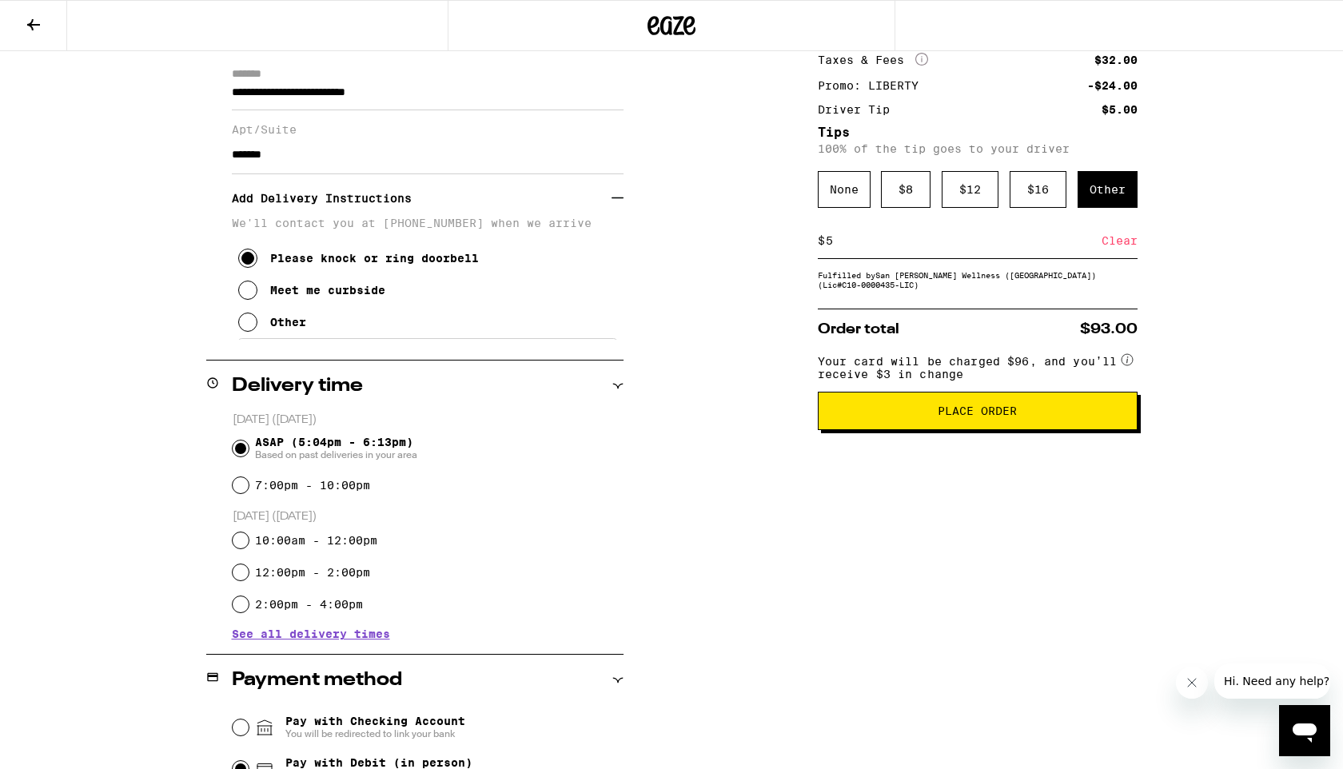
scroll to position [217, 0]
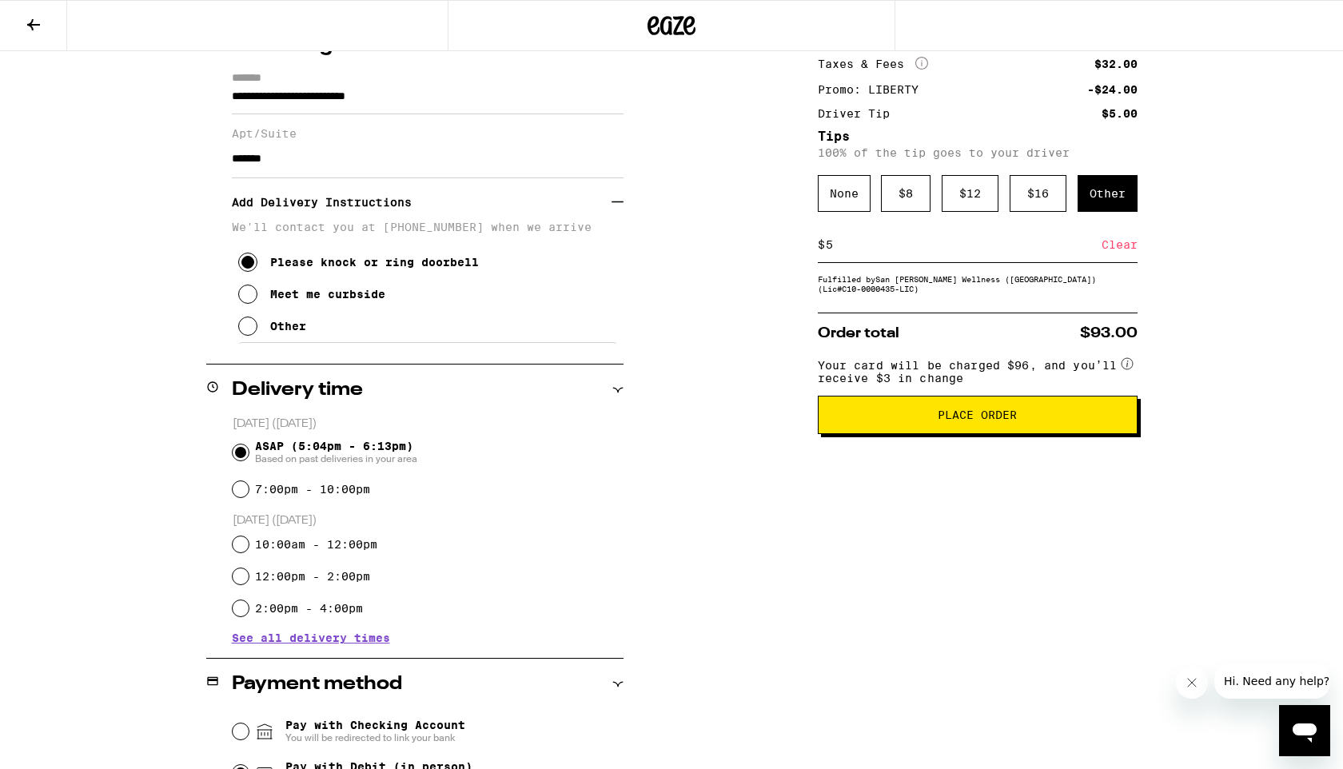
click at [984, 421] on span "Place Order" at bounding box center [977, 414] width 79 height 11
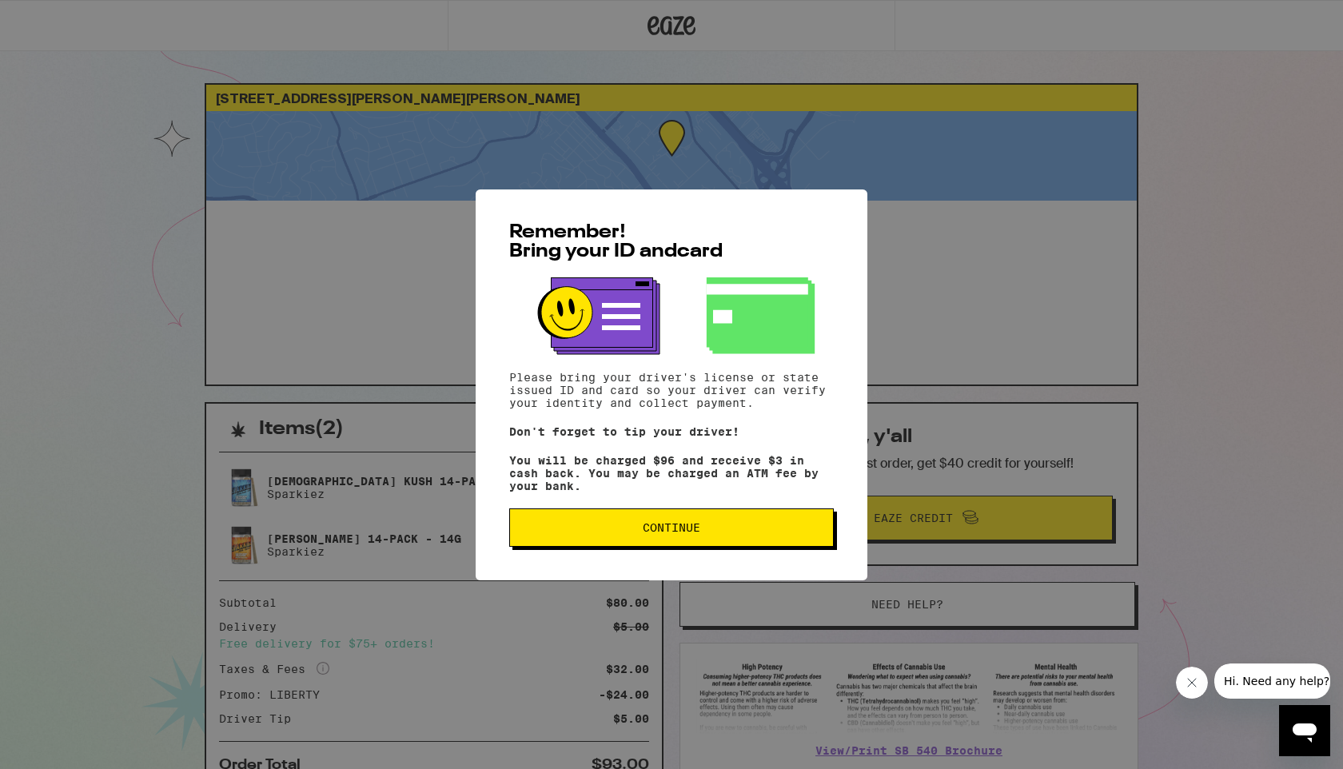
click at [668, 522] on button "Continue" at bounding box center [671, 528] width 325 height 38
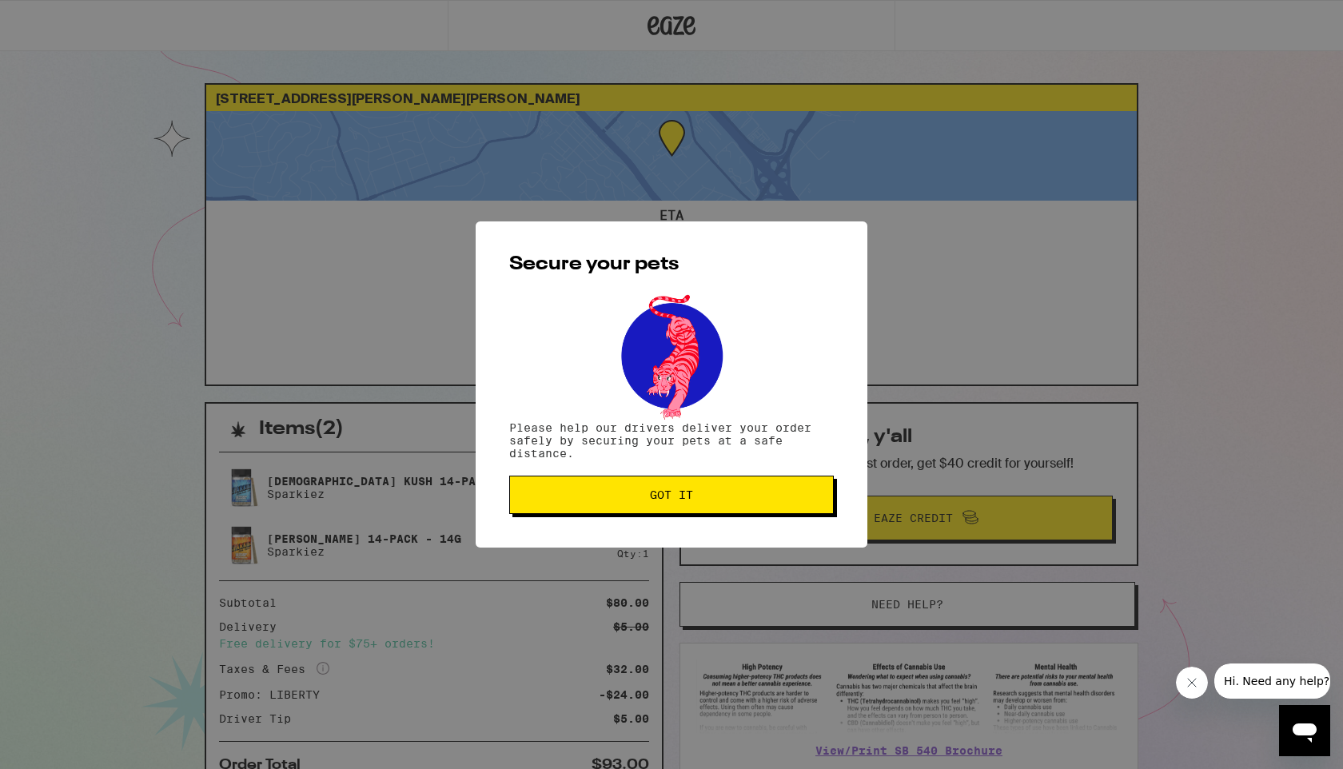
click at [672, 508] on button "Got it" at bounding box center [671, 495] width 325 height 38
